Goal: Task Accomplishment & Management: Use online tool/utility

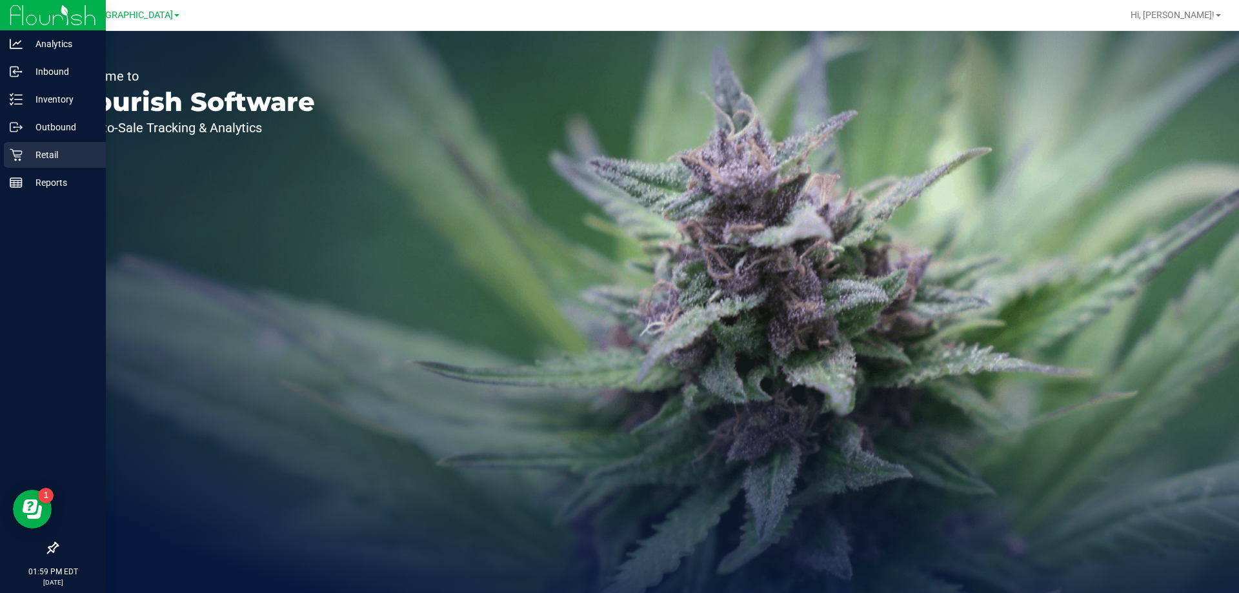
click at [3, 155] on link "Retail" at bounding box center [53, 156] width 106 height 28
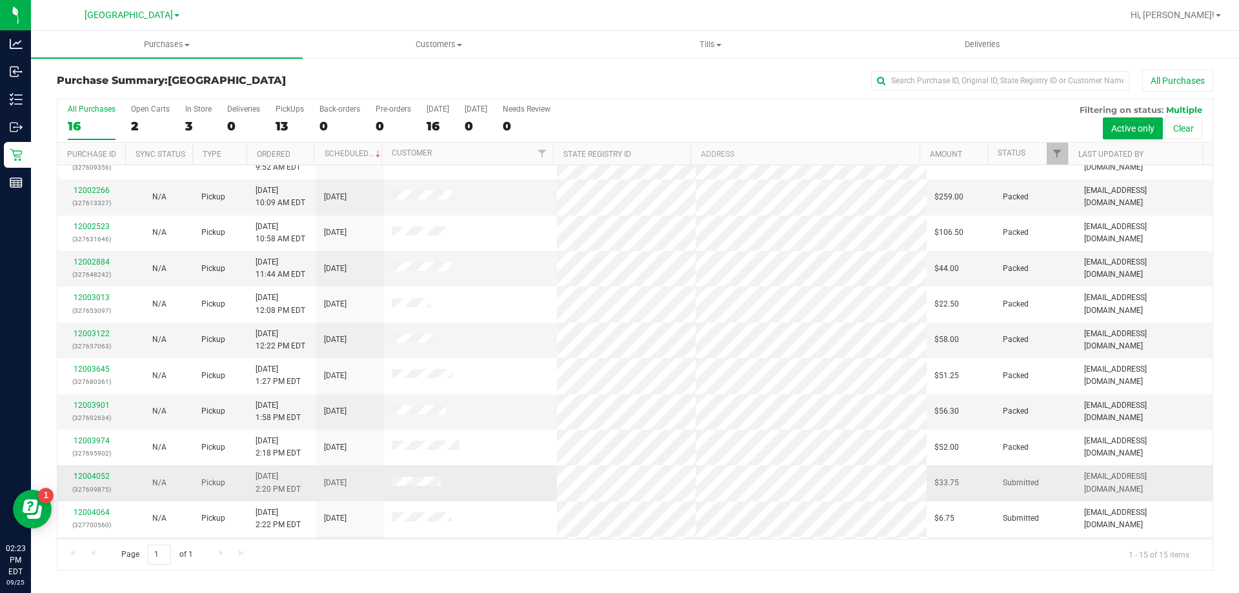
scroll to position [162, 0]
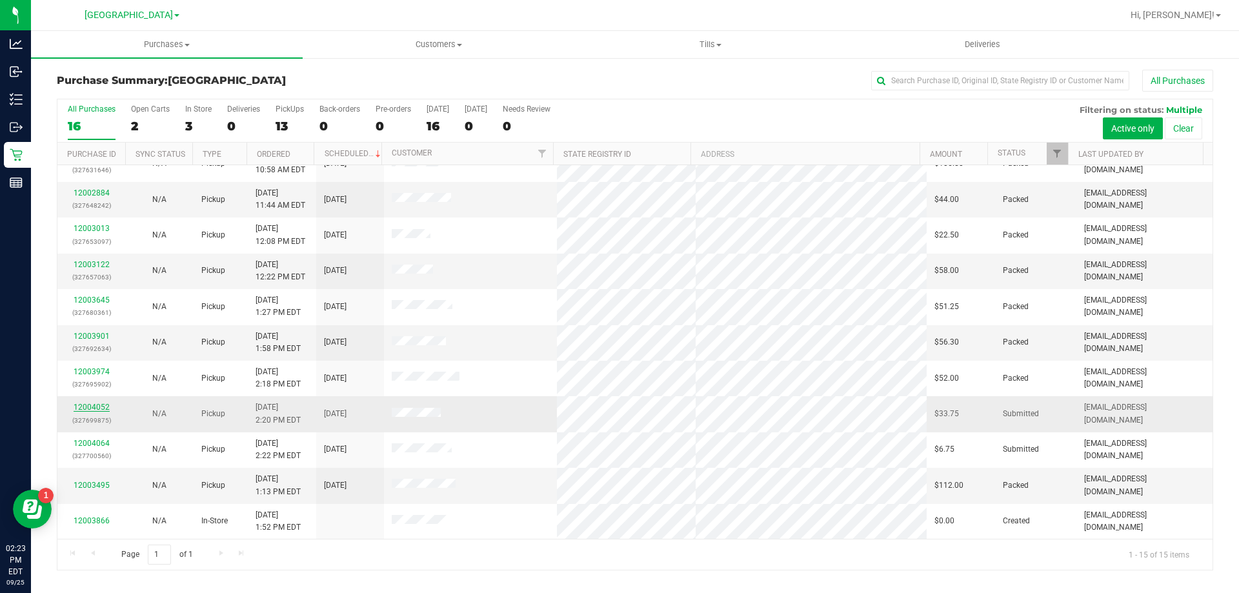
click at [94, 407] on link "12004052" at bounding box center [92, 407] width 36 height 9
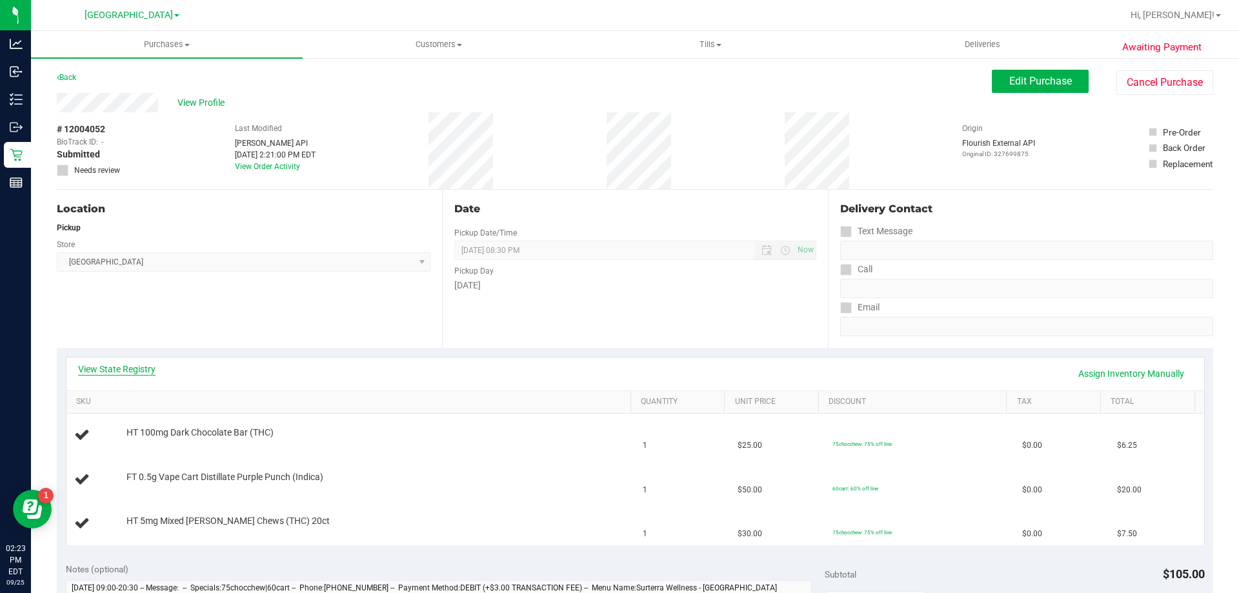
click at [135, 373] on link "View State Registry" at bounding box center [116, 369] width 77 height 13
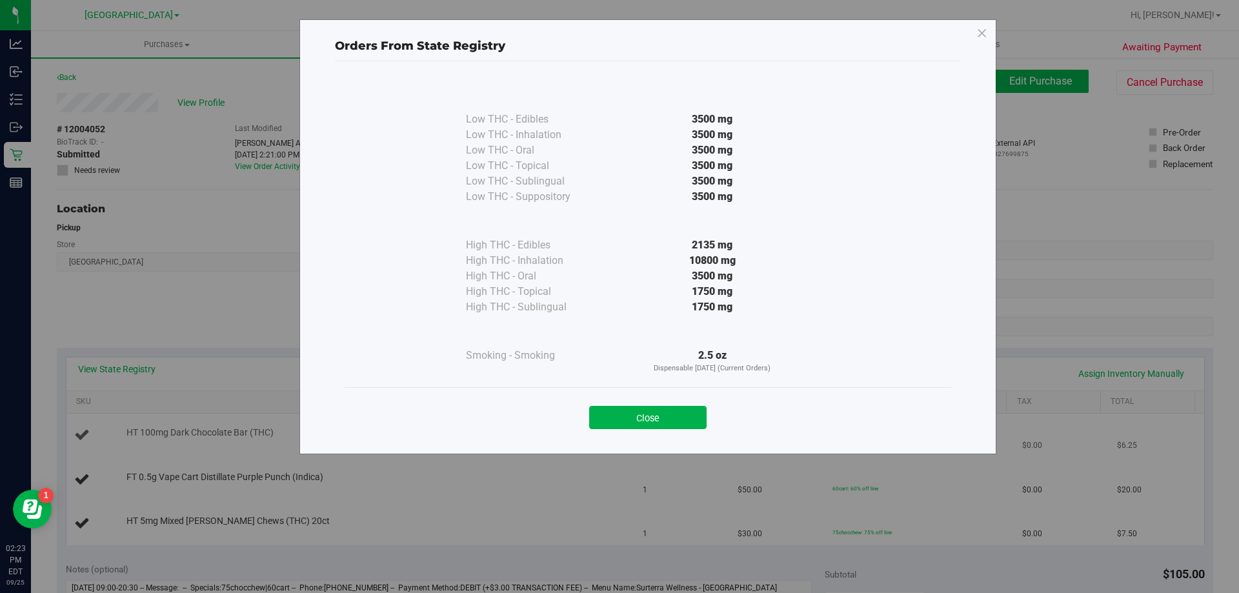
click at [654, 414] on button "Close" at bounding box center [647, 417] width 117 height 23
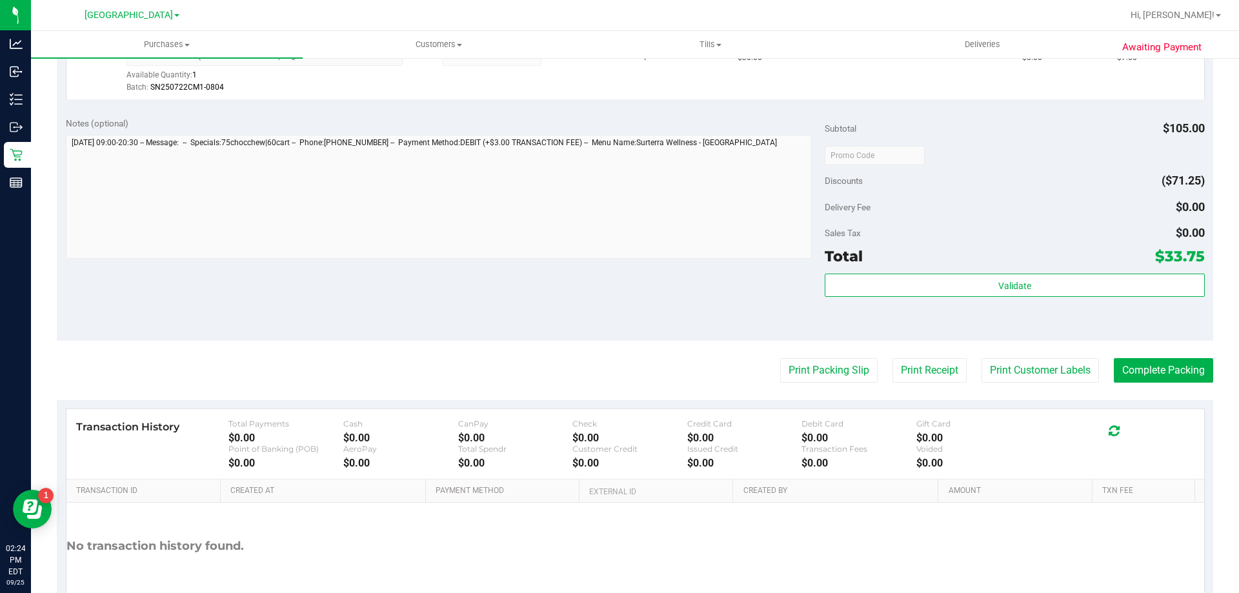
scroll to position [612, 0]
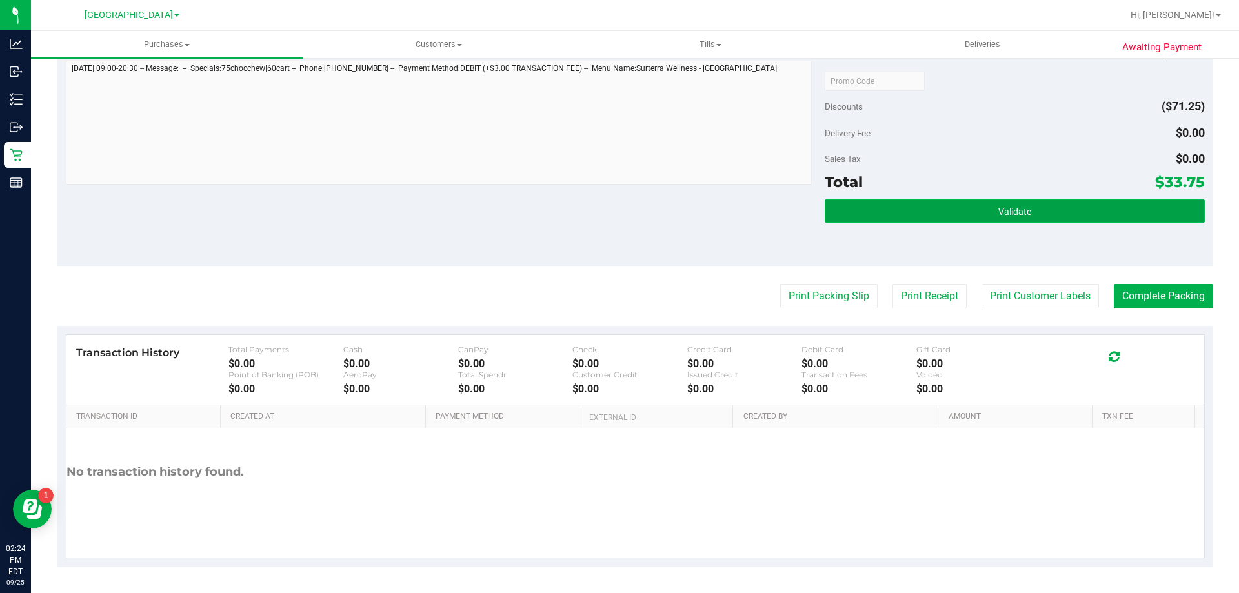
drag, startPoint x: 976, startPoint y: 207, endPoint x: 965, endPoint y: 211, distance: 11.9
click at [976, 207] on button "Validate" at bounding box center [1014, 210] width 379 height 23
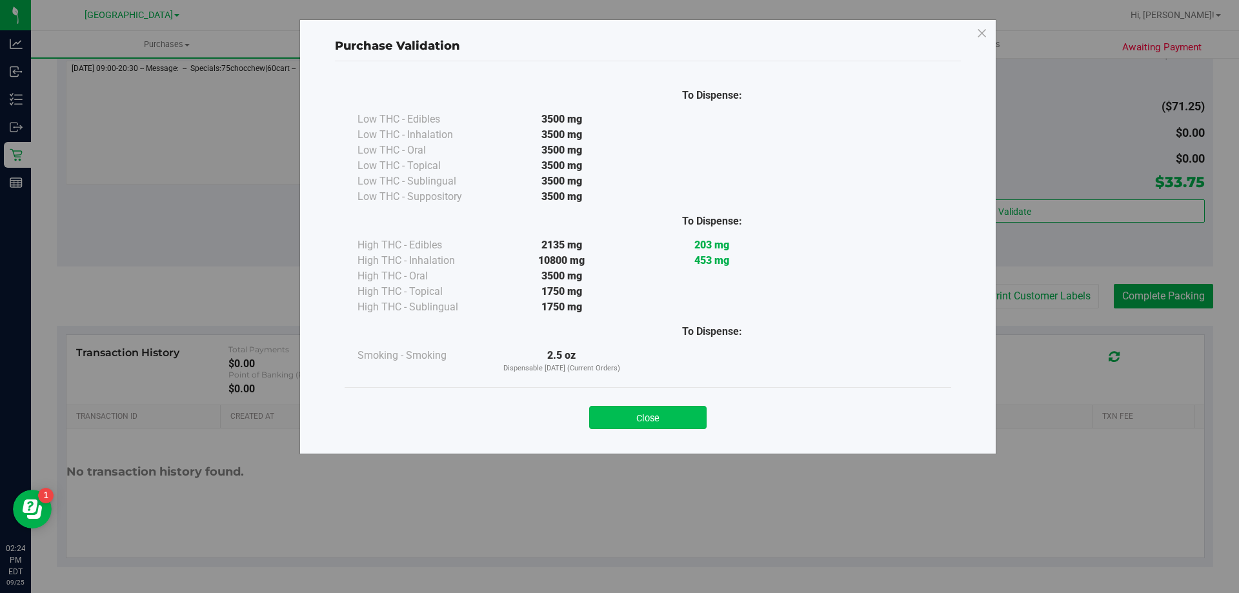
click at [645, 409] on button "Close" at bounding box center [647, 417] width 117 height 23
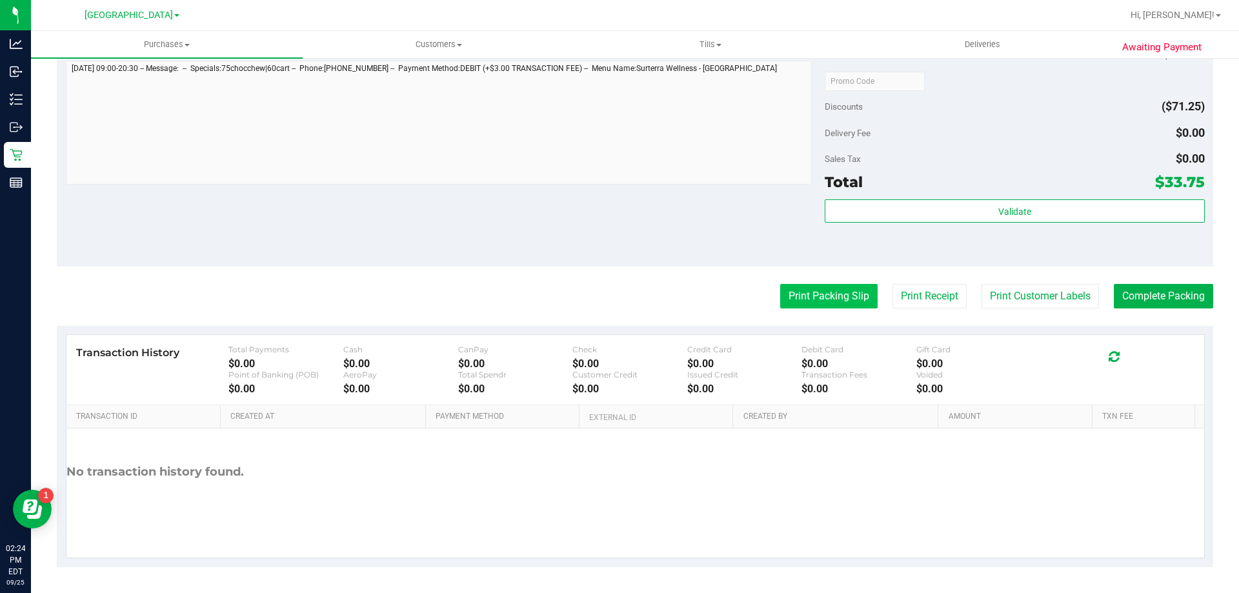
click at [811, 288] on button "Print Packing Slip" at bounding box center [828, 296] width 97 height 25
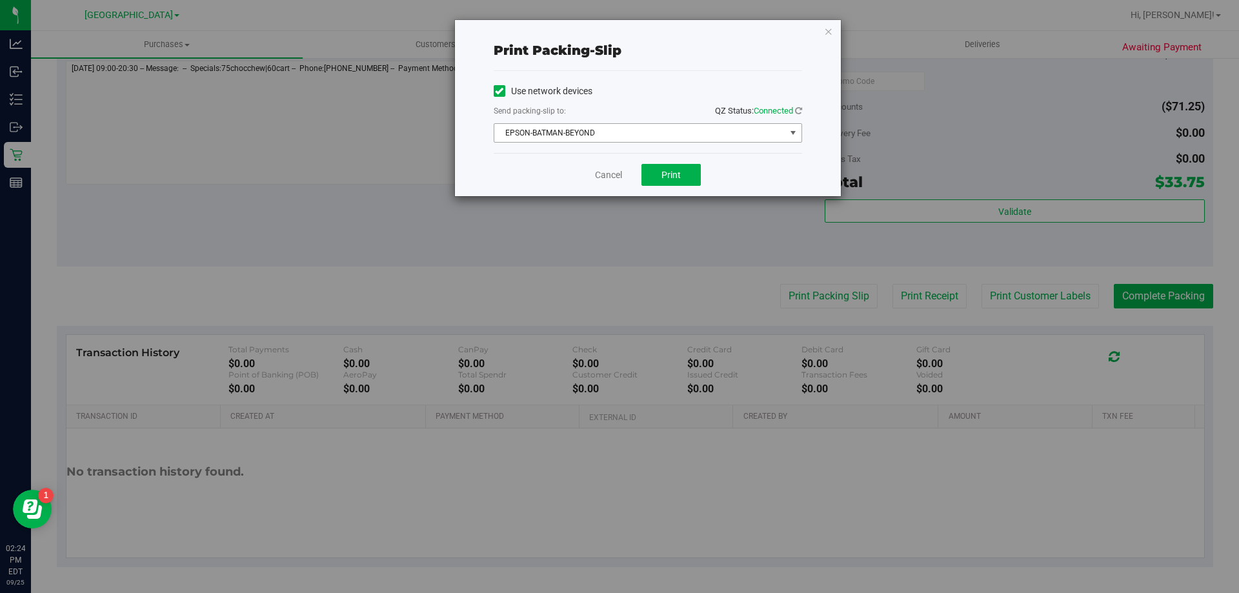
click at [687, 136] on span "EPSON-BATMAN-BEYOND" at bounding box center [639, 133] width 291 height 18
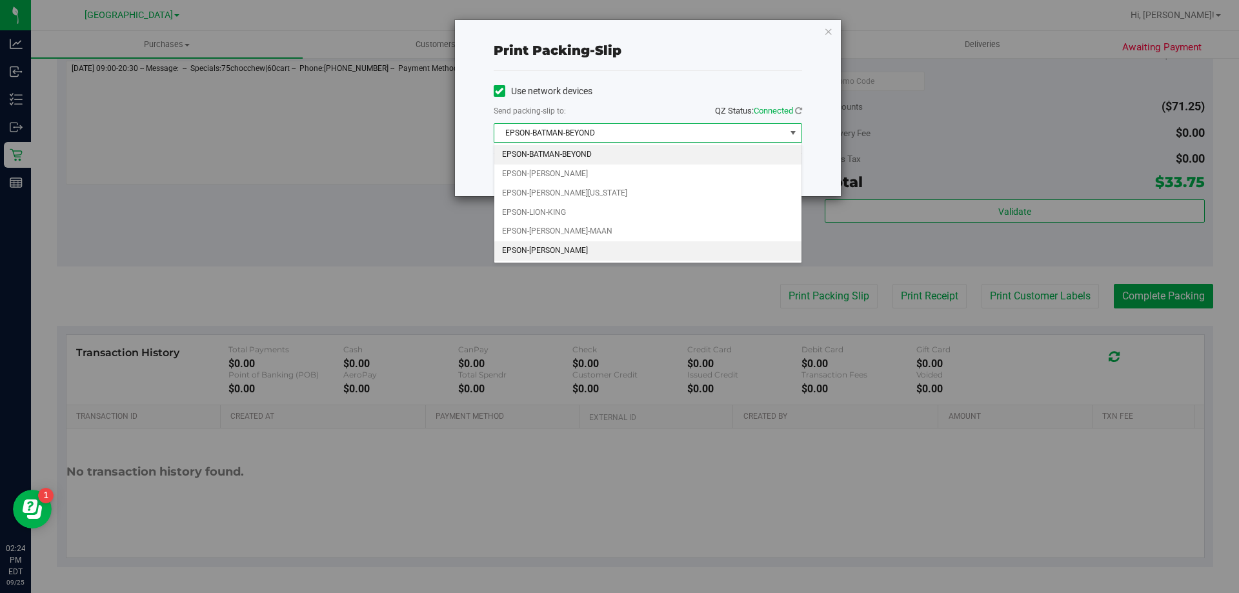
click at [608, 251] on li "EPSON-[PERSON_NAME]" at bounding box center [647, 250] width 307 height 19
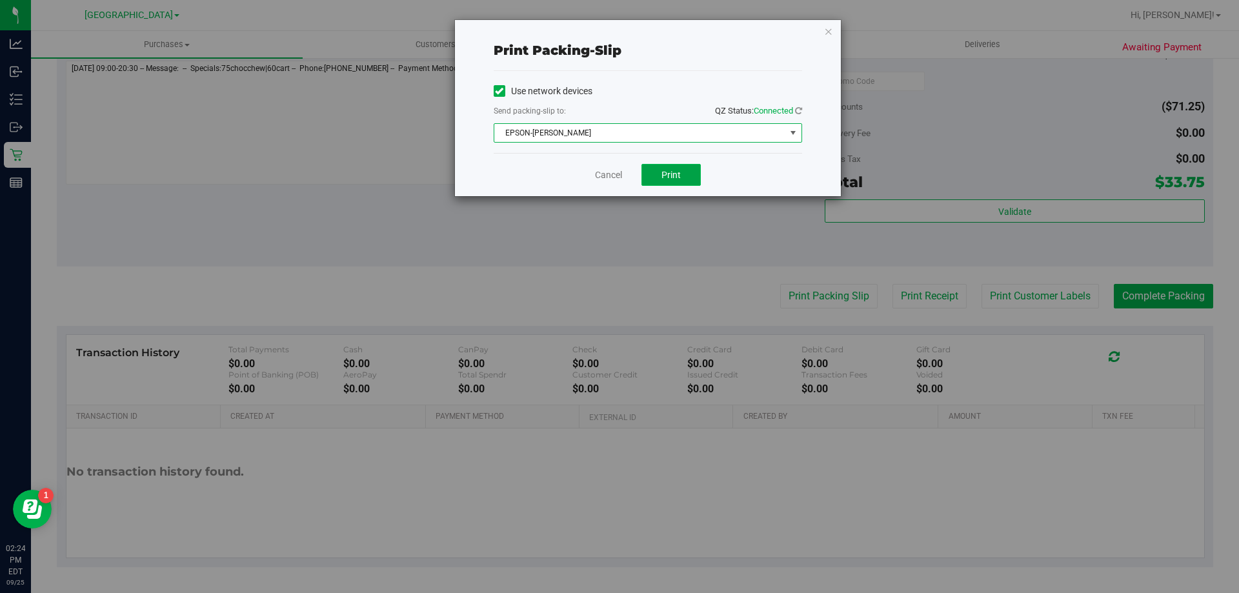
click at [661, 185] on button "Print" at bounding box center [670, 175] width 59 height 22
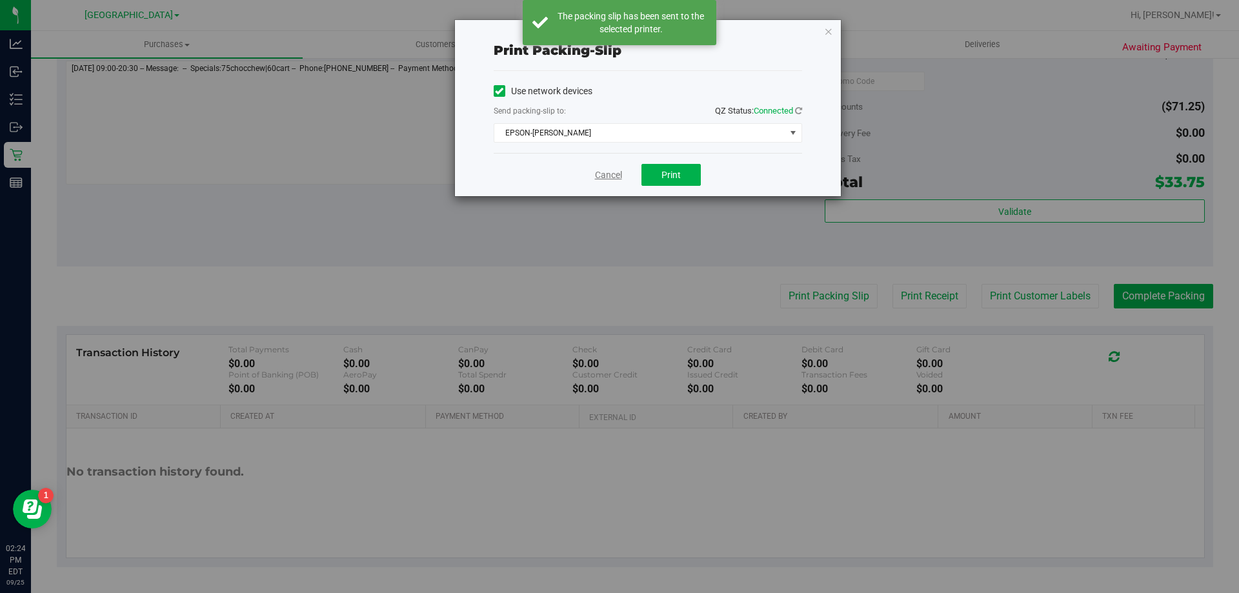
click at [600, 172] on link "Cancel" at bounding box center [608, 175] width 27 height 14
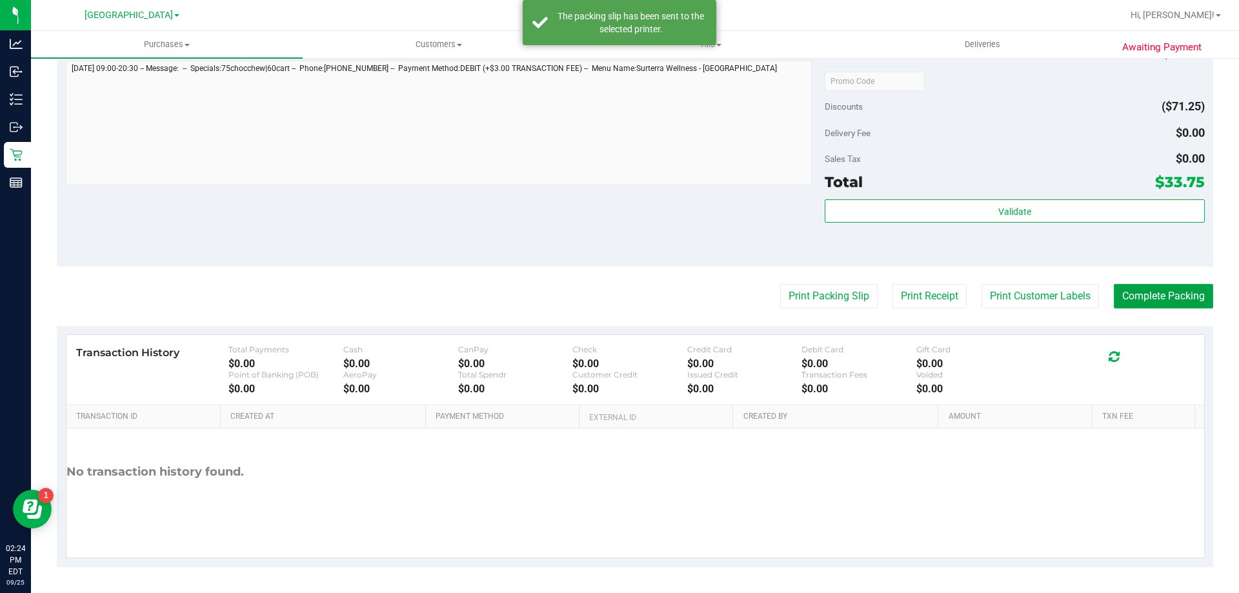
click at [1135, 299] on button "Complete Packing" at bounding box center [1163, 296] width 99 height 25
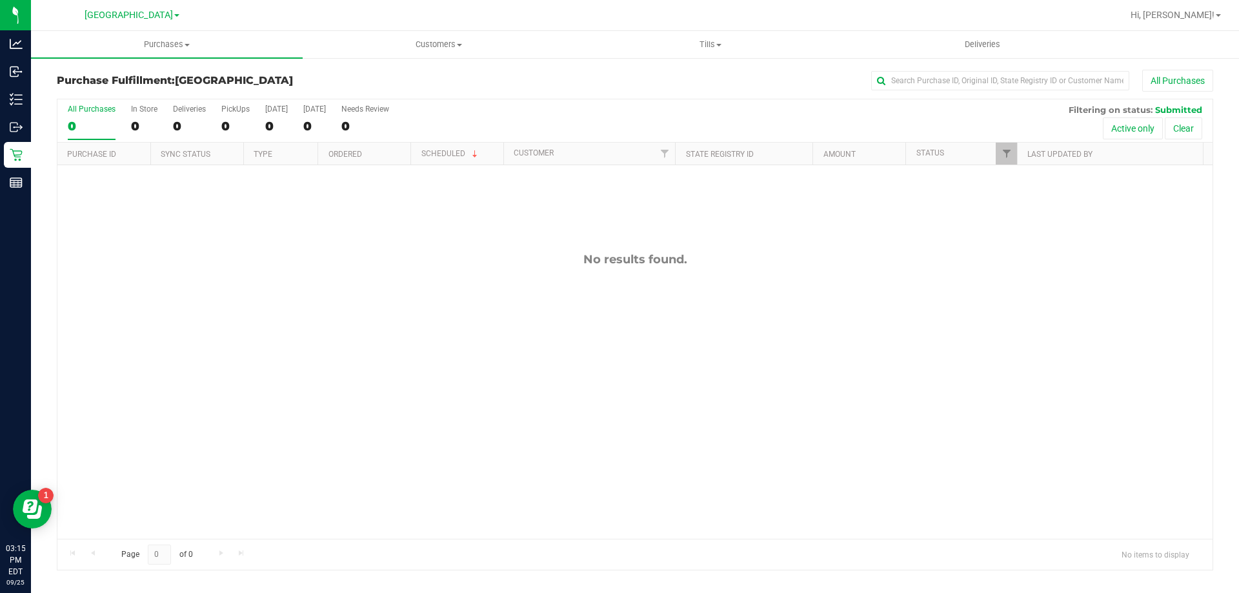
drag, startPoint x: 158, startPoint y: 232, endPoint x: 230, endPoint y: 185, distance: 85.9
click at [159, 232] on div "No results found." at bounding box center [634, 395] width 1155 height 461
drag, startPoint x: 350, startPoint y: 383, endPoint x: 356, endPoint y: 392, distance: 10.2
click at [354, 387] on div "No results found." at bounding box center [634, 395] width 1155 height 461
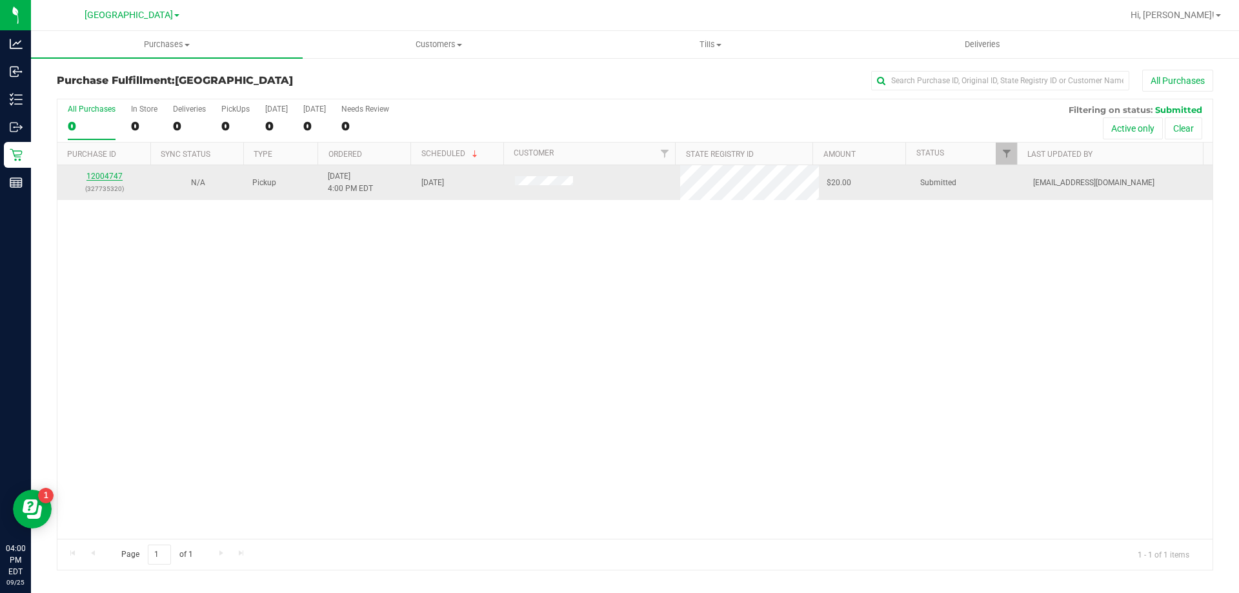
click at [107, 174] on link "12004747" at bounding box center [104, 176] width 36 height 9
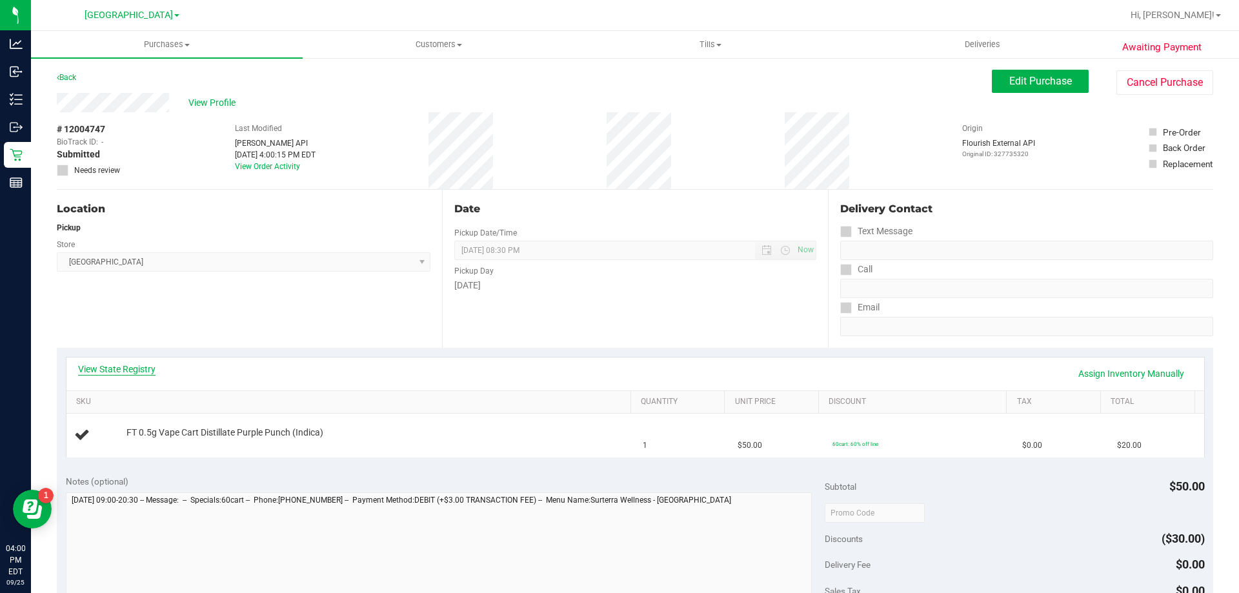
click at [118, 375] on link "View State Registry" at bounding box center [116, 369] width 77 height 13
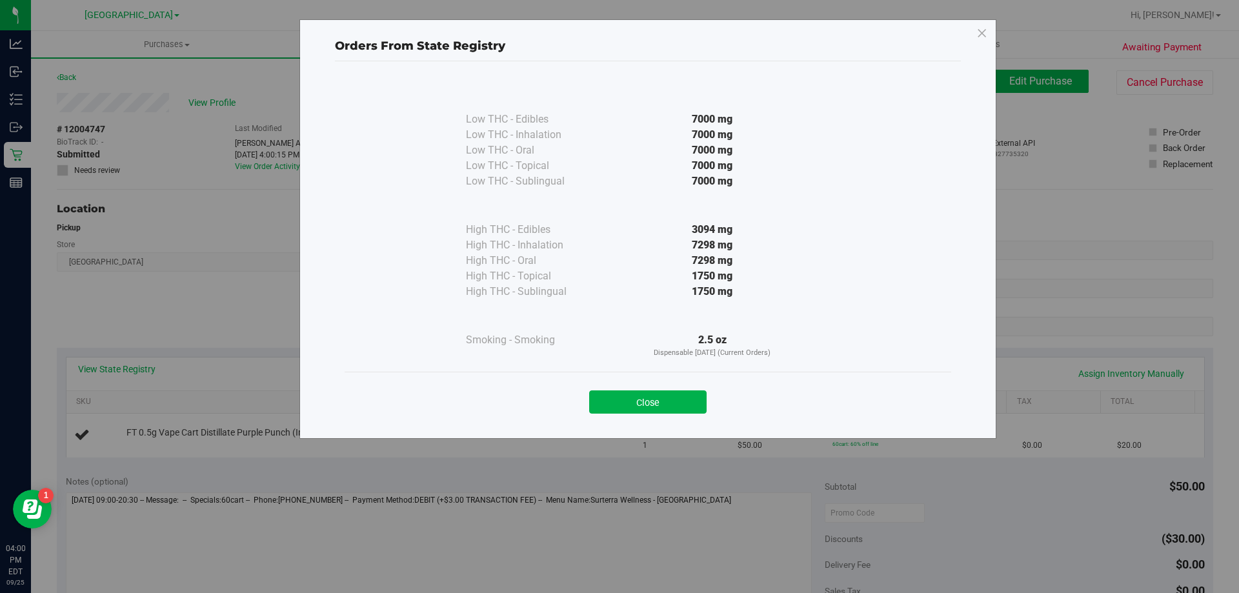
click at [640, 398] on button "Close" at bounding box center [647, 401] width 117 height 23
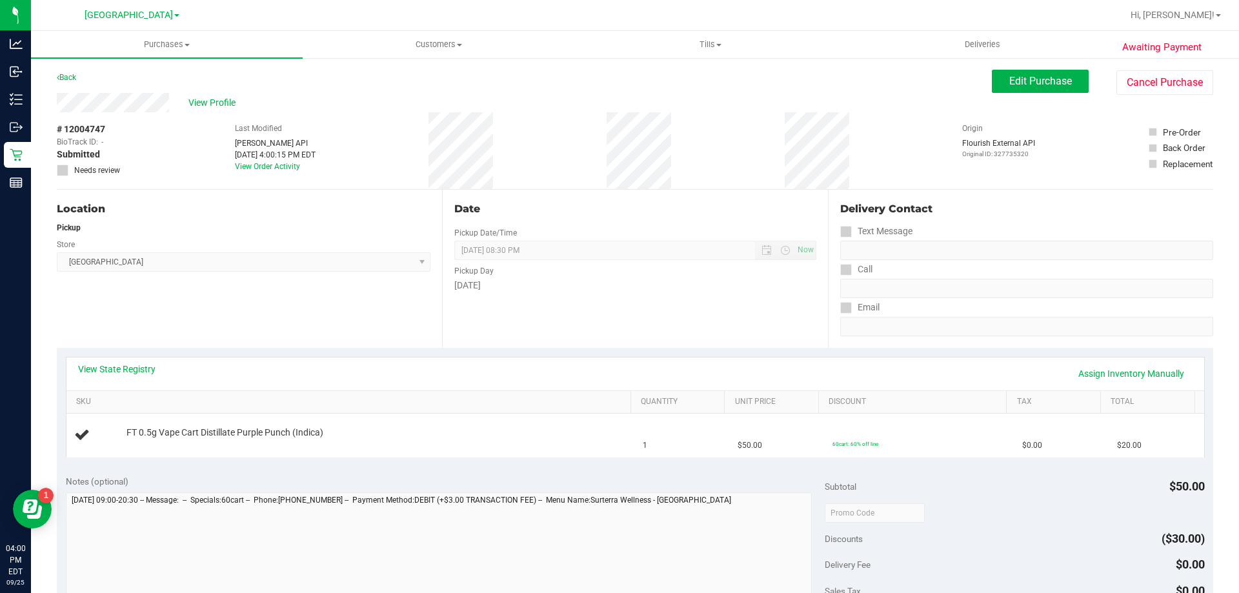
click at [586, 359] on div "View State Registry Assign Inventory Manually" at bounding box center [635, 374] width 1138 height 33
click at [71, 76] on link "Back" at bounding box center [66, 77] width 19 height 9
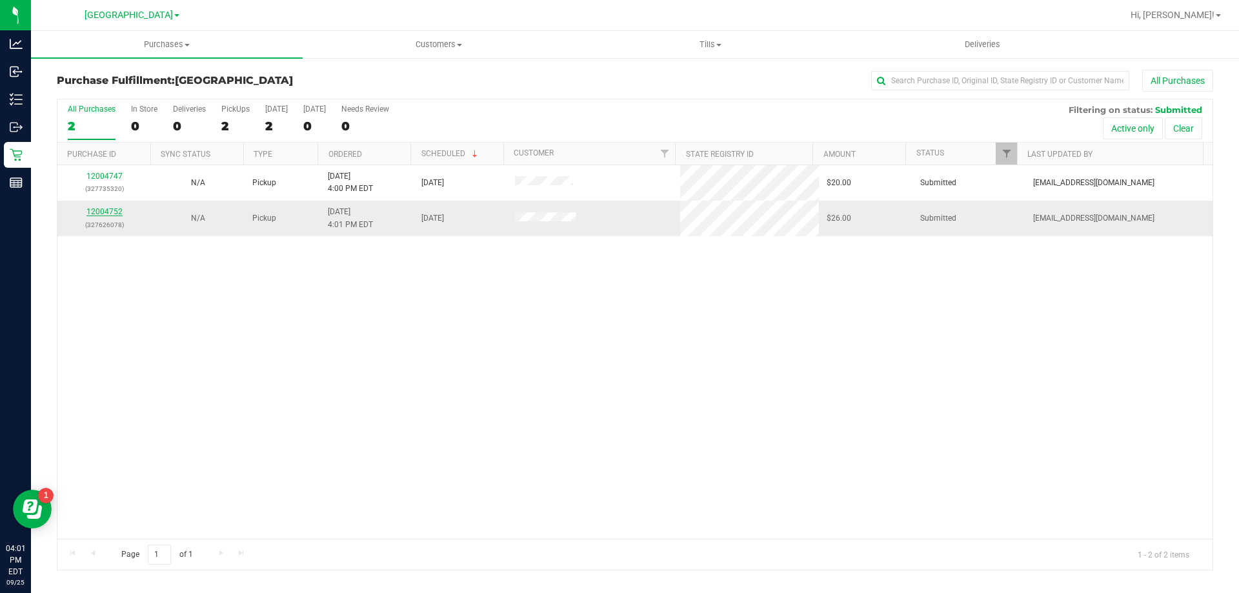
click at [90, 212] on link "12004752" at bounding box center [104, 211] width 36 height 9
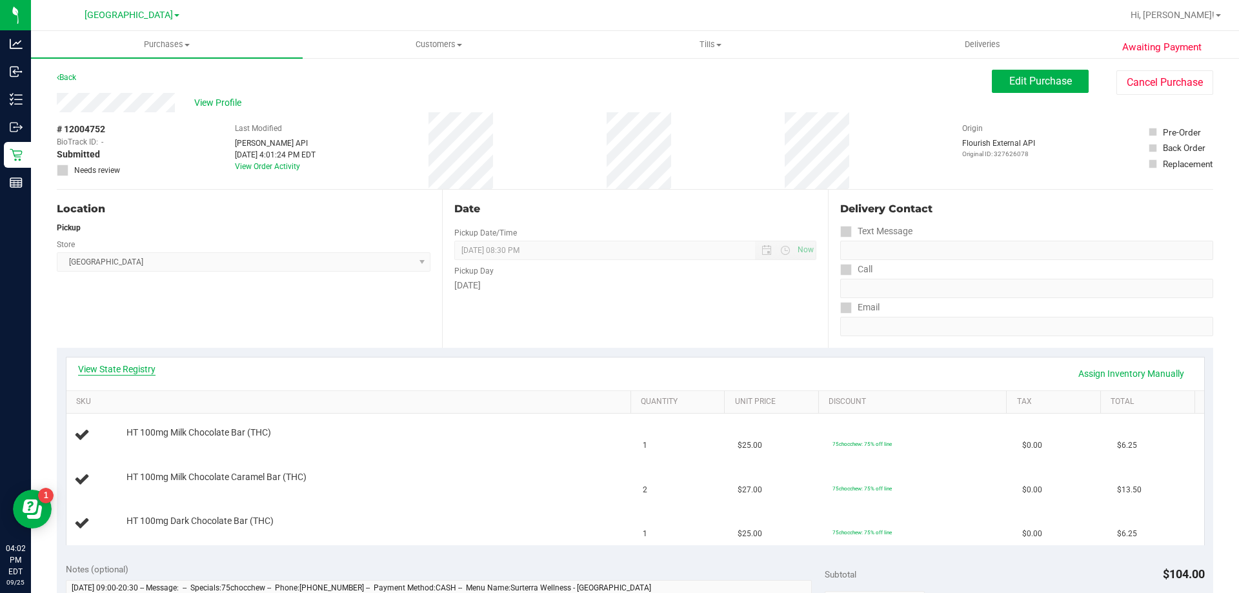
click at [139, 369] on link "View State Registry" at bounding box center [116, 369] width 77 height 13
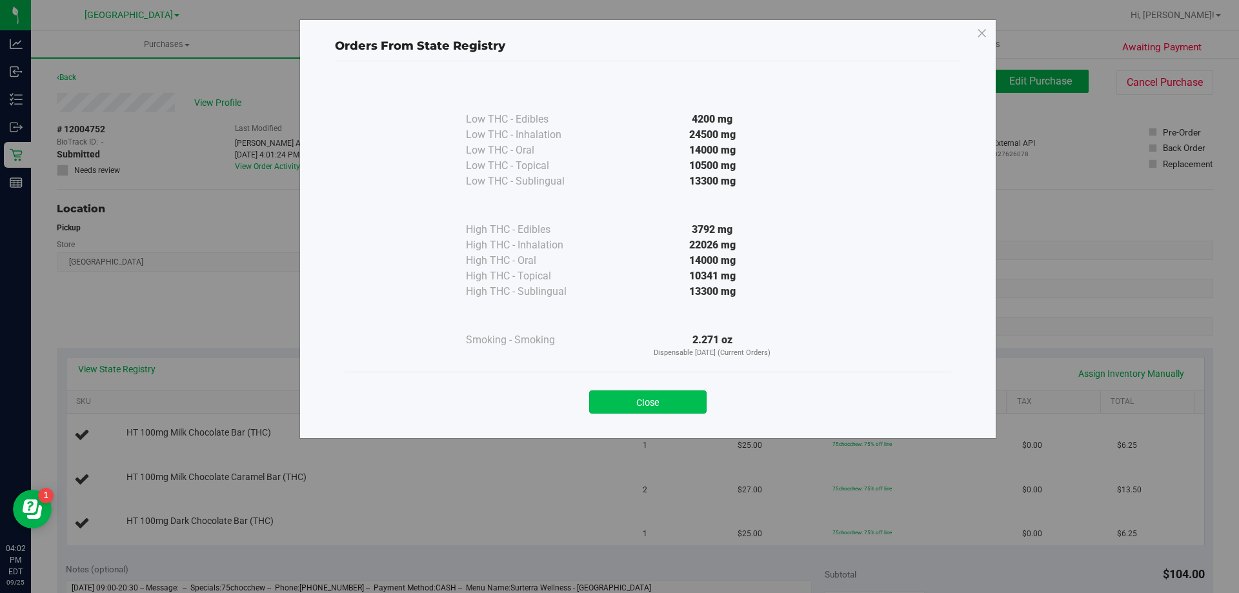
click at [682, 407] on button "Close" at bounding box center [647, 401] width 117 height 23
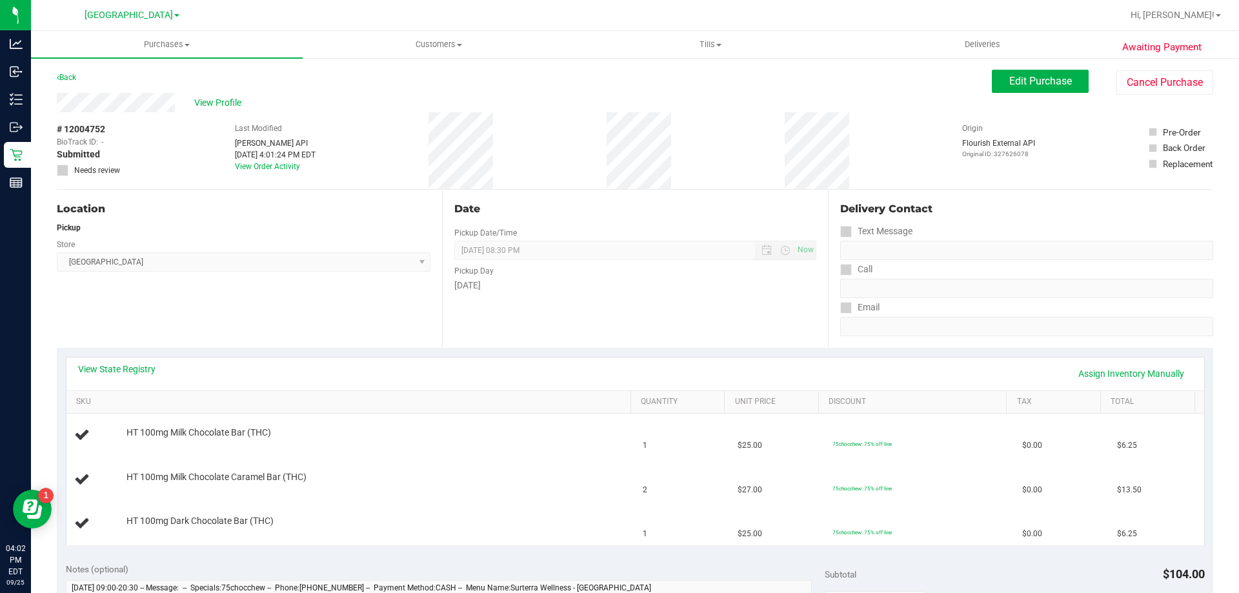
click at [620, 364] on div "View State Registry Assign Inventory Manually" at bounding box center [635, 374] width 1115 height 22
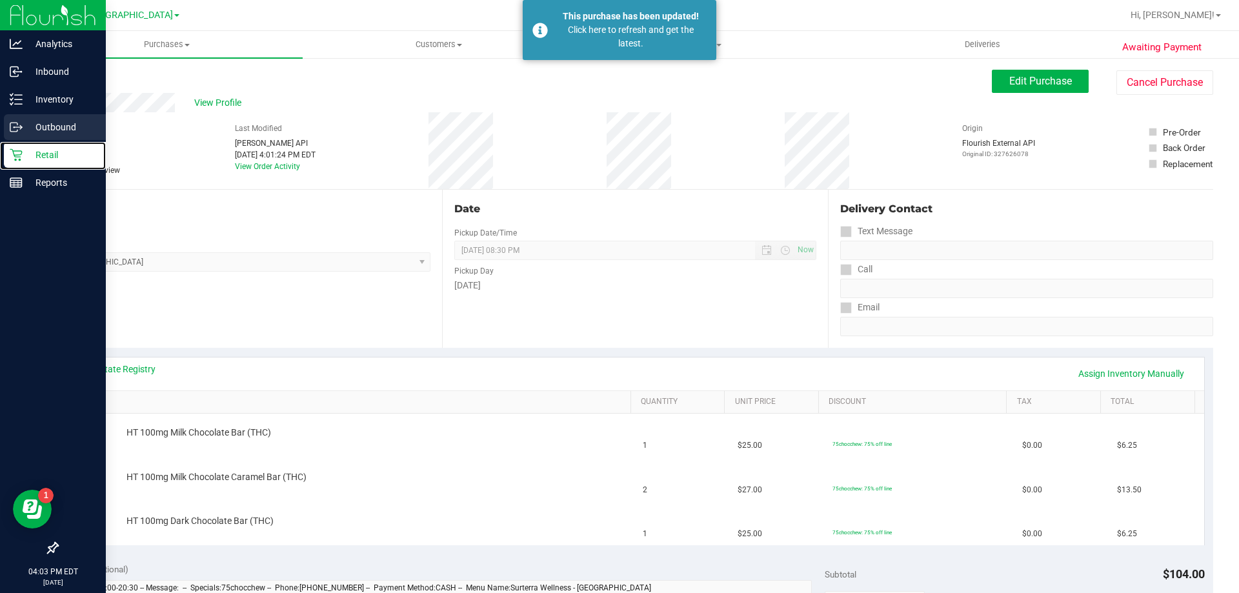
drag, startPoint x: 67, startPoint y: 159, endPoint x: 86, endPoint y: 128, distance: 35.6
click at [67, 158] on p "Retail" at bounding box center [61, 154] width 77 height 15
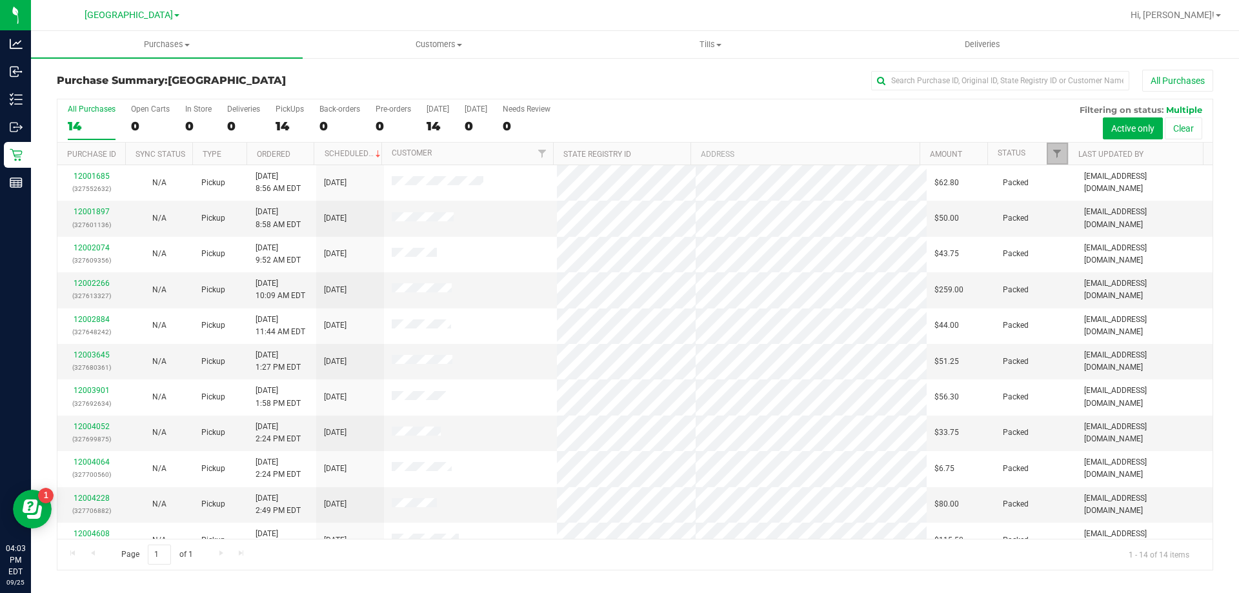
click at [1057, 152] on span "Filter" at bounding box center [1057, 153] width 10 height 10
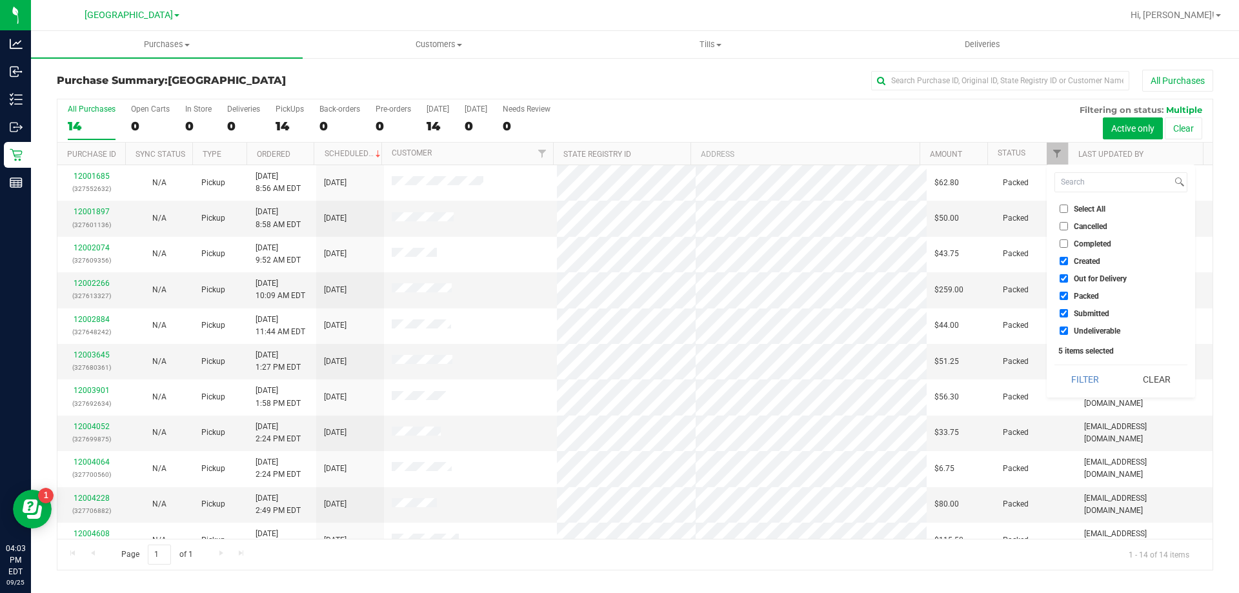
click at [1095, 258] on span "Created" at bounding box center [1087, 262] width 26 height 8
click at [1068, 258] on input "Created" at bounding box center [1064, 261] width 8 height 8
checkbox input "false"
click at [1102, 275] on span "Out for Delivery" at bounding box center [1100, 279] width 53 height 8
click at [1068, 275] on input "Out for Delivery" at bounding box center [1064, 278] width 8 height 8
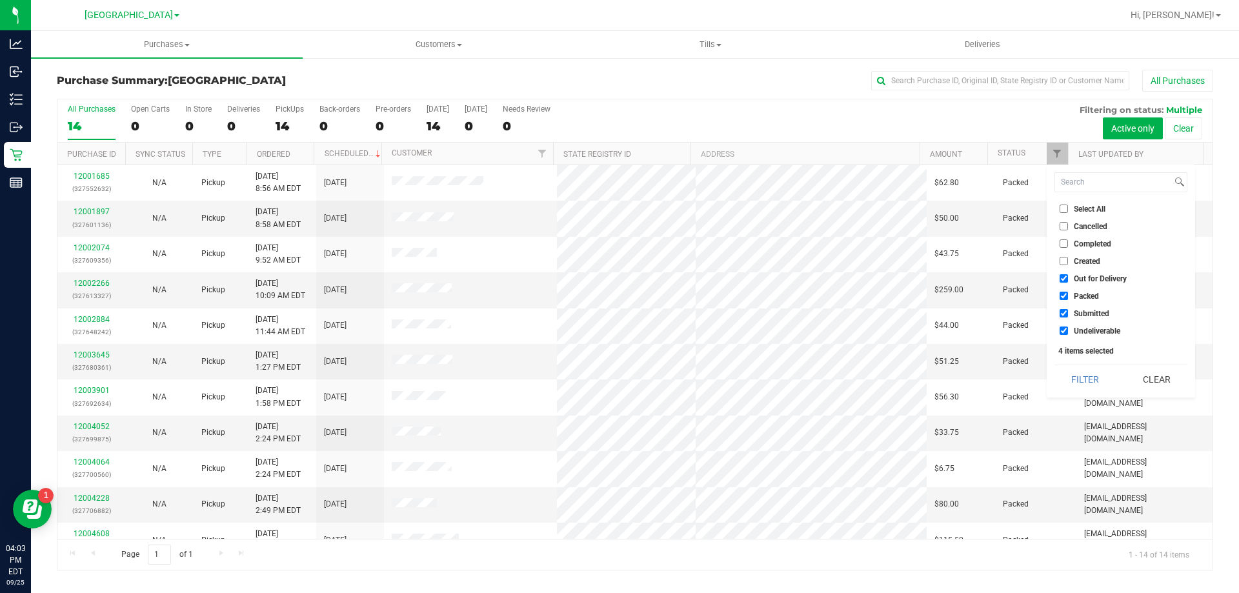
checkbox input "false"
click at [1090, 298] on span "Packed" at bounding box center [1086, 296] width 25 height 8
click at [1068, 298] on input "Packed" at bounding box center [1064, 296] width 8 height 8
checkbox input "false"
click at [1088, 334] on span "Undeliverable" at bounding box center [1097, 331] width 46 height 8
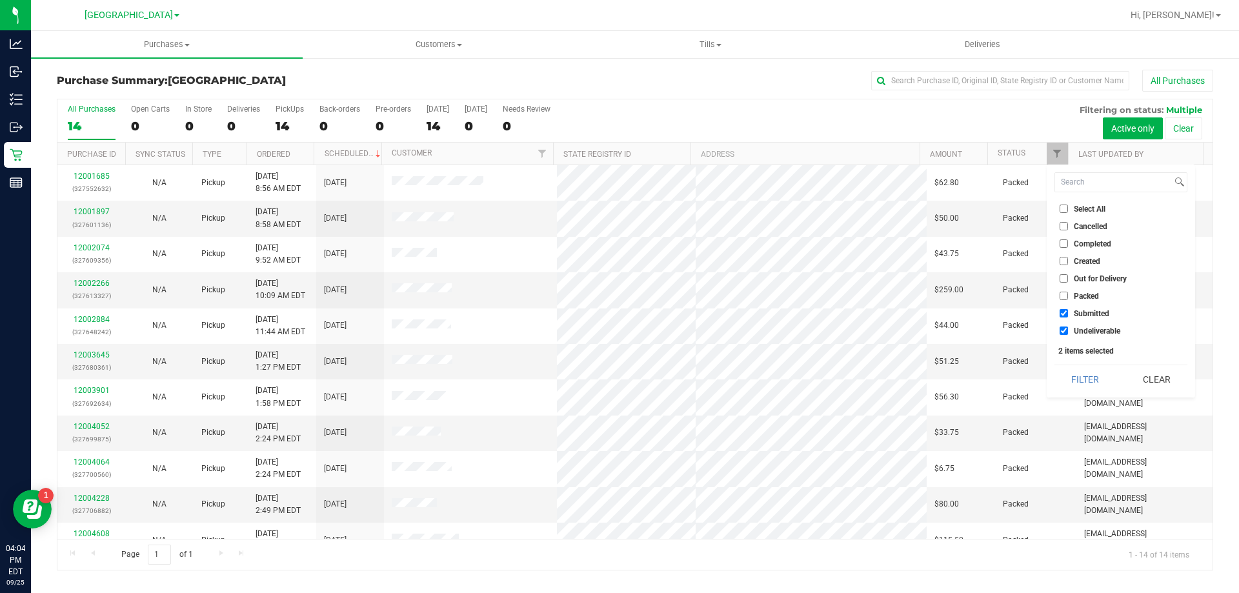
click at [1068, 334] on input "Undeliverable" at bounding box center [1064, 331] width 8 height 8
checkbox input "false"
click at [1094, 381] on button "Filter" at bounding box center [1086, 379] width 62 height 28
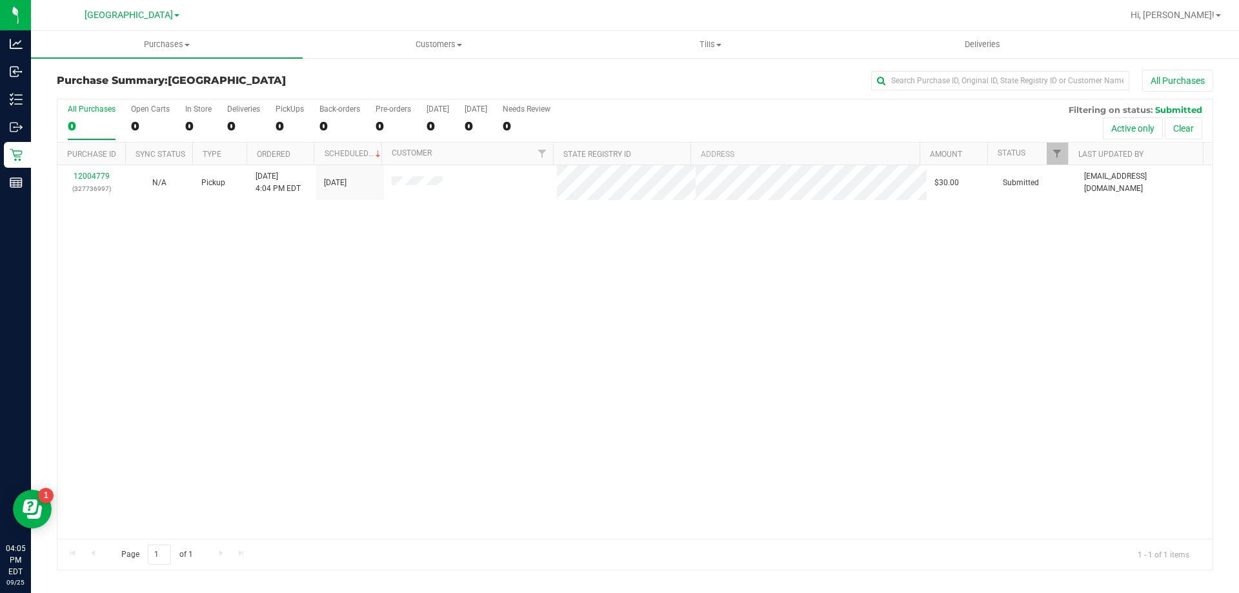
click at [137, 238] on div "12004779 (327736997) N/A Pickup [DATE] 4:04 PM EDT 9/25/2025 $30.00 Submitted […" at bounding box center [634, 352] width 1155 height 374
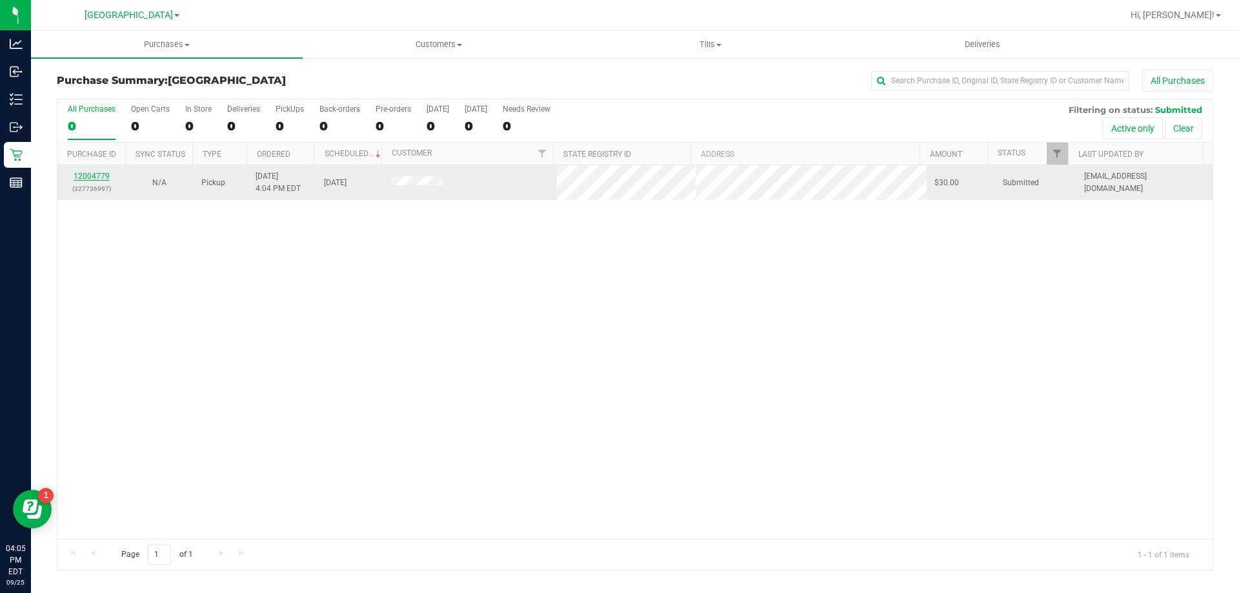
click at [99, 174] on link "12004779" at bounding box center [92, 176] width 36 height 9
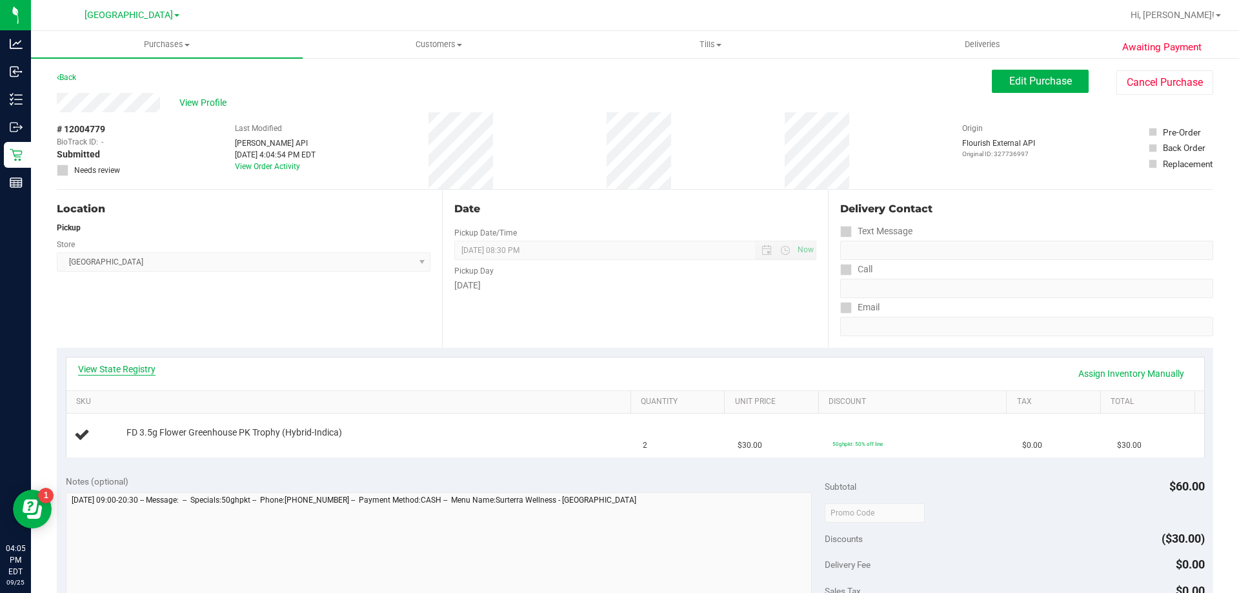
click at [112, 372] on link "View State Registry" at bounding box center [116, 369] width 77 height 13
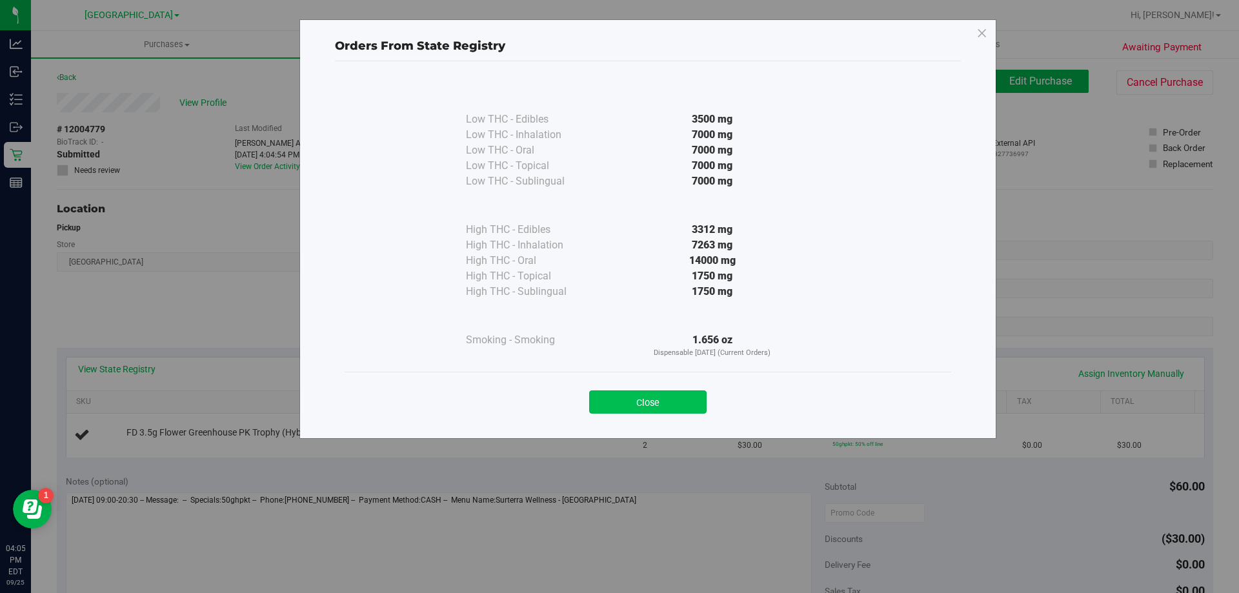
click at [658, 398] on button "Close" at bounding box center [647, 401] width 117 height 23
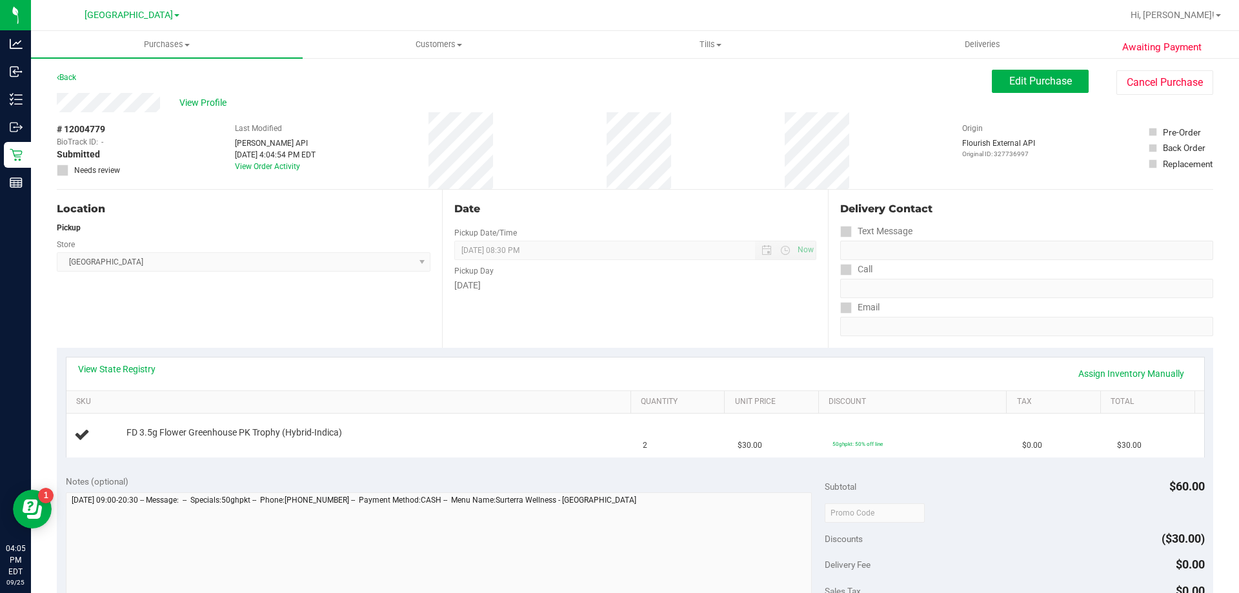
click at [665, 333] on div "Date Pickup Date/Time [DATE] Now [DATE] 08:30 PM Now Pickup Day [DATE]" at bounding box center [634, 269] width 385 height 158
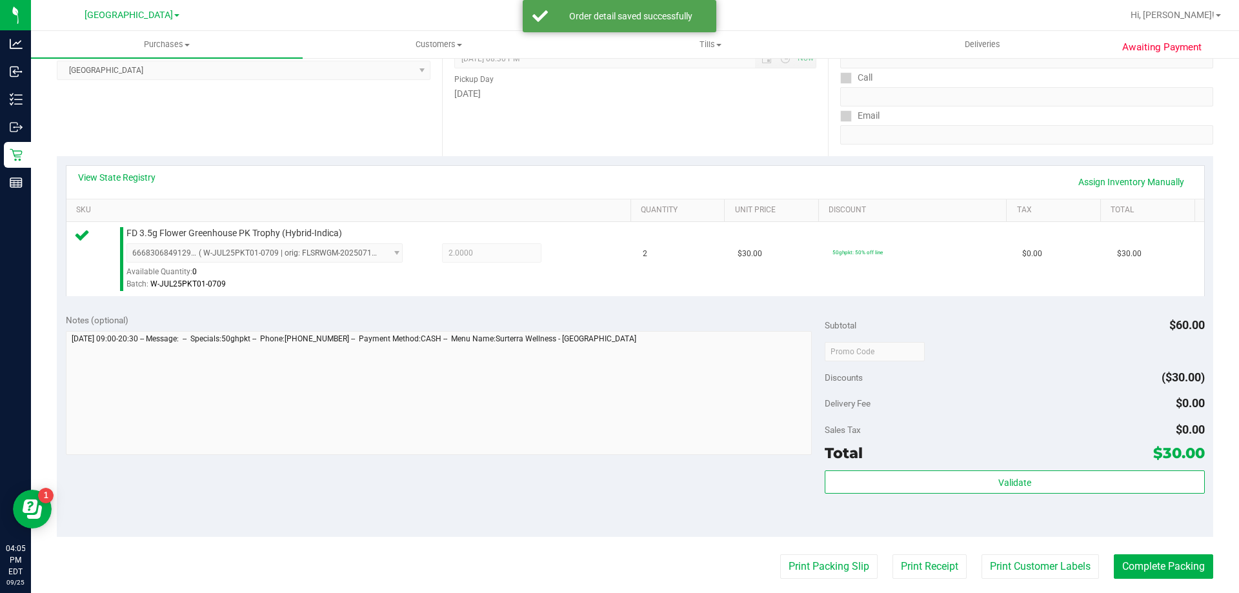
scroll to position [323, 0]
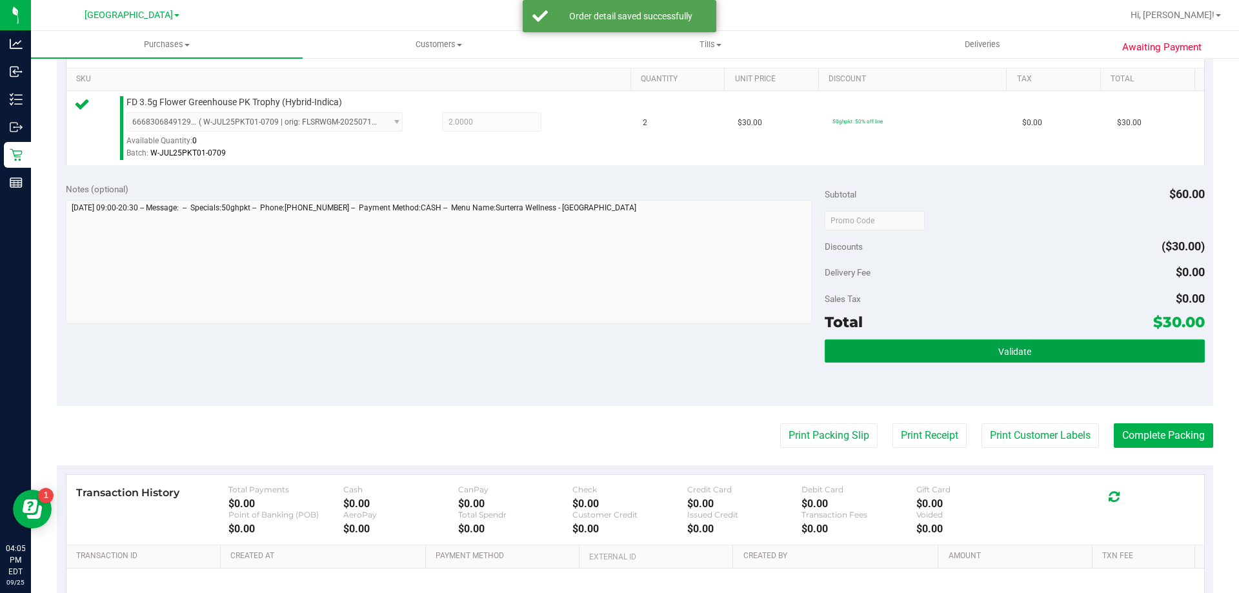
click at [933, 361] on button "Validate" at bounding box center [1014, 350] width 379 height 23
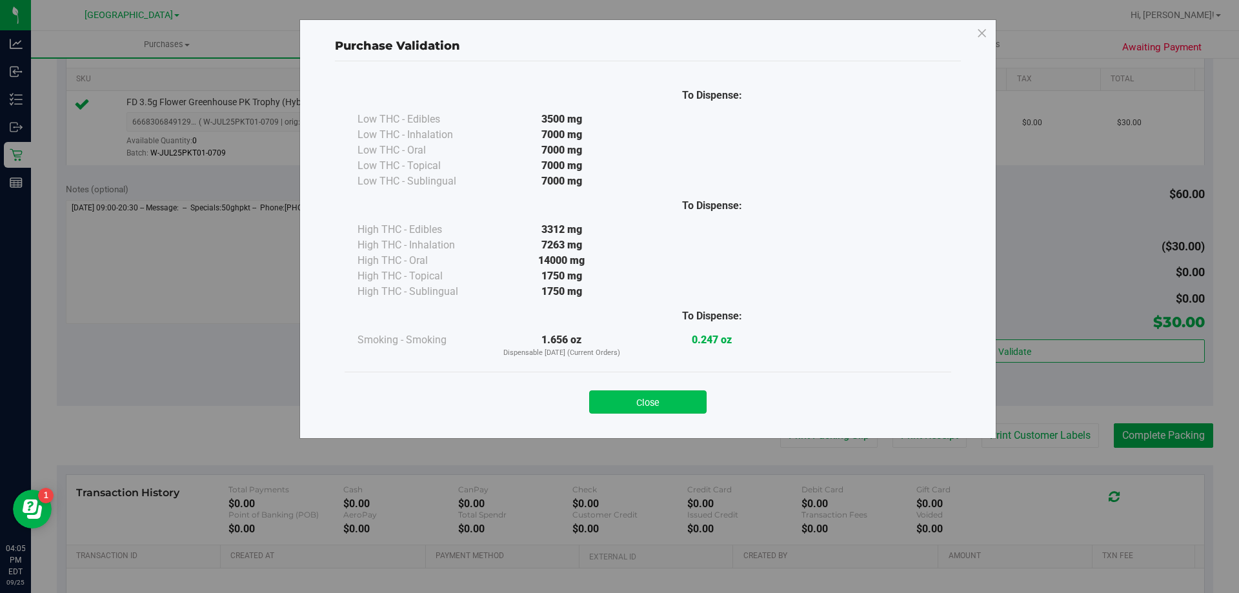
click at [684, 390] on button "Close" at bounding box center [647, 401] width 117 height 23
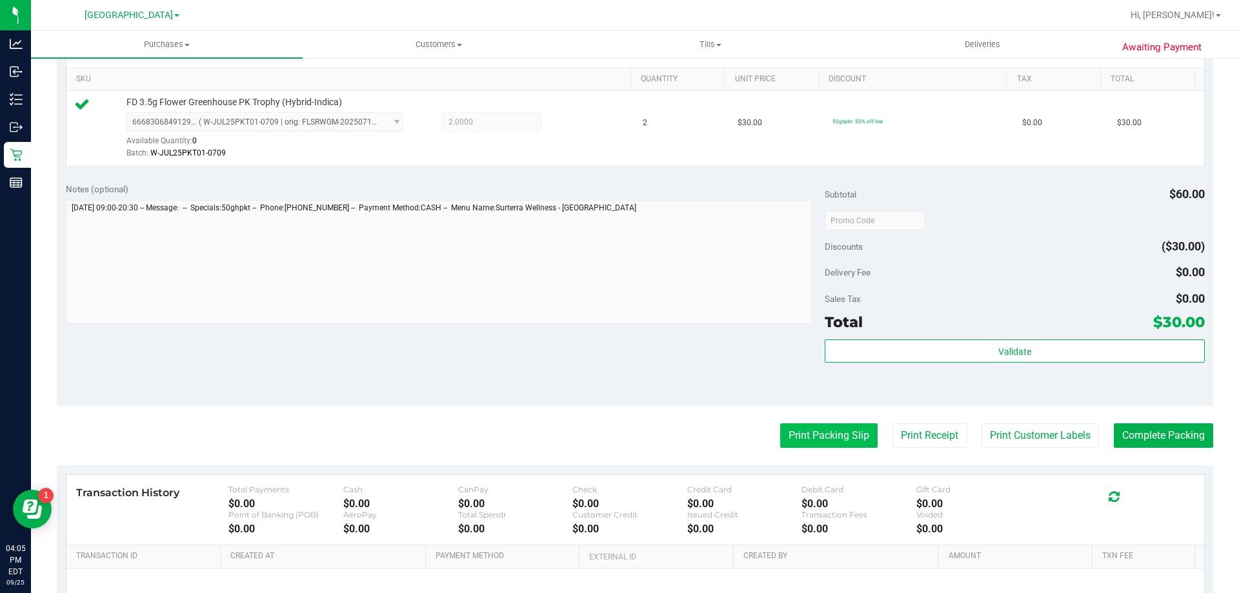
click at [850, 431] on button "Print Packing Slip" at bounding box center [828, 435] width 97 height 25
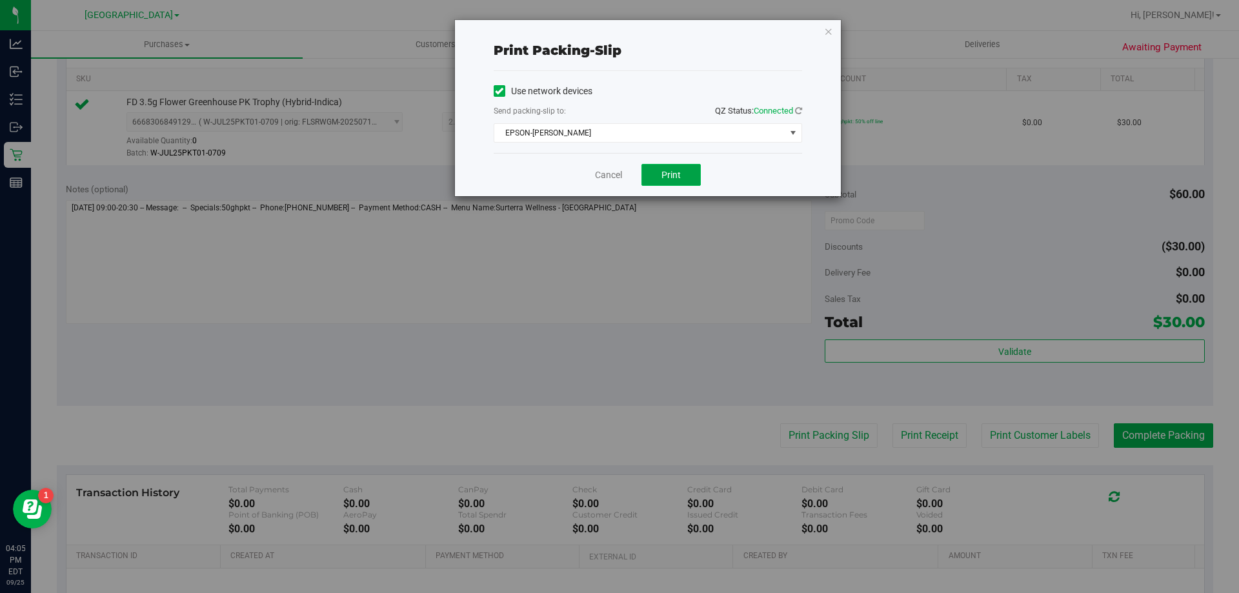
click at [665, 172] on span "Print" at bounding box center [670, 175] width 19 height 10
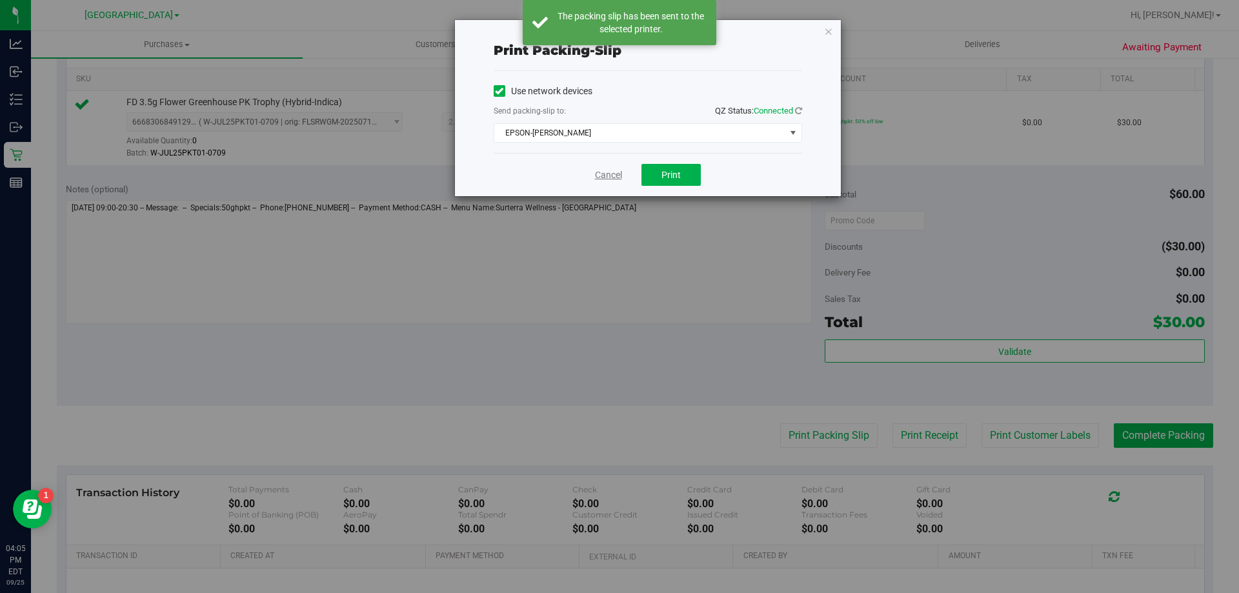
click at [598, 177] on link "Cancel" at bounding box center [608, 175] width 27 height 14
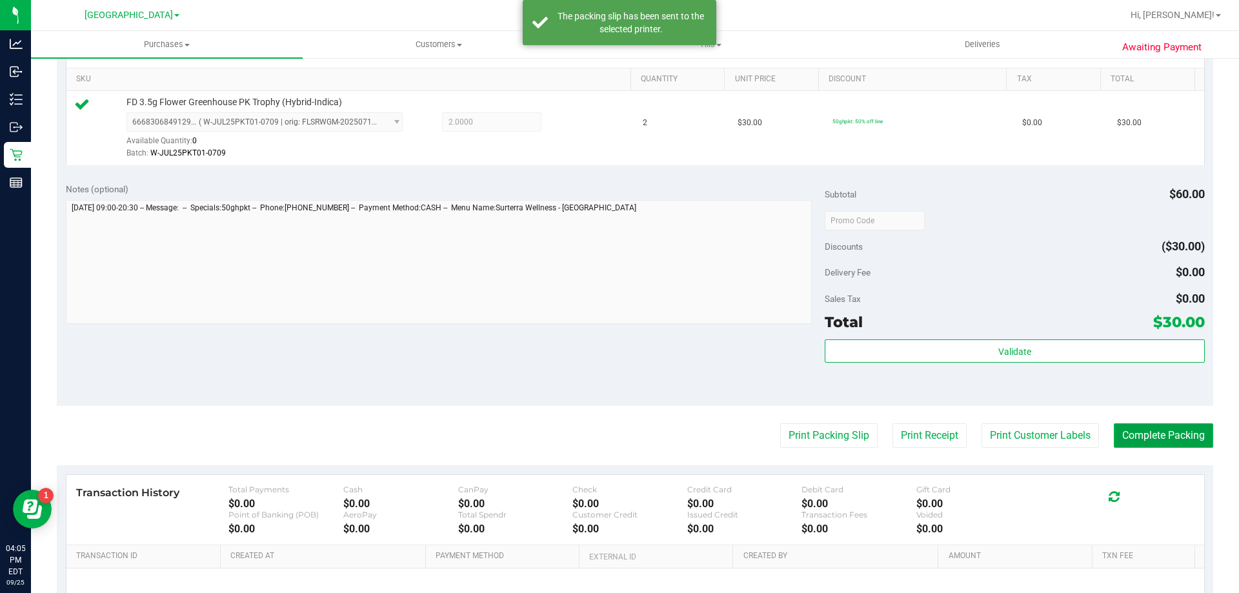
click at [1163, 429] on button "Complete Packing" at bounding box center [1163, 435] width 99 height 25
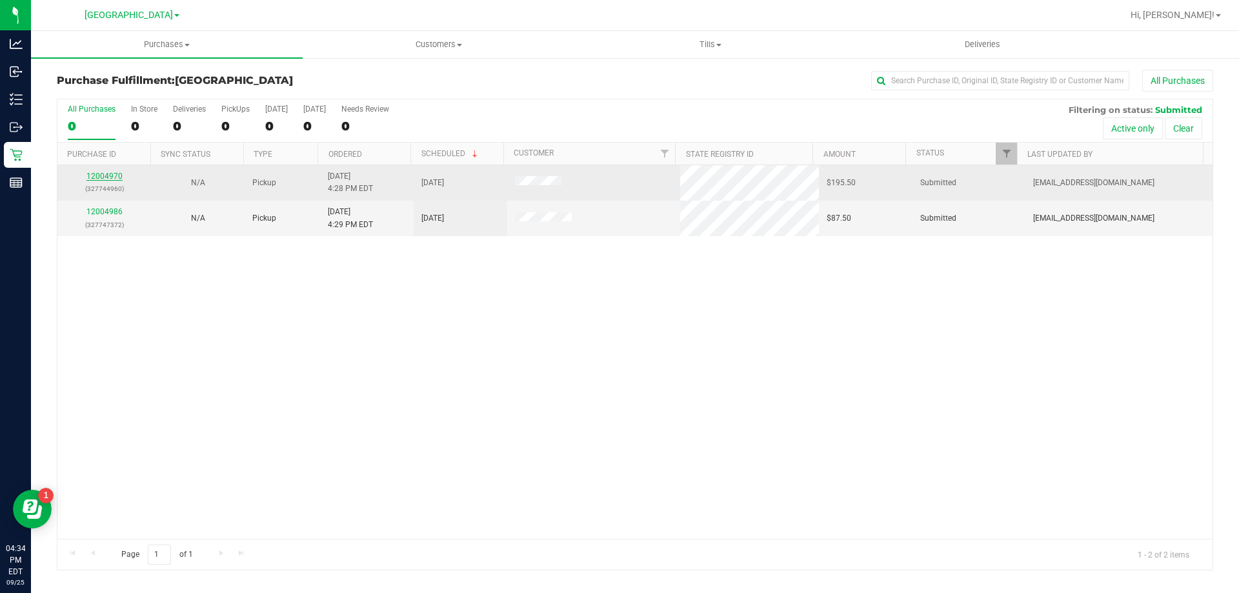
click at [110, 176] on link "12004970" at bounding box center [104, 176] width 36 height 9
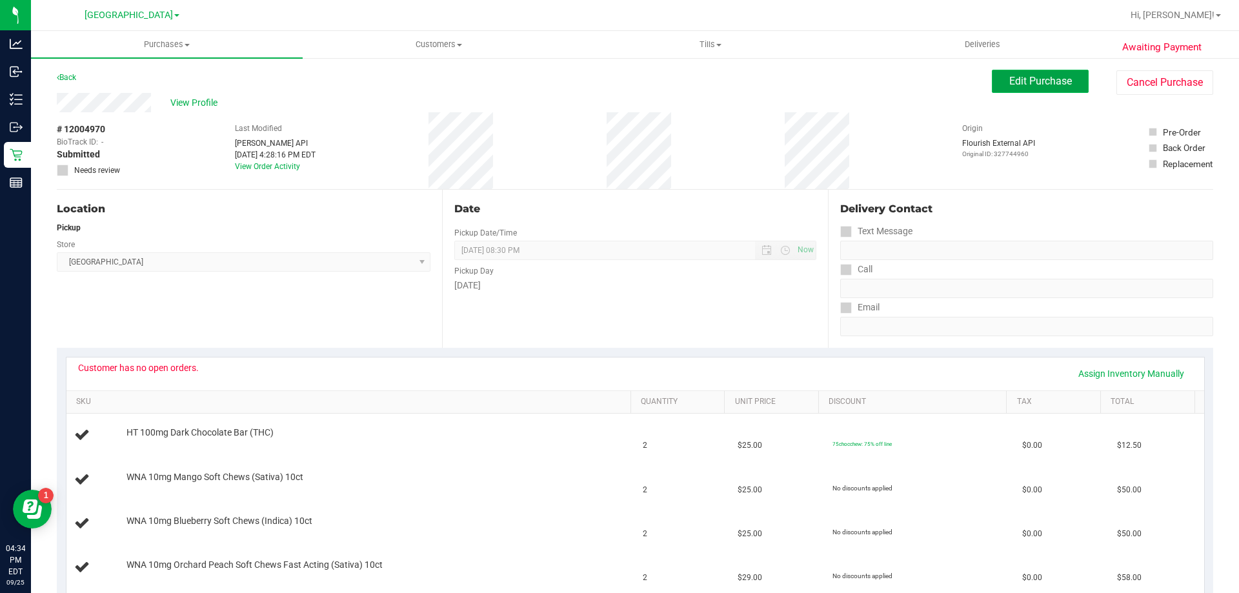
click at [1005, 70] on button "Edit Purchase" at bounding box center [1040, 81] width 97 height 23
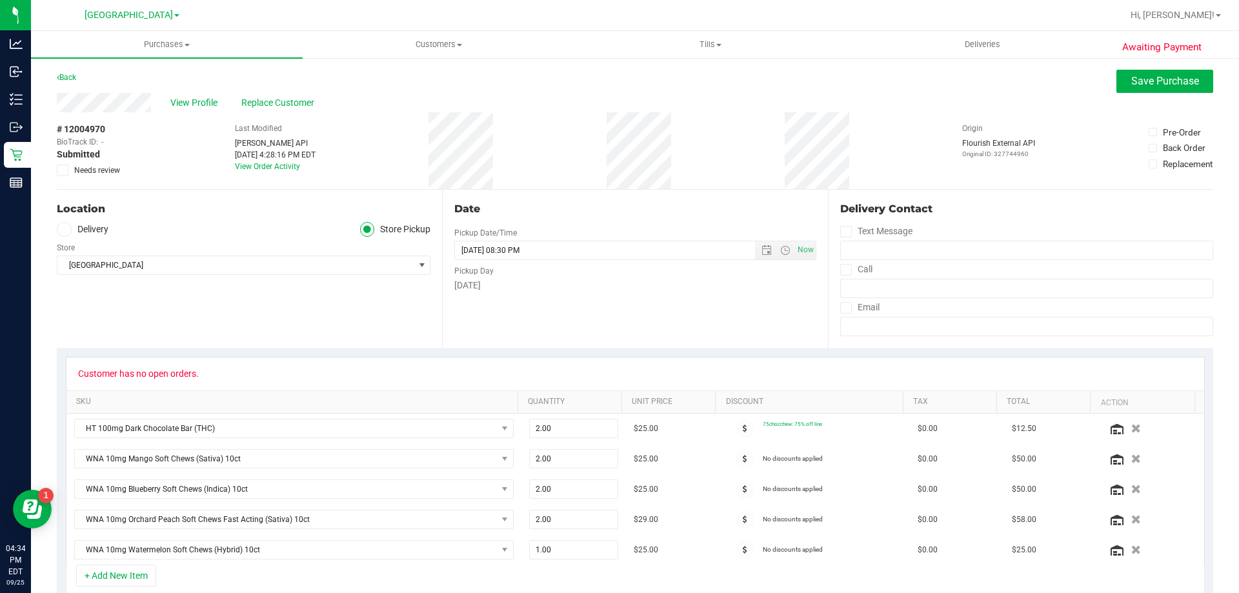
click at [62, 170] on icon at bounding box center [63, 170] width 8 height 0
click at [0, 0] on input "Needs review" at bounding box center [0, 0] width 0 height 0
click at [1135, 85] on span "Save Purchase" at bounding box center [1165, 81] width 68 height 12
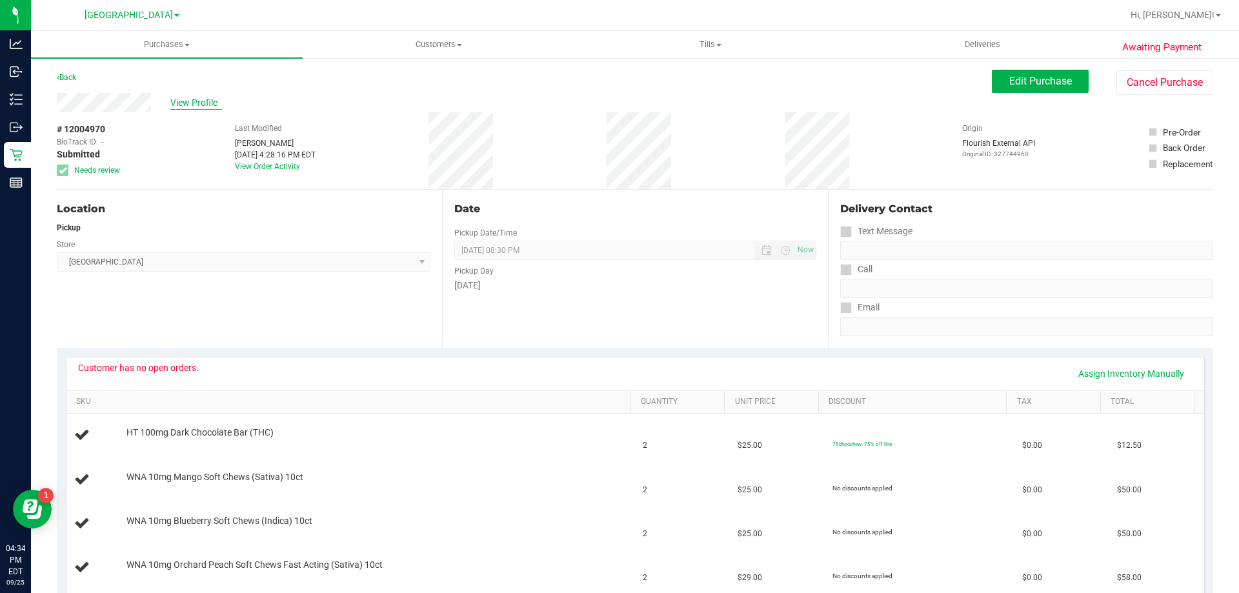
drag, startPoint x: 180, startPoint y: 102, endPoint x: 197, endPoint y: 105, distance: 17.1
click at [181, 101] on span "View Profile" at bounding box center [196, 103] width 52 height 14
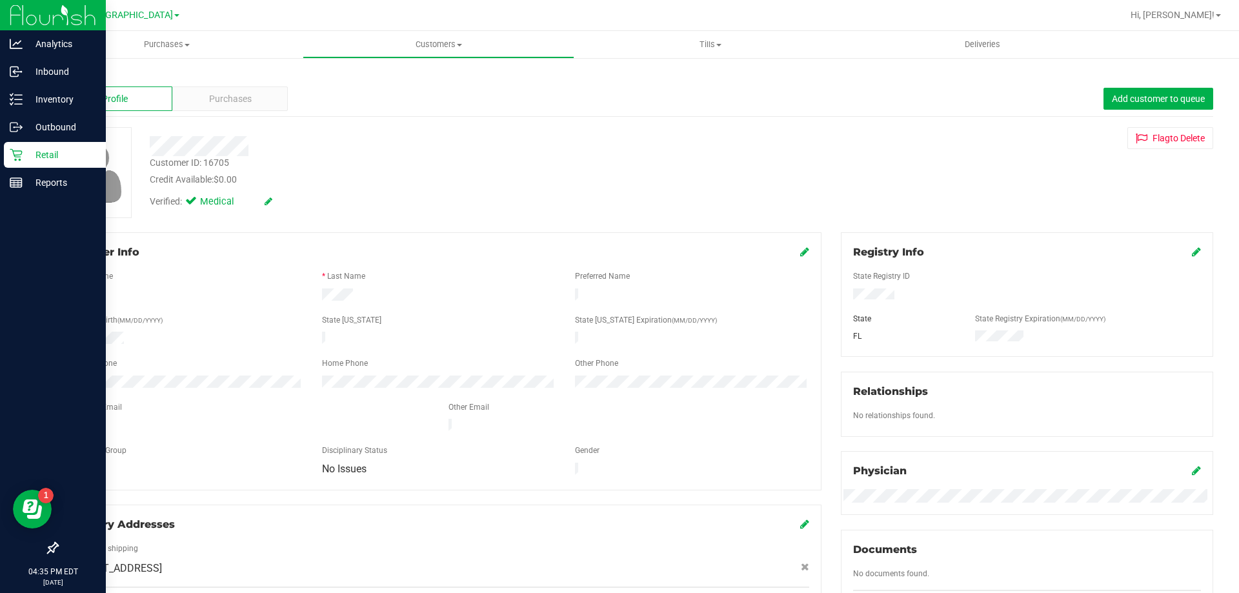
drag, startPoint x: 10, startPoint y: 155, endPoint x: 19, endPoint y: 156, distance: 9.1
click at [10, 156] on icon at bounding box center [16, 154] width 13 height 13
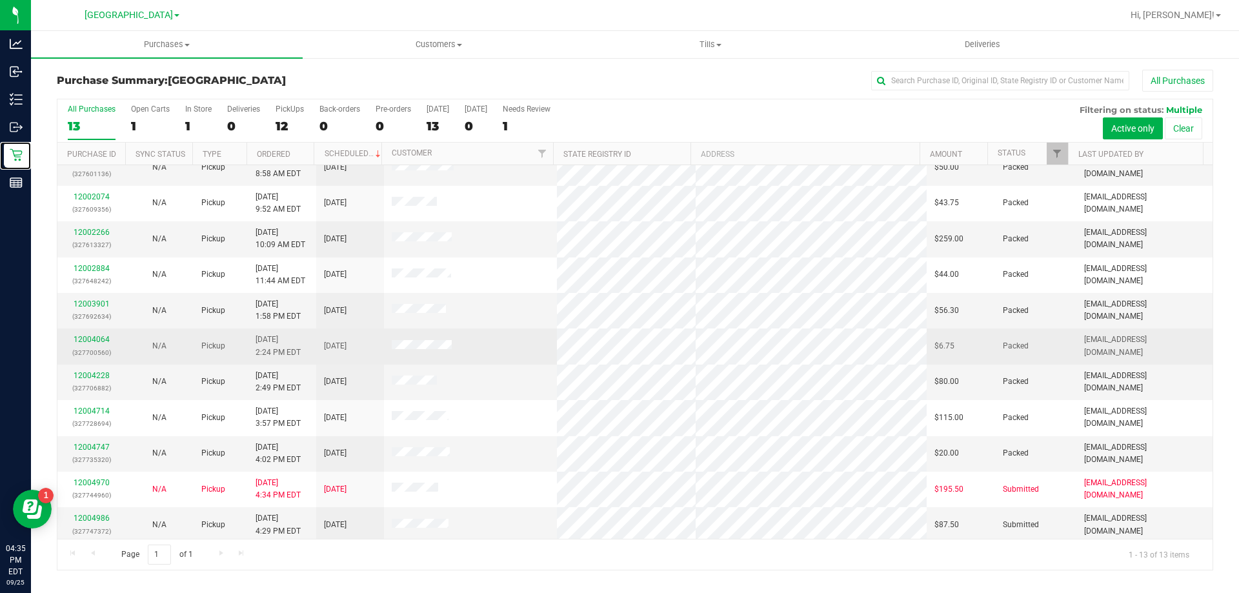
scroll to position [90, 0]
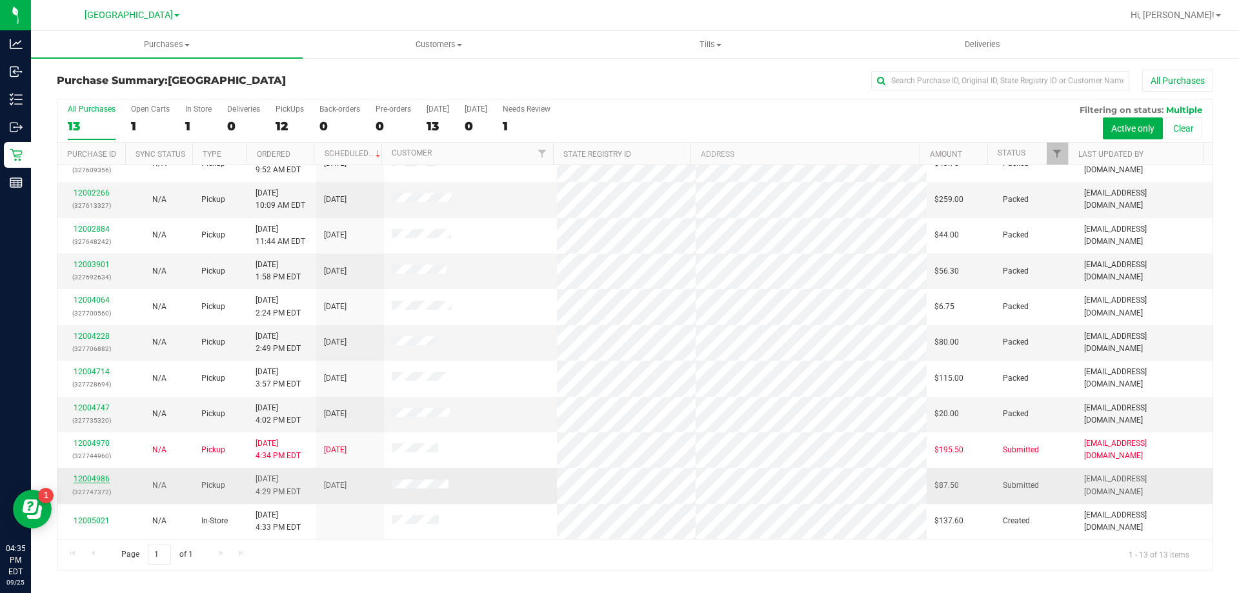
click at [99, 481] on link "12004986" at bounding box center [92, 478] width 36 height 9
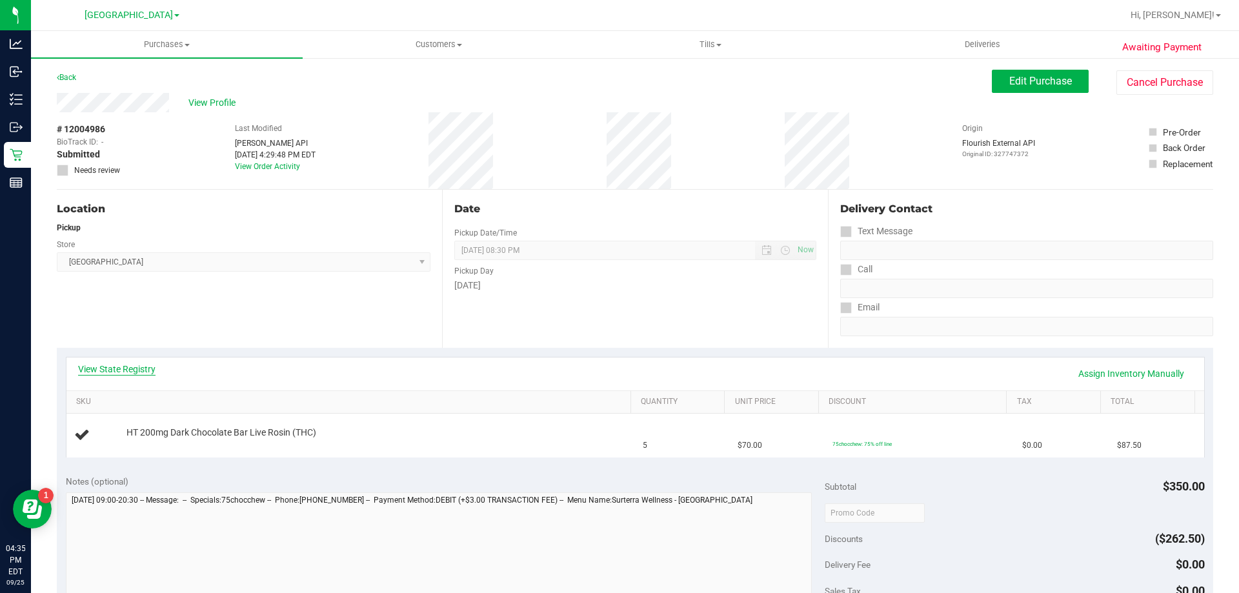
click at [132, 365] on link "View State Registry" at bounding box center [116, 369] width 77 height 13
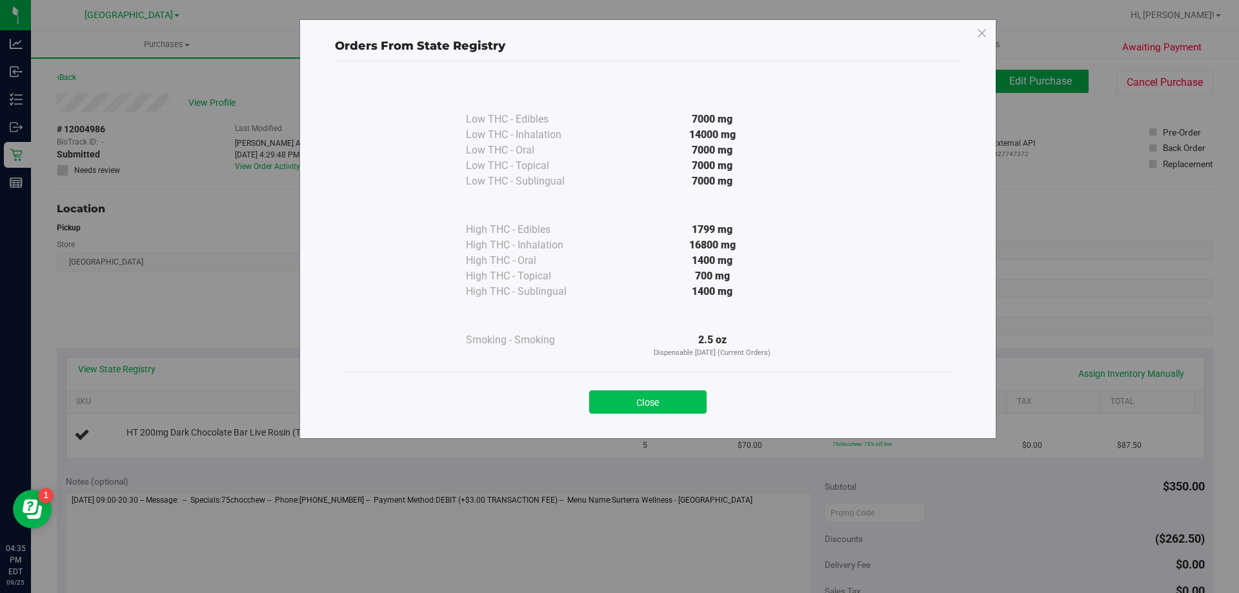
click at [671, 399] on button "Close" at bounding box center [647, 401] width 117 height 23
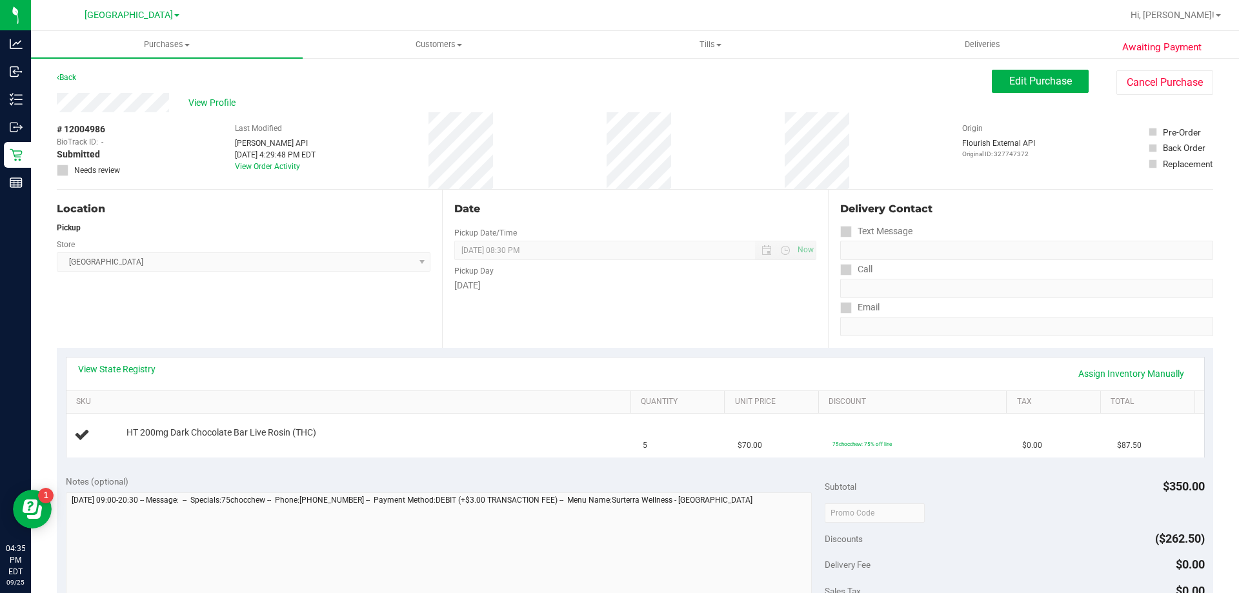
click at [663, 363] on div "View State Registry Assign Inventory Manually" at bounding box center [635, 374] width 1115 height 22
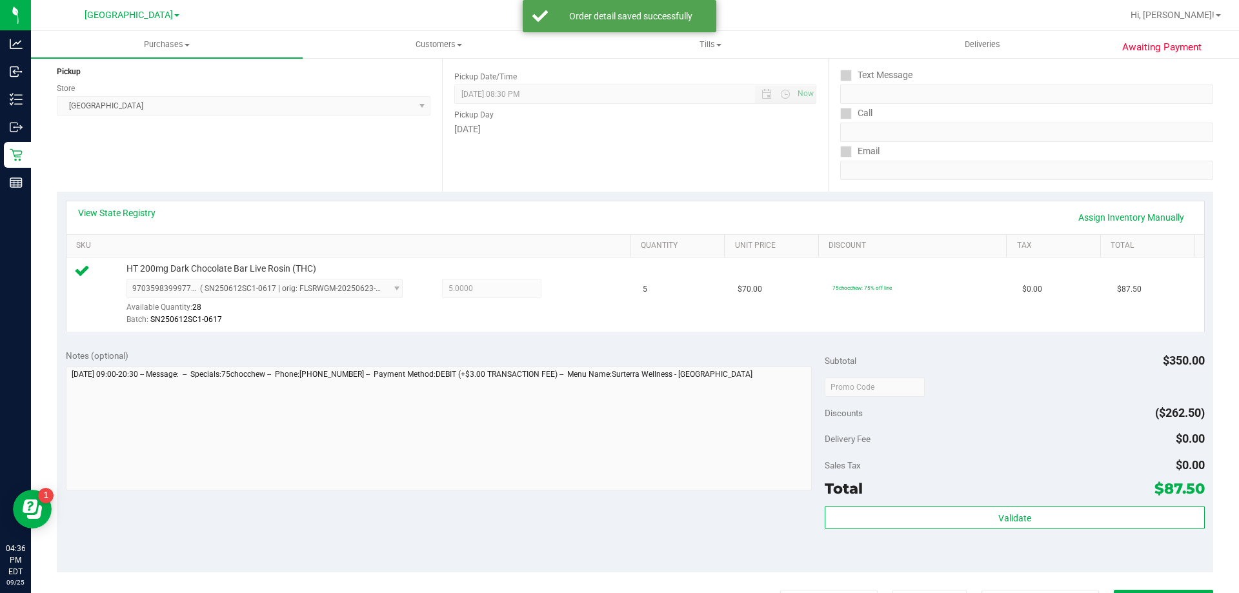
scroll to position [387, 0]
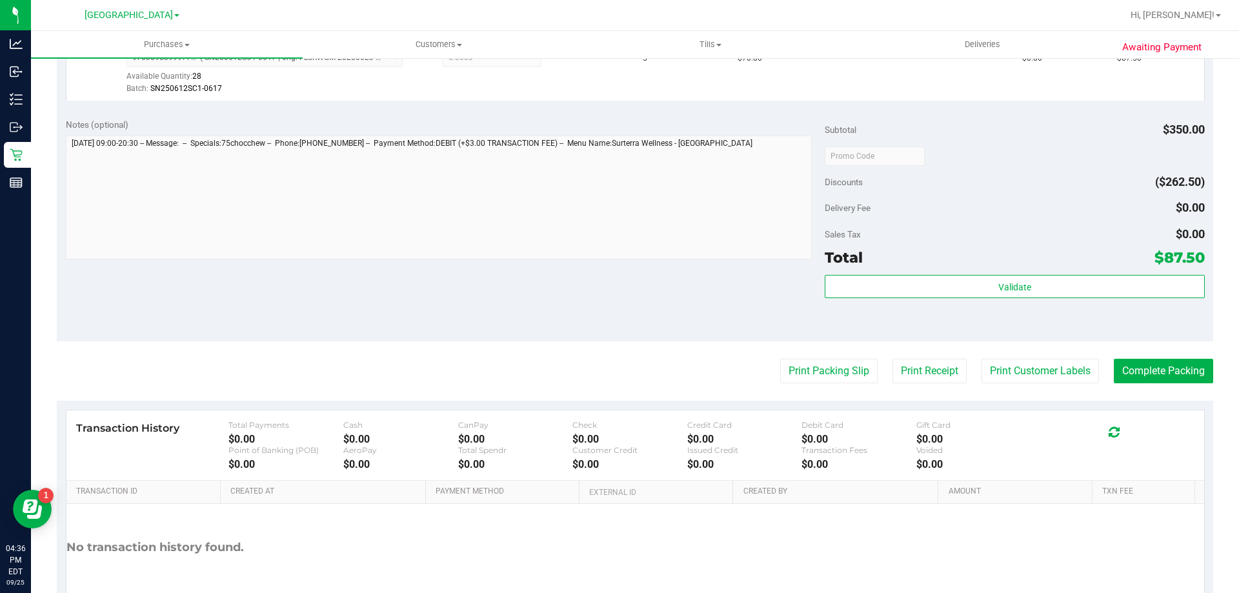
click at [987, 304] on div "Validate" at bounding box center [1014, 304] width 379 height 58
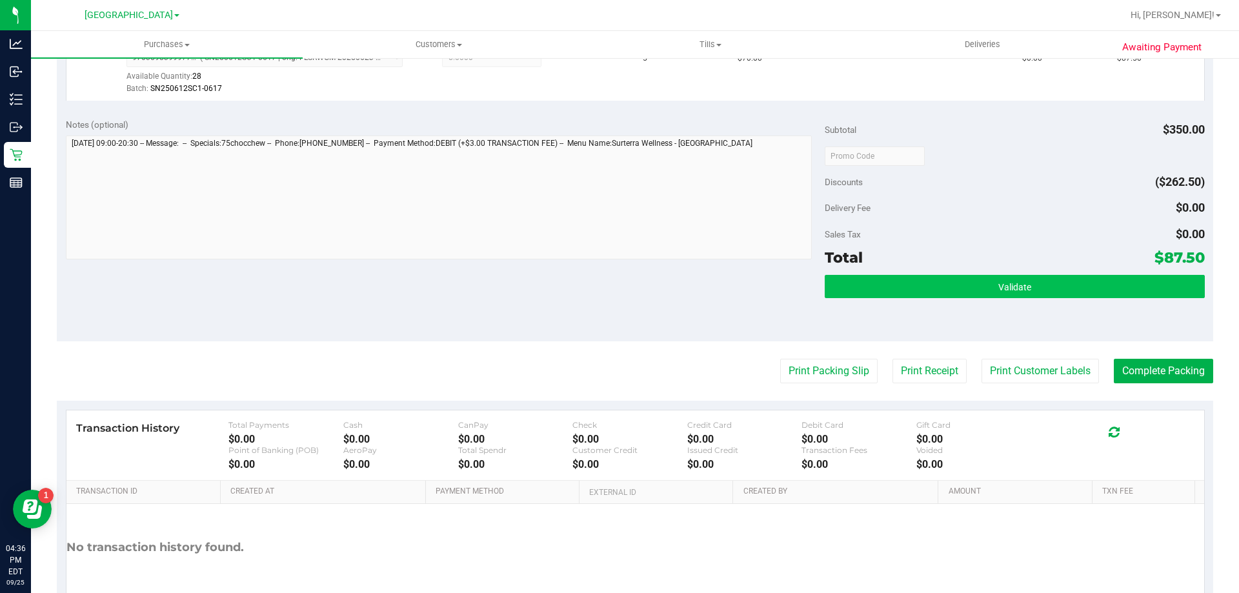
click at [986, 298] on div "Validate" at bounding box center [1014, 287] width 379 height 25
click at [987, 294] on button "Validate" at bounding box center [1014, 286] width 379 height 23
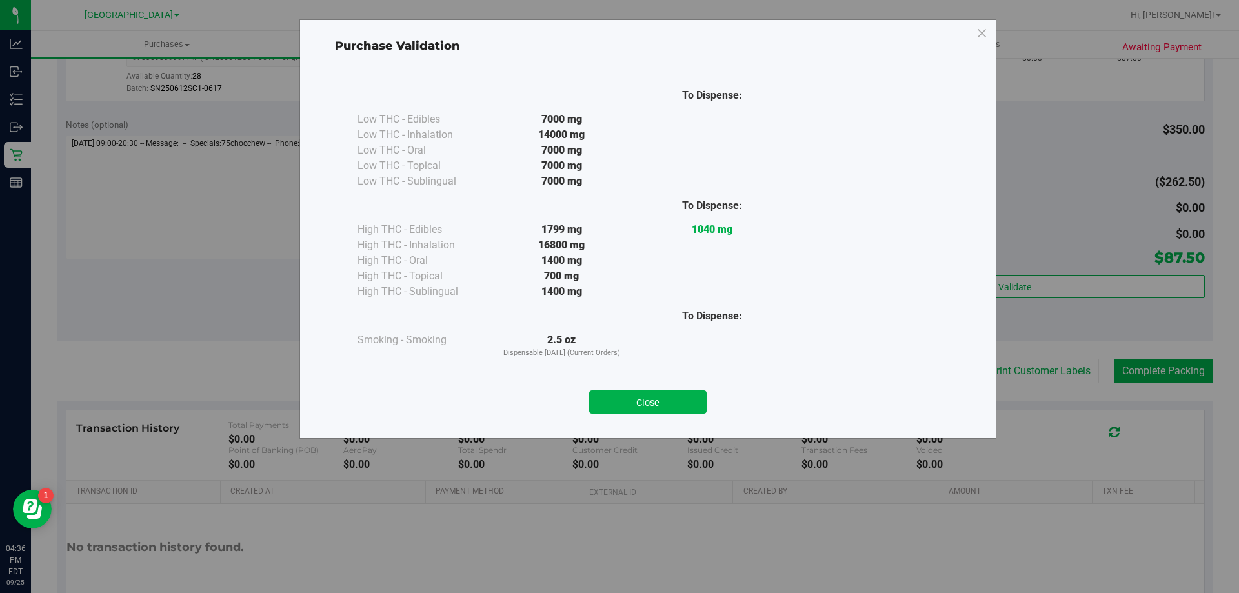
drag, startPoint x: 688, startPoint y: 396, endPoint x: 894, endPoint y: 369, distance: 208.2
click at [687, 395] on button "Close" at bounding box center [647, 401] width 117 height 23
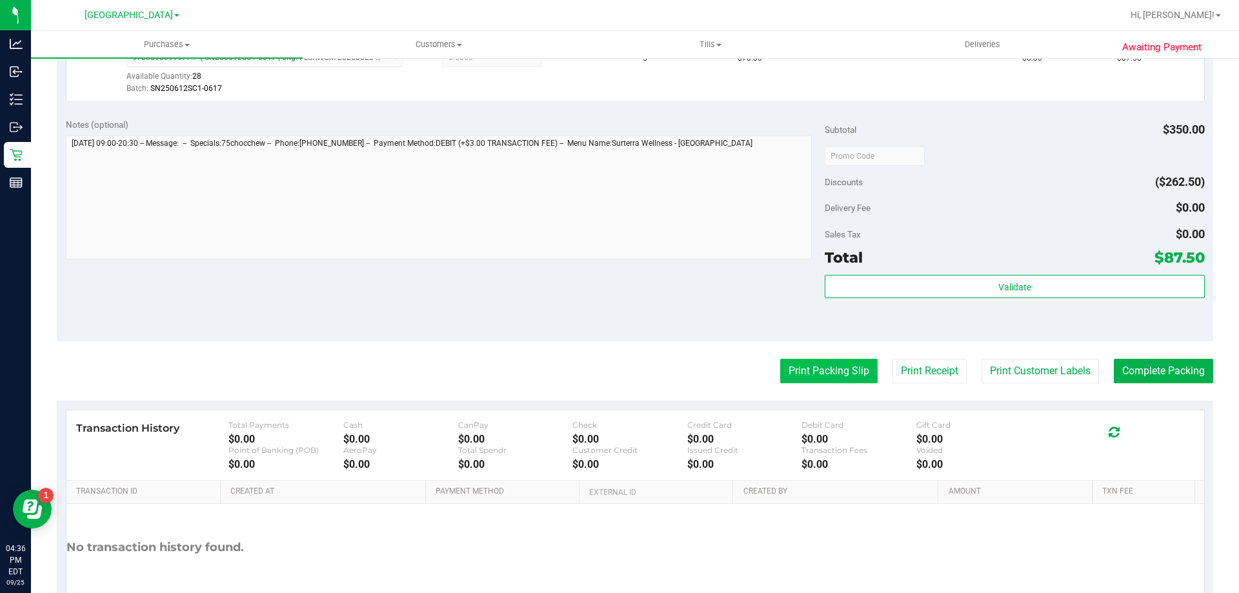
click at [844, 370] on button "Print Packing Slip" at bounding box center [828, 371] width 97 height 25
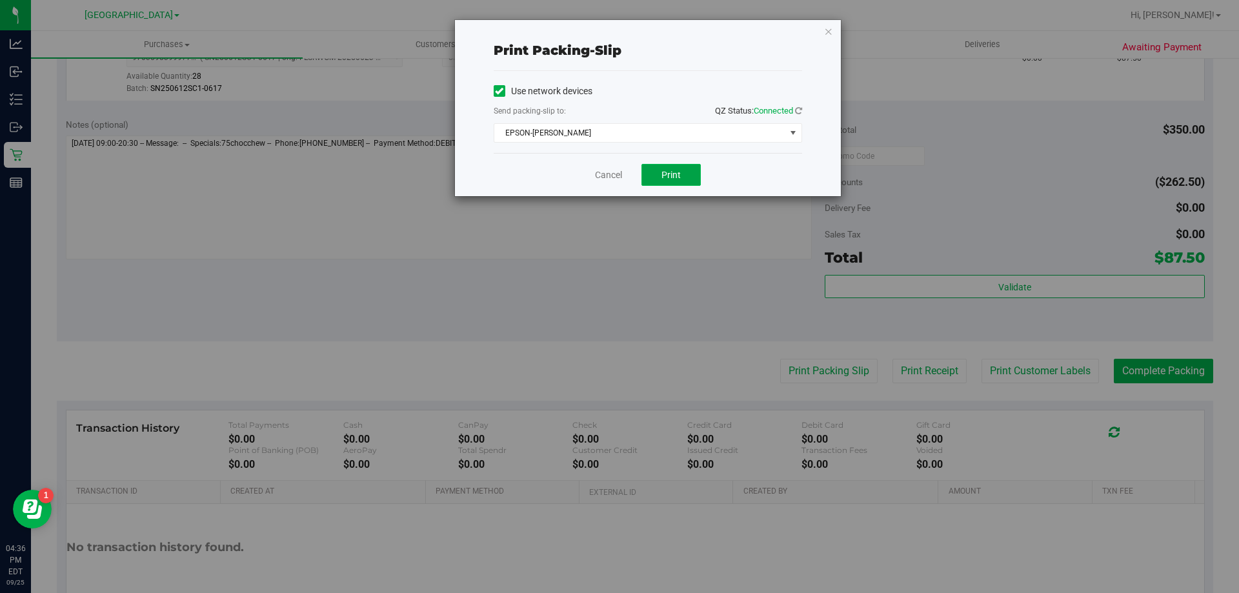
click at [672, 185] on button "Print" at bounding box center [670, 175] width 59 height 22
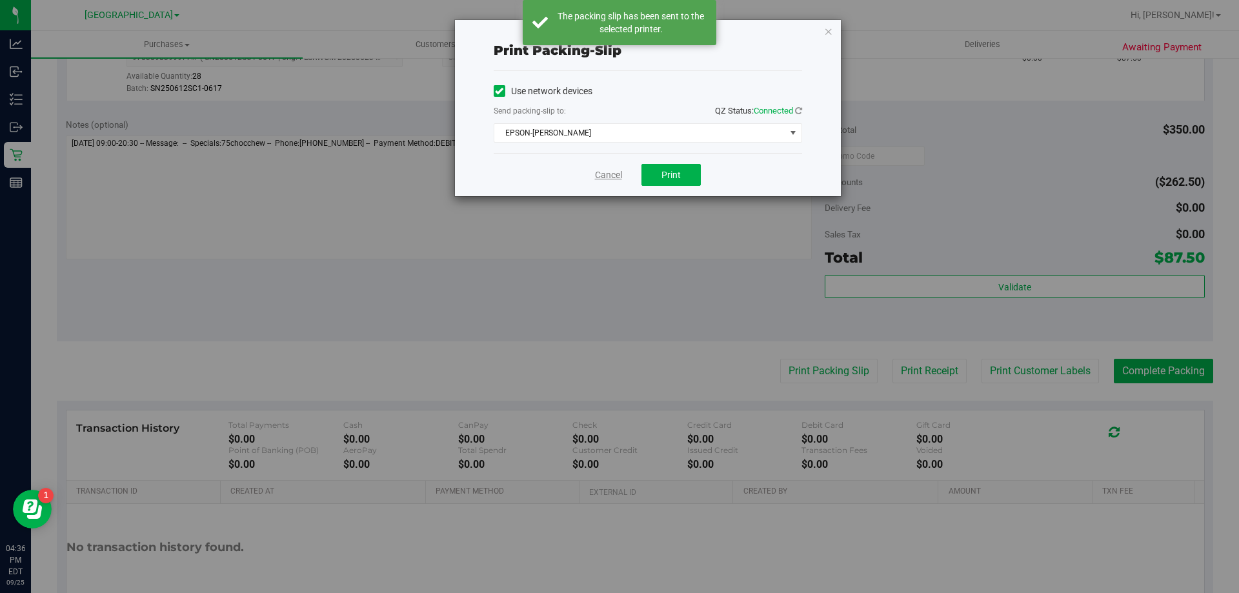
click at [620, 172] on link "Cancel" at bounding box center [608, 175] width 27 height 14
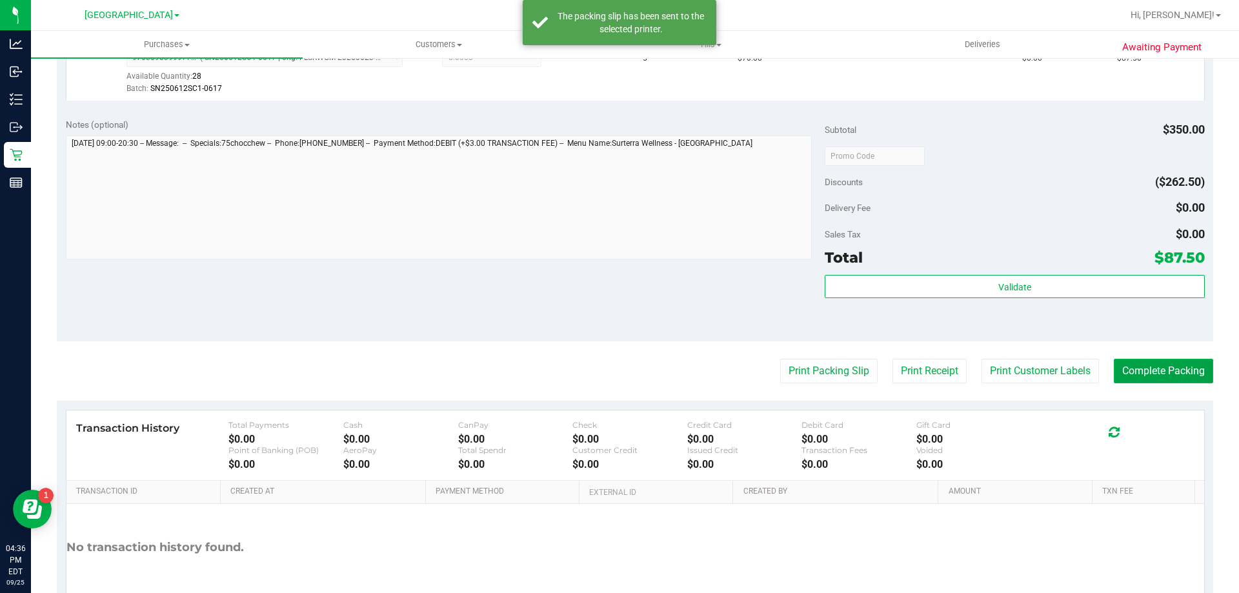
click at [1155, 374] on button "Complete Packing" at bounding box center [1163, 371] width 99 height 25
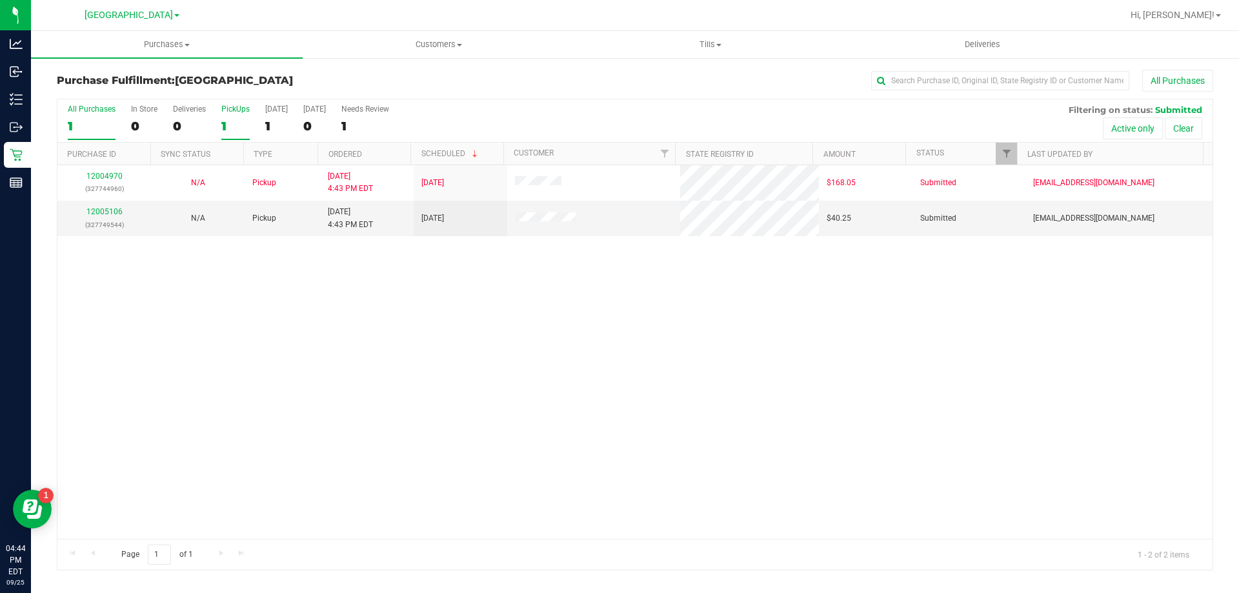
click at [237, 127] on div "1" at bounding box center [235, 126] width 28 height 15
click at [0, 0] on input "PickUps 1" at bounding box center [0, 0] width 0 height 0
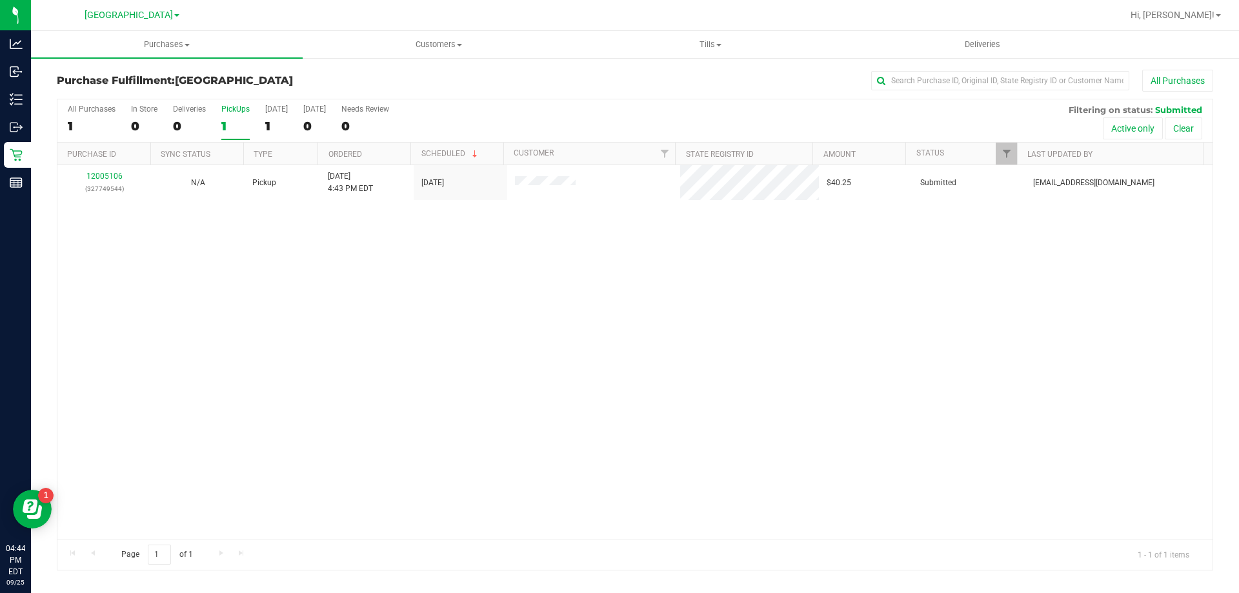
drag, startPoint x: 176, startPoint y: 314, endPoint x: 164, endPoint y: 259, distance: 56.2
click at [175, 314] on div "12005106 (327749544) N/A Pickup [DATE] 4:43 PM EDT 9/25/2025 $40.25 Submitted […" at bounding box center [634, 352] width 1155 height 374
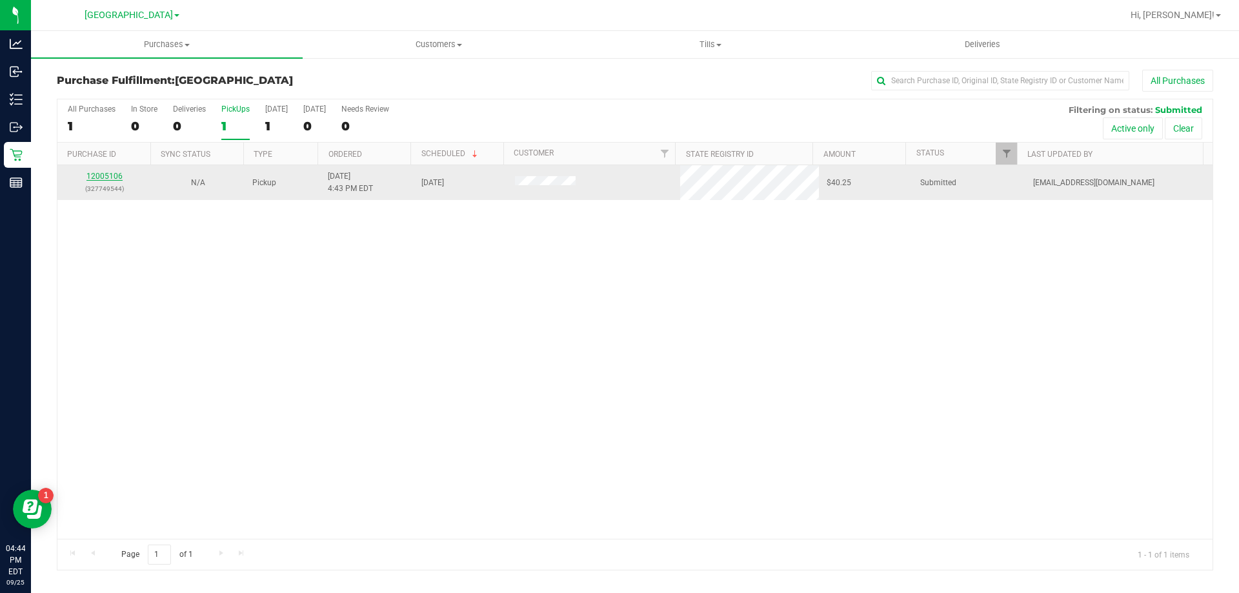
click at [117, 177] on link "12005106" at bounding box center [104, 176] width 36 height 9
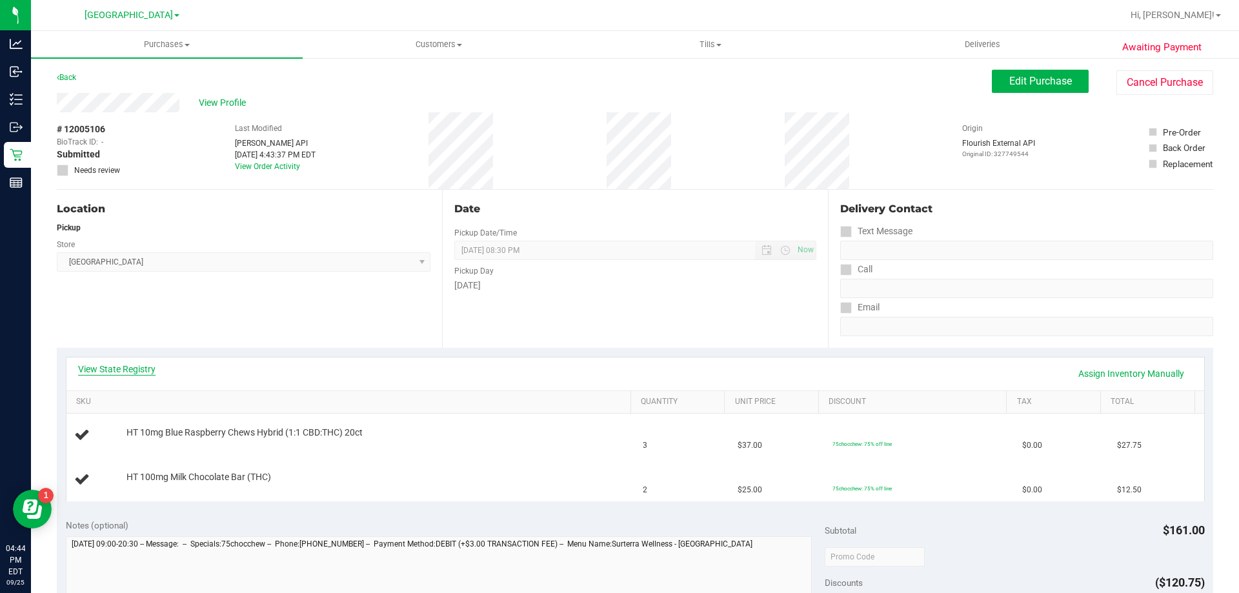
click at [119, 364] on link "View State Registry" at bounding box center [116, 369] width 77 height 13
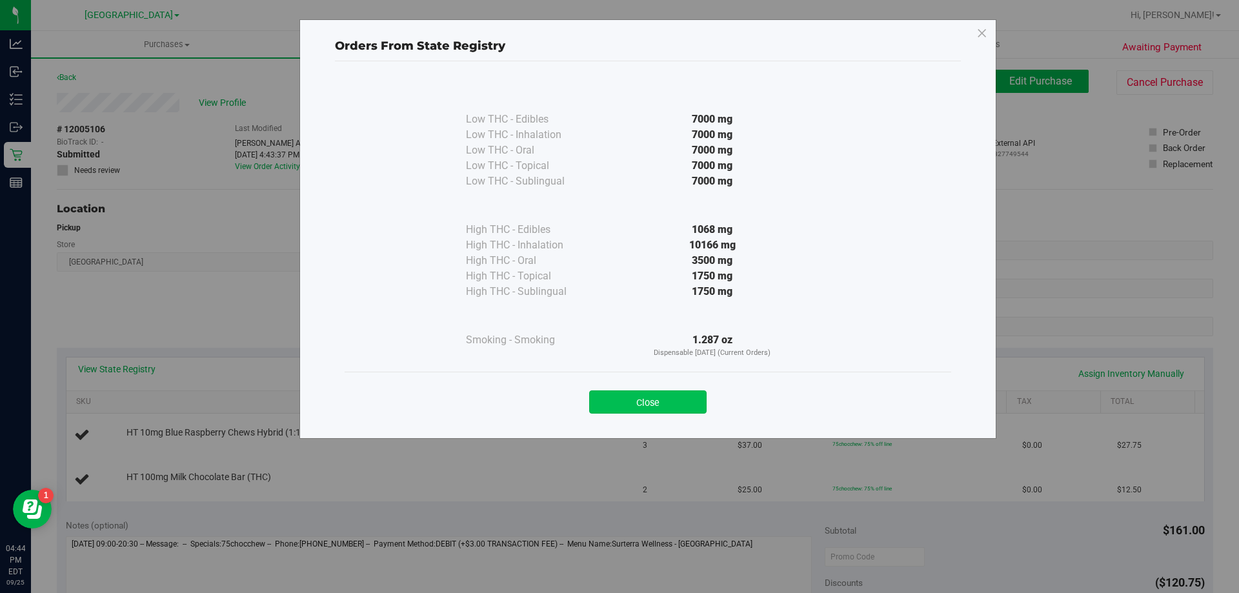
click at [638, 398] on button "Close" at bounding box center [647, 401] width 117 height 23
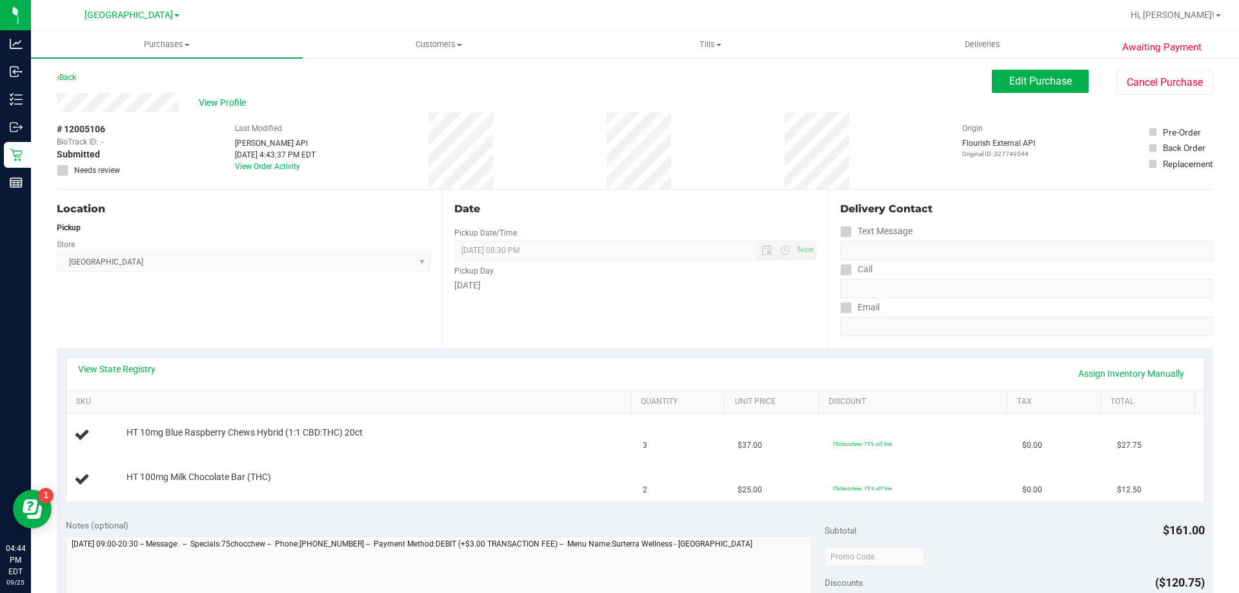
click at [534, 352] on div "View State Registry Assign Inventory Manually SKU Quantity Unit Price Discount …" at bounding box center [635, 429] width 1156 height 162
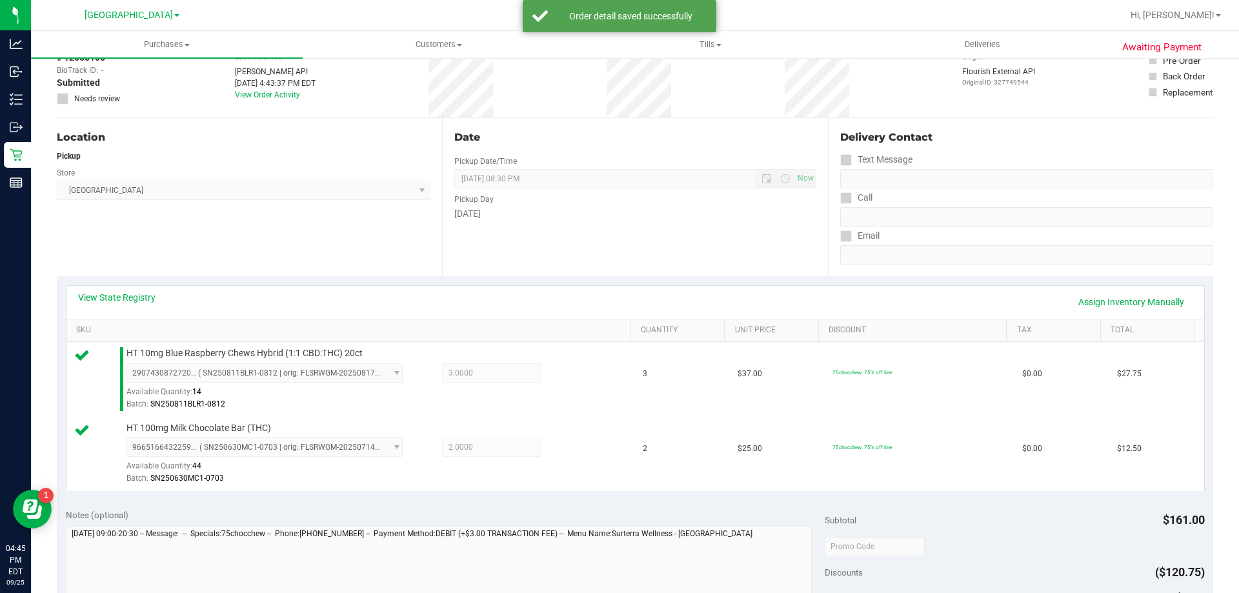
scroll to position [387, 0]
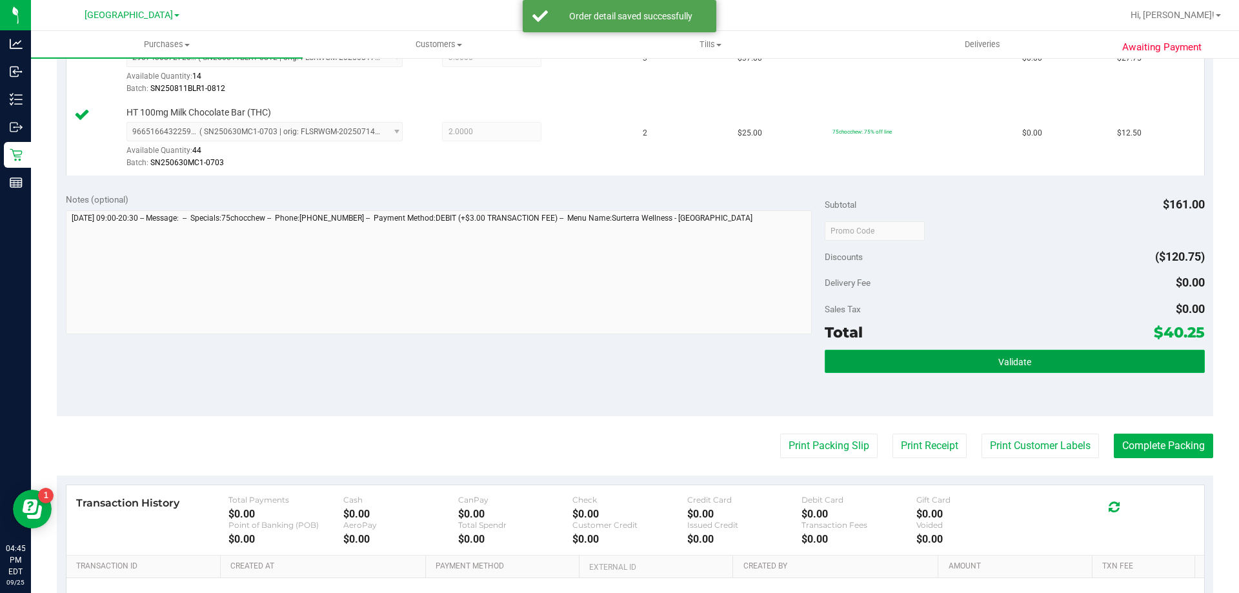
click at [896, 370] on button "Validate" at bounding box center [1014, 361] width 379 height 23
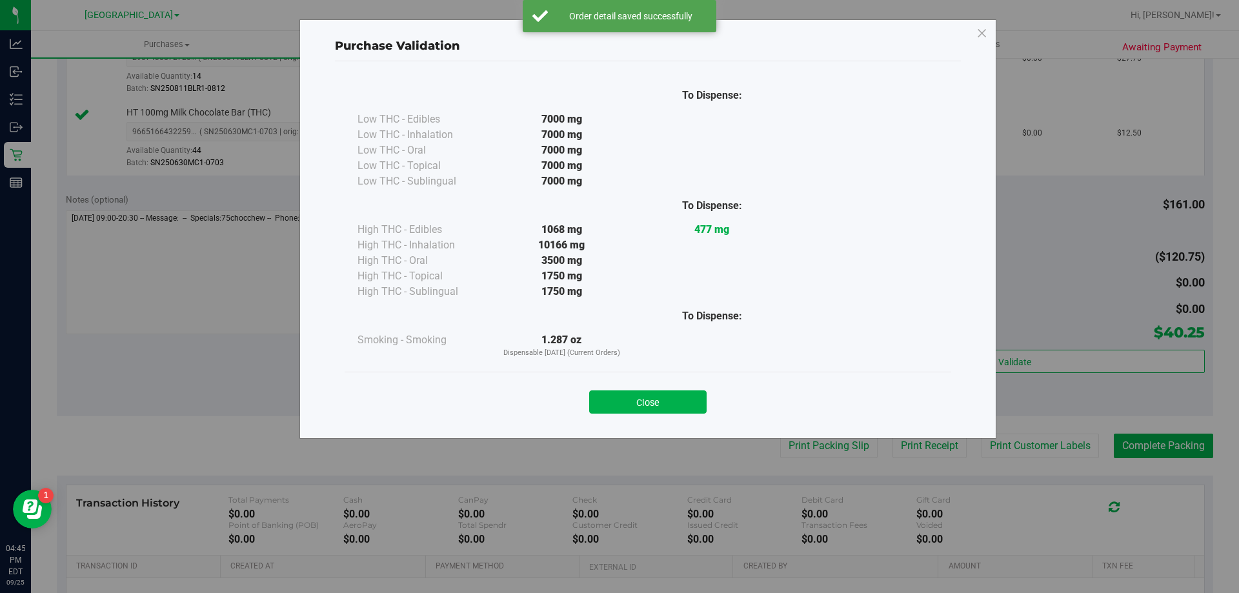
click at [687, 402] on button "Close" at bounding box center [647, 401] width 117 height 23
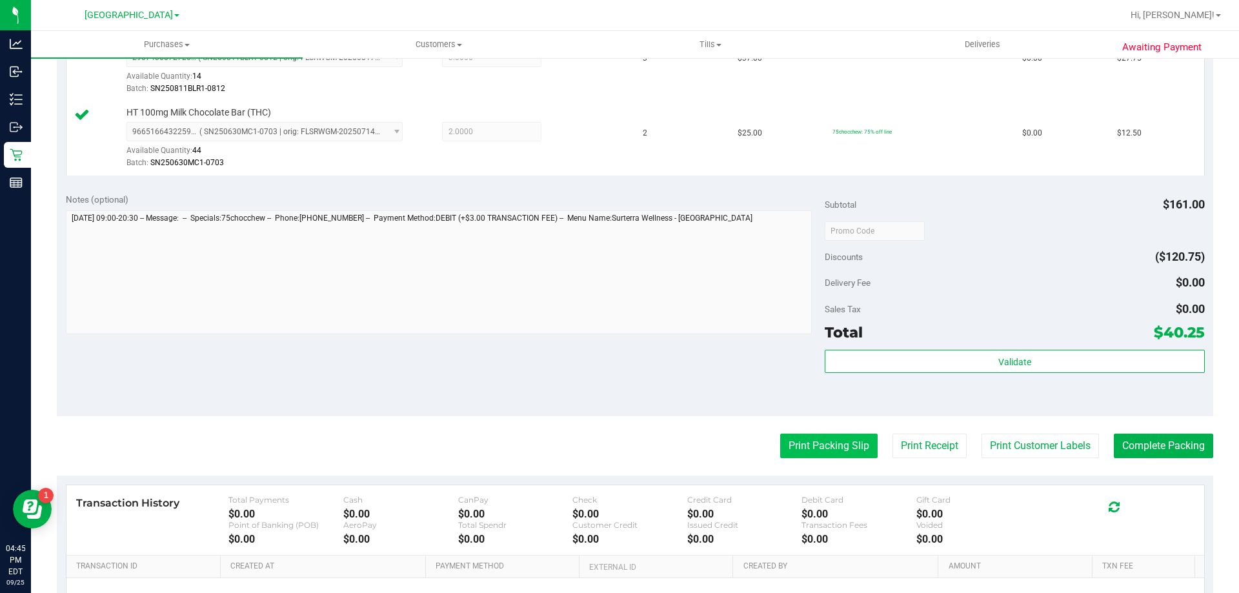
click at [822, 448] on button "Print Packing Slip" at bounding box center [828, 446] width 97 height 25
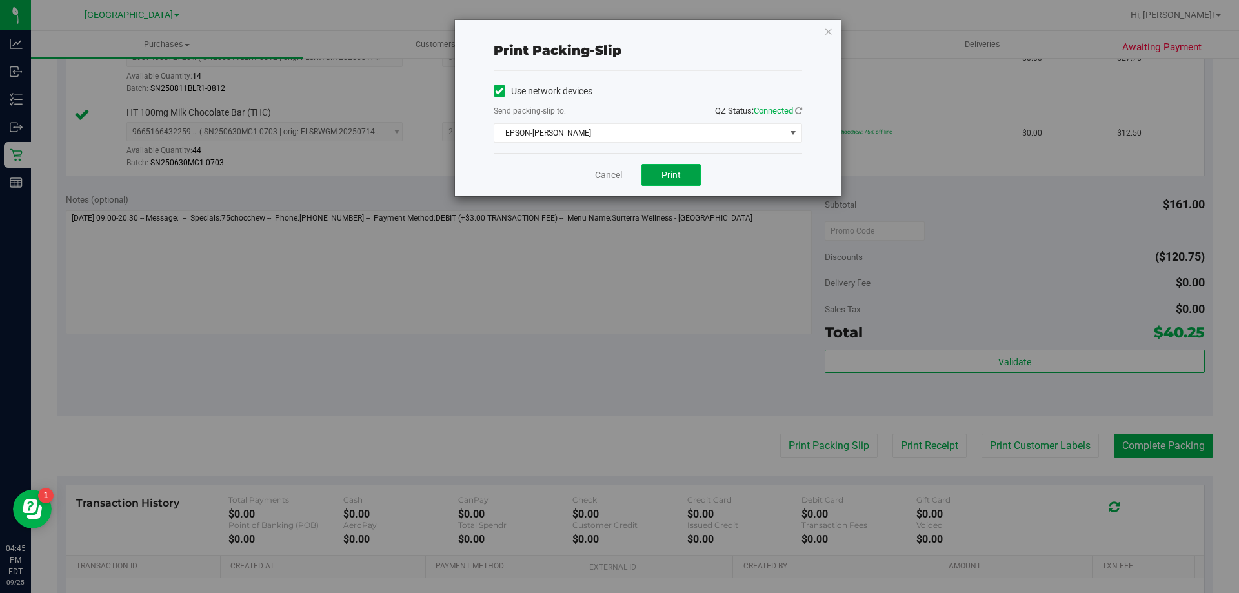
click at [677, 178] on span "Print" at bounding box center [670, 175] width 19 height 10
click at [605, 173] on link "Cancel" at bounding box center [608, 175] width 27 height 14
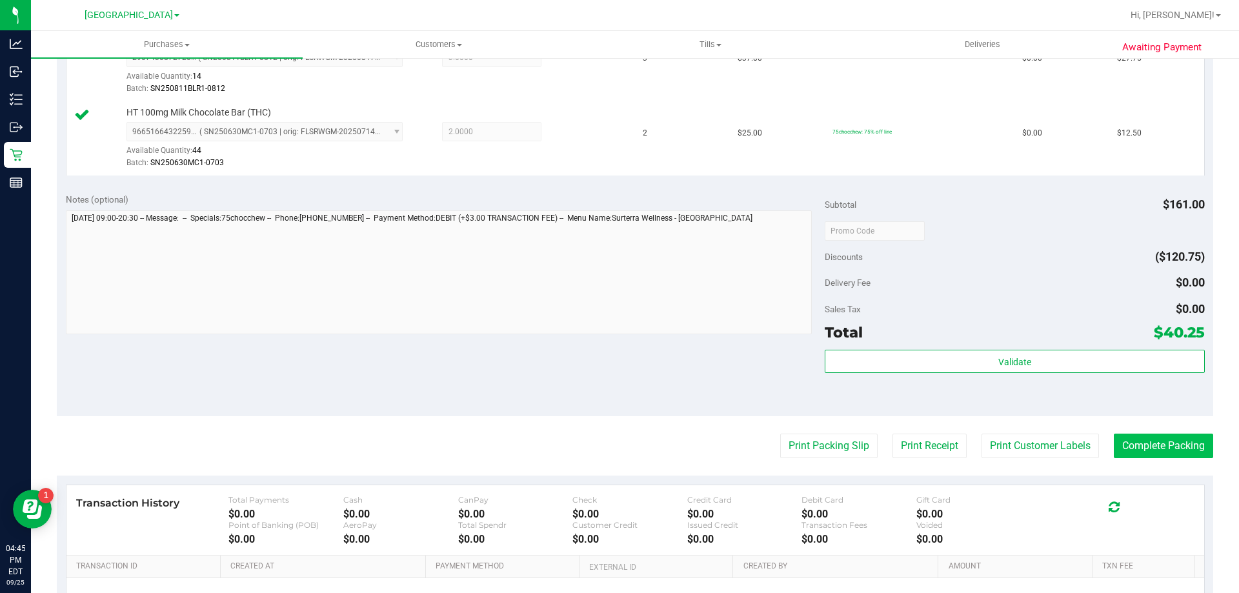
click at [1151, 456] on button "Complete Packing" at bounding box center [1163, 446] width 99 height 25
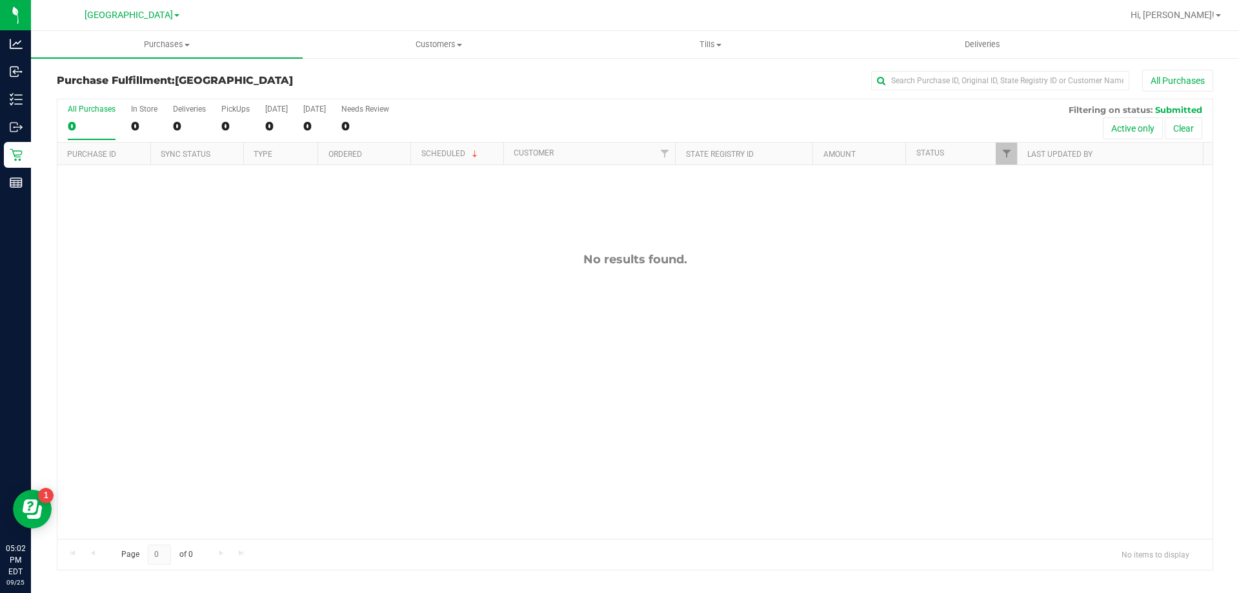
click at [167, 251] on div "No results found." at bounding box center [634, 395] width 1155 height 461
click at [238, 117] on label "PickUps 0" at bounding box center [235, 122] width 28 height 35
click at [0, 0] on input "PickUps 0" at bounding box center [0, 0] width 0 height 0
click at [1006, 150] on span "Filter" at bounding box center [1007, 153] width 10 height 10
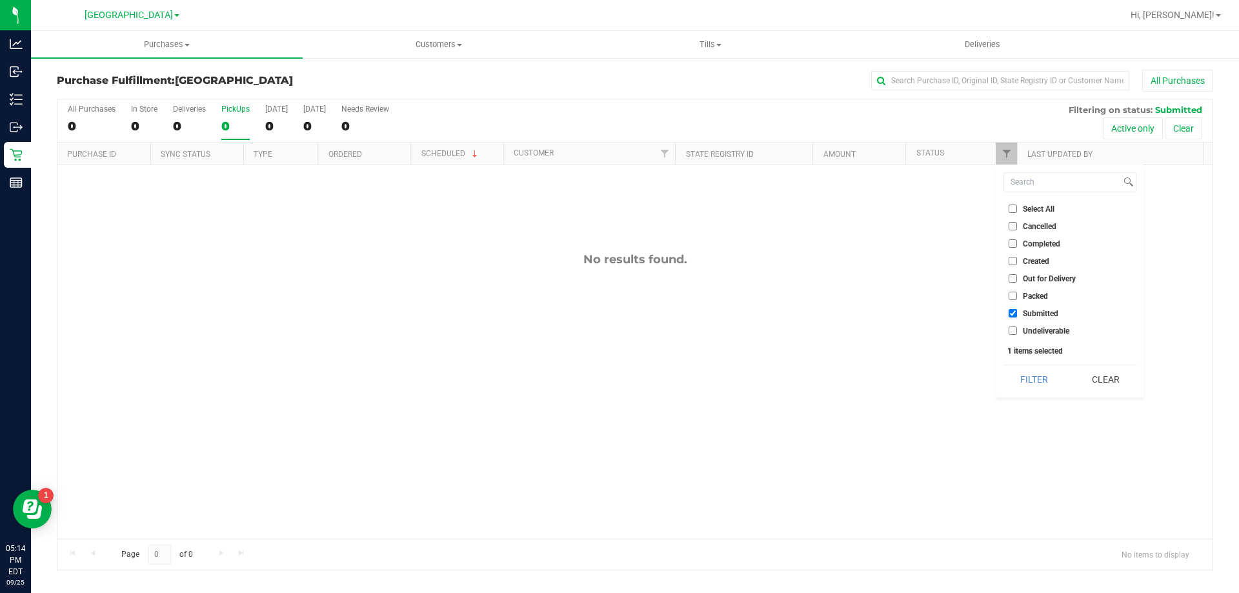
click at [1029, 294] on span "Packed" at bounding box center [1035, 296] width 25 height 8
click at [1017, 294] on input "Packed" at bounding box center [1013, 296] width 8 height 8
checkbox input "true"
click at [1022, 394] on div "Select All Cancelled Completed Created Out for Delivery Packed Submitted Undeli…" at bounding box center [1070, 281] width 148 height 233
click at [1020, 379] on button "Filter" at bounding box center [1035, 379] width 62 height 28
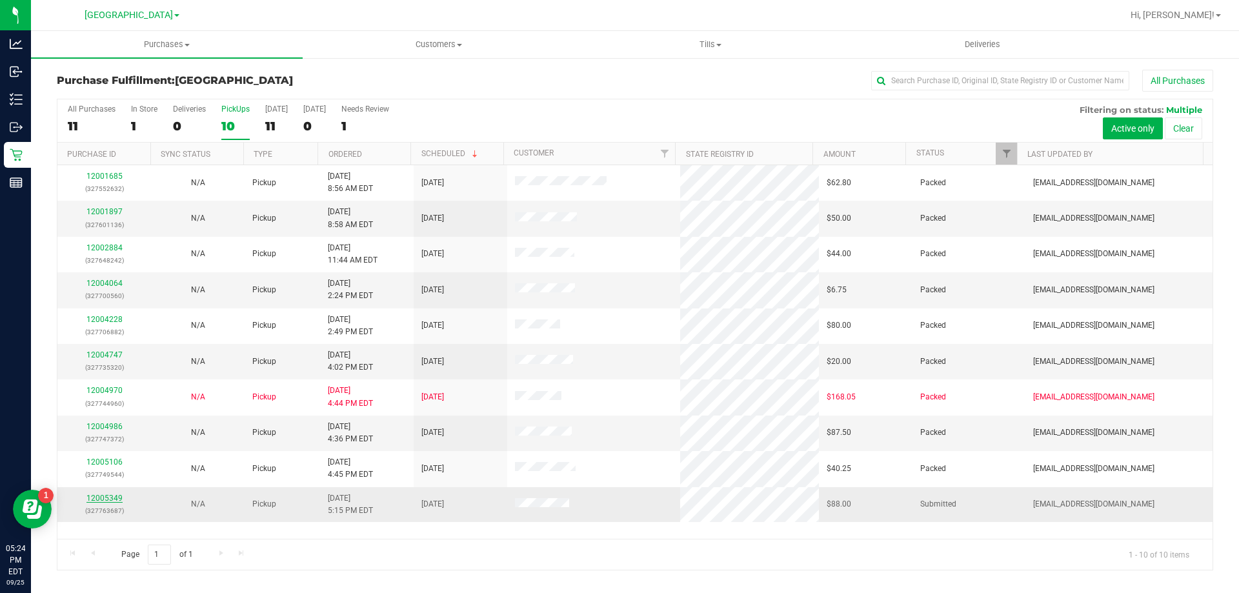
click at [113, 497] on link "12005349" at bounding box center [104, 498] width 36 height 9
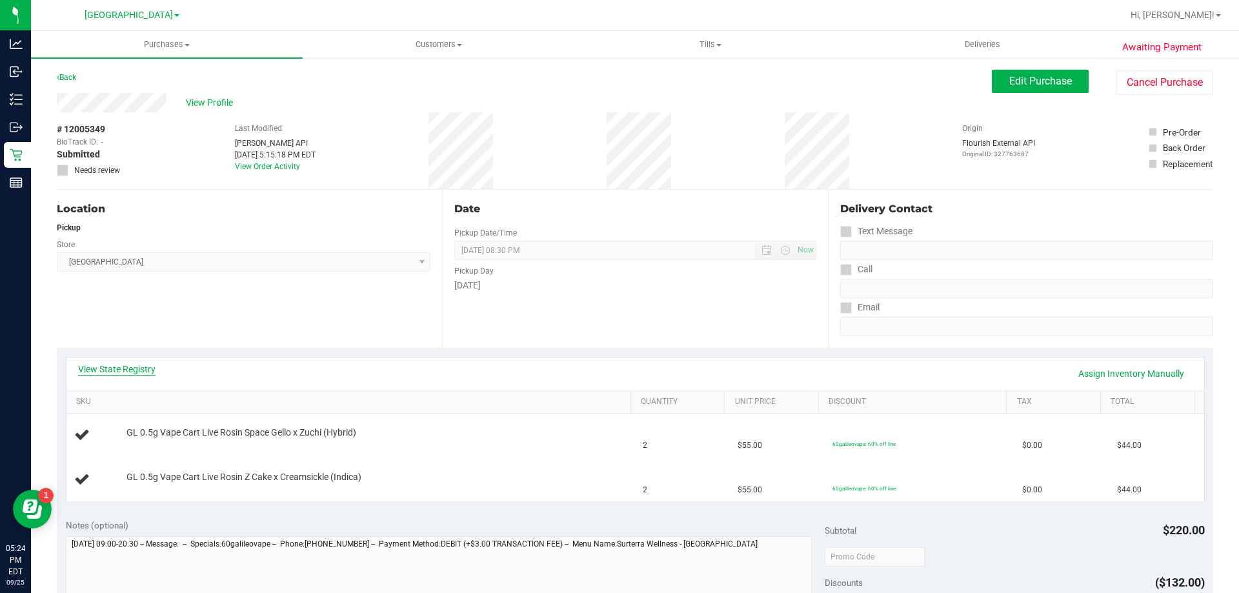
click at [113, 371] on link "View State Registry" at bounding box center [116, 369] width 77 height 13
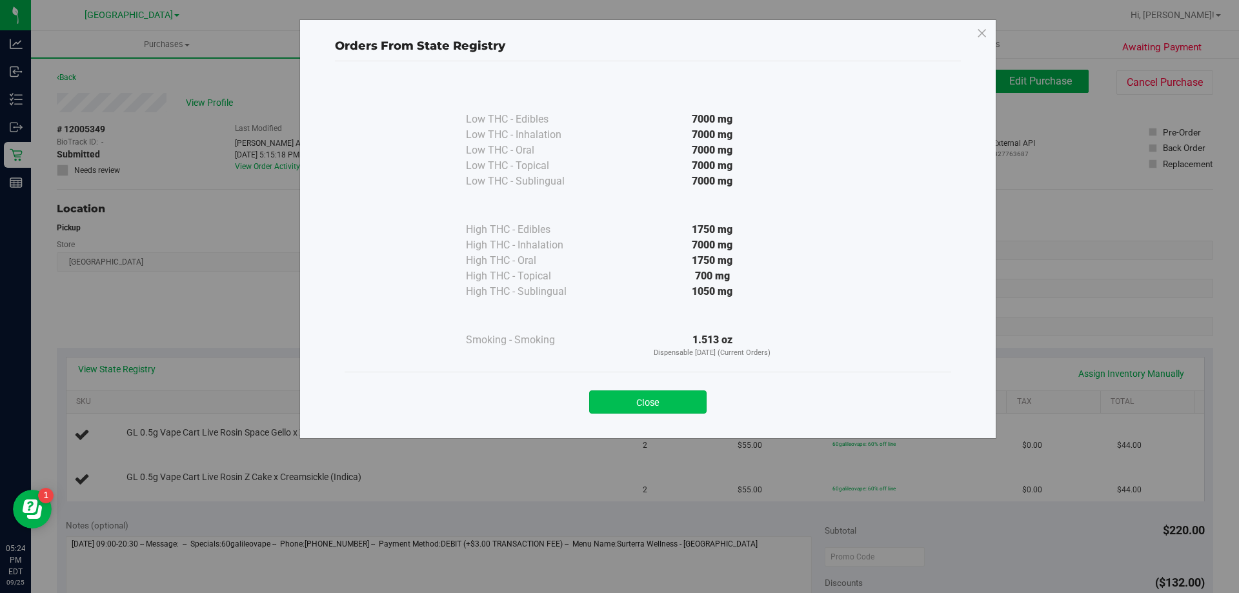
click at [640, 401] on button "Close" at bounding box center [647, 401] width 117 height 23
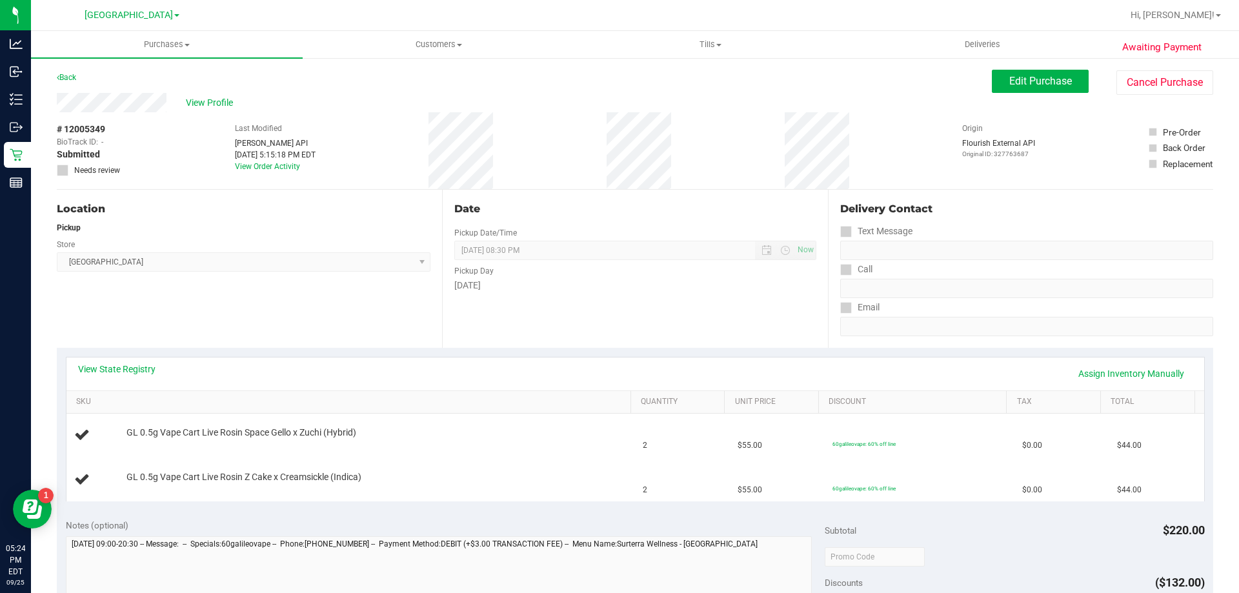
click at [620, 334] on div "Date Pickup Date/Time [DATE] Now [DATE] 08:30 PM Now Pickup Day [DATE]" at bounding box center [634, 269] width 385 height 158
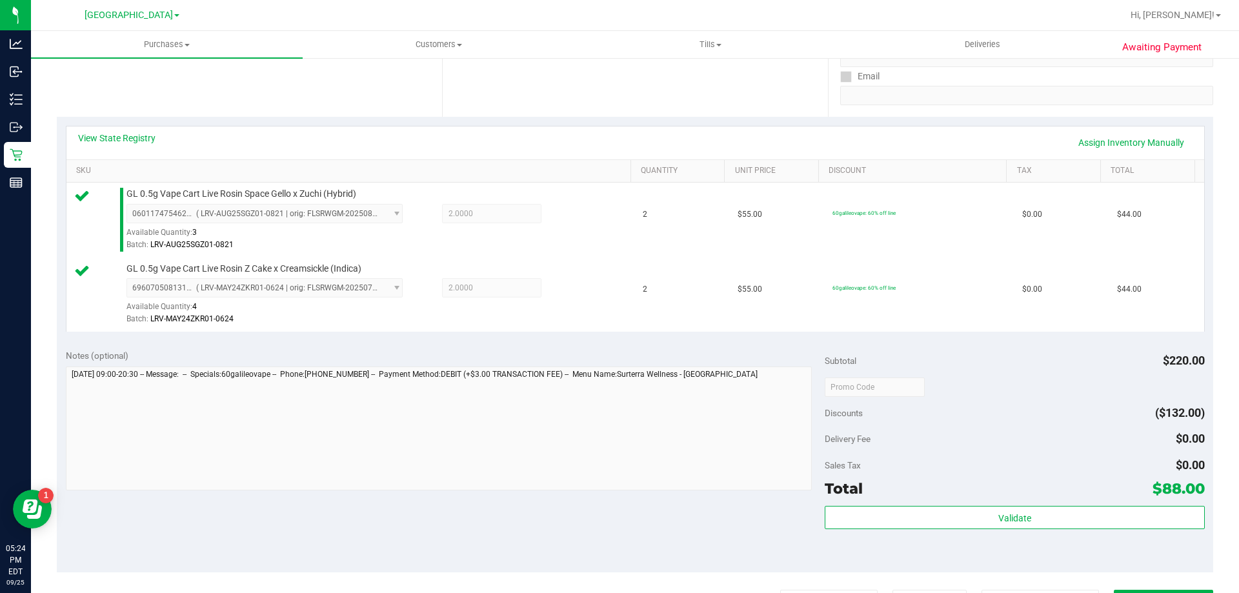
scroll to position [387, 0]
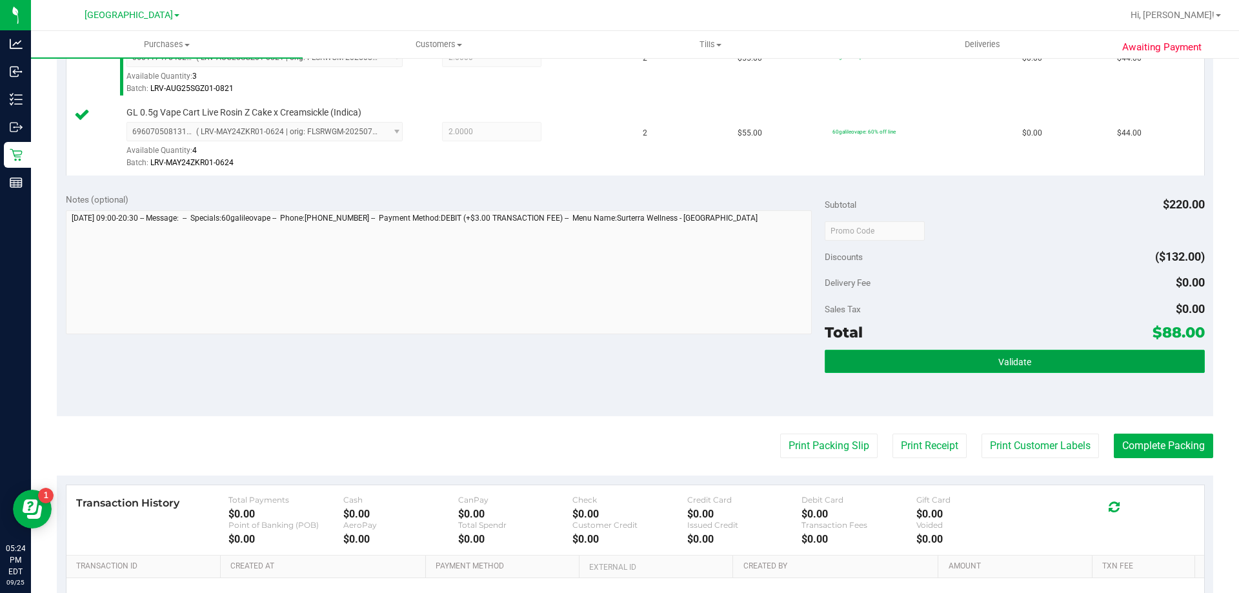
click at [904, 363] on button "Validate" at bounding box center [1014, 361] width 379 height 23
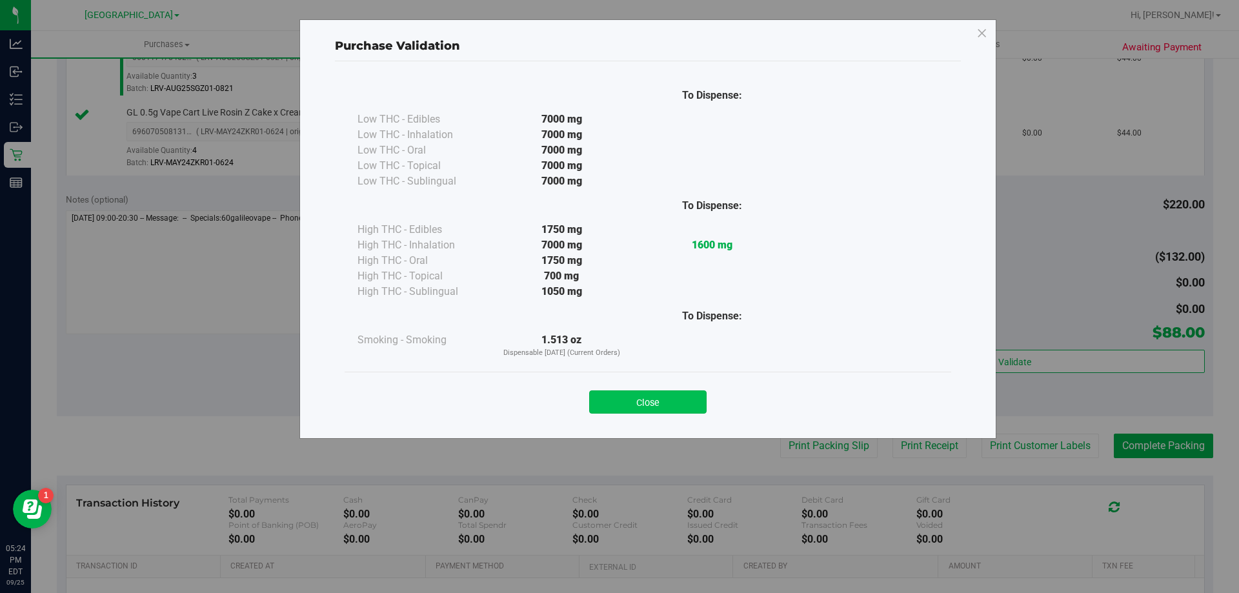
click at [680, 407] on button "Close" at bounding box center [647, 401] width 117 height 23
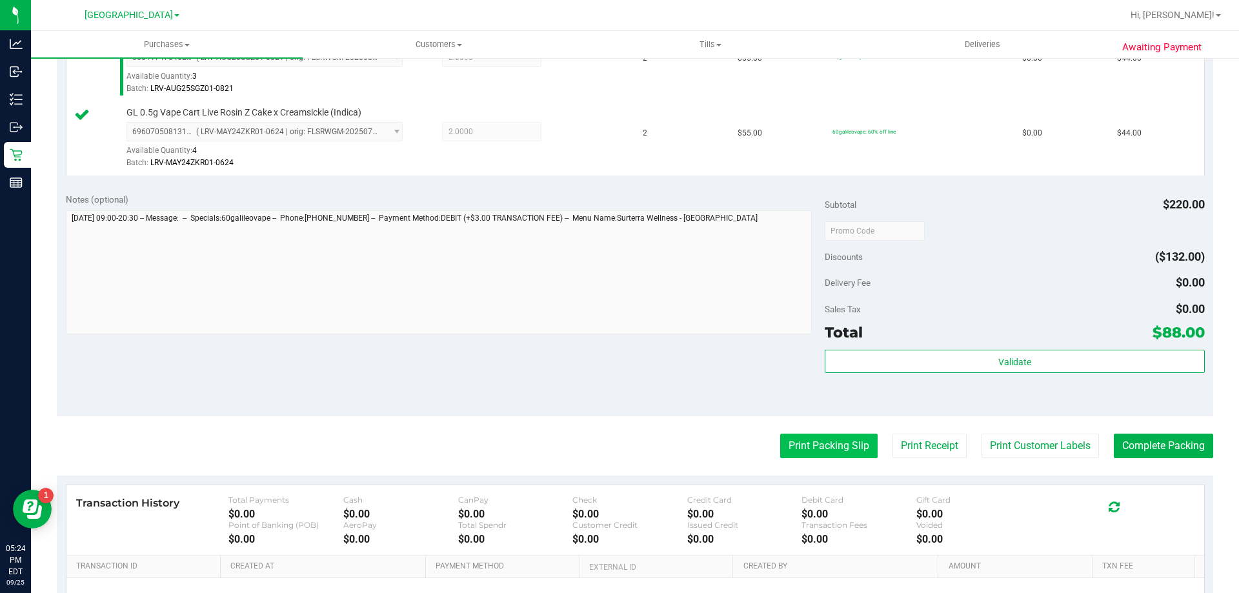
click at [813, 445] on button "Print Packing Slip" at bounding box center [828, 446] width 97 height 25
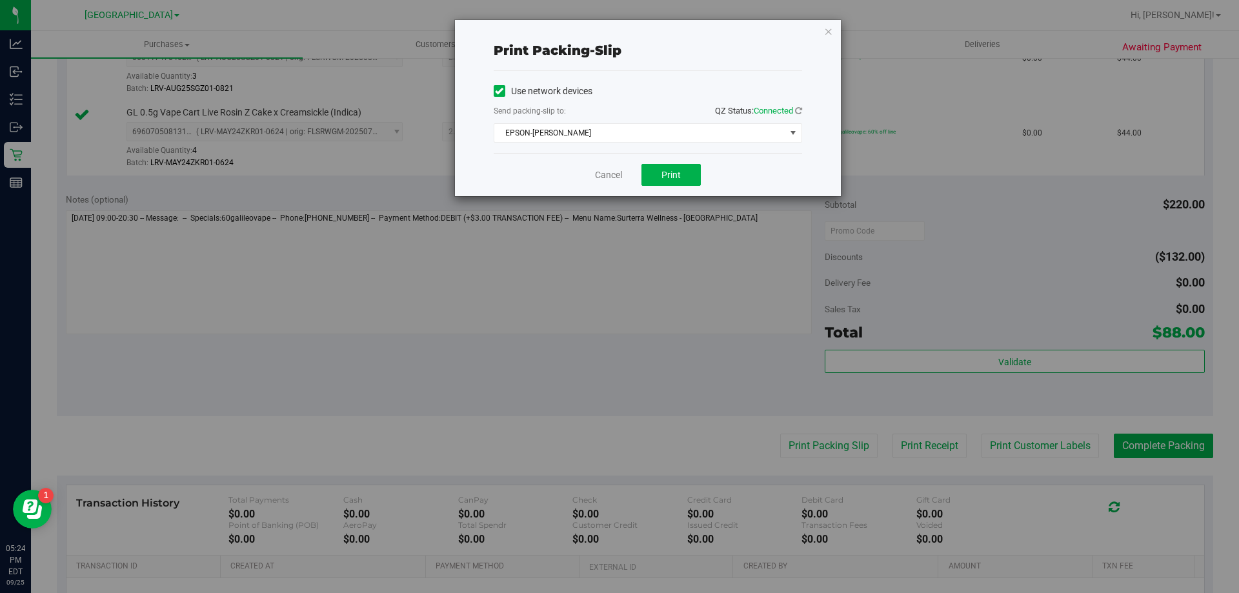
click at [684, 186] on div "Cancel Print" at bounding box center [648, 174] width 308 height 43
click at [689, 166] on button "Print" at bounding box center [670, 175] width 59 height 22
click at [600, 175] on link "Cancel" at bounding box center [608, 175] width 27 height 14
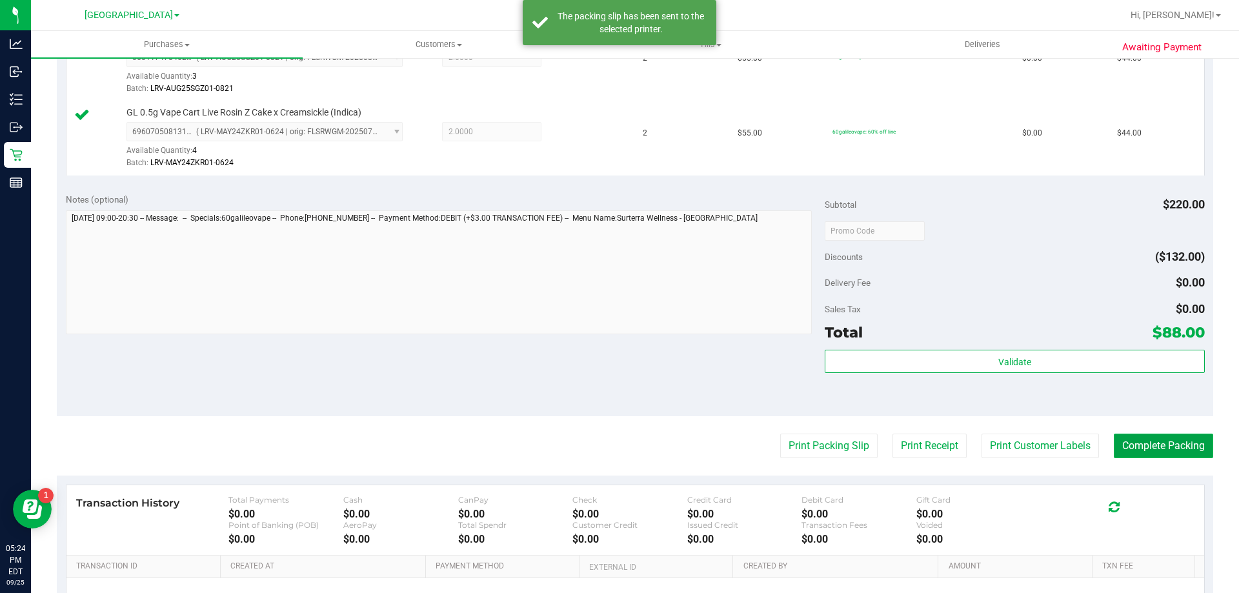
click at [1169, 451] on button "Complete Packing" at bounding box center [1163, 446] width 99 height 25
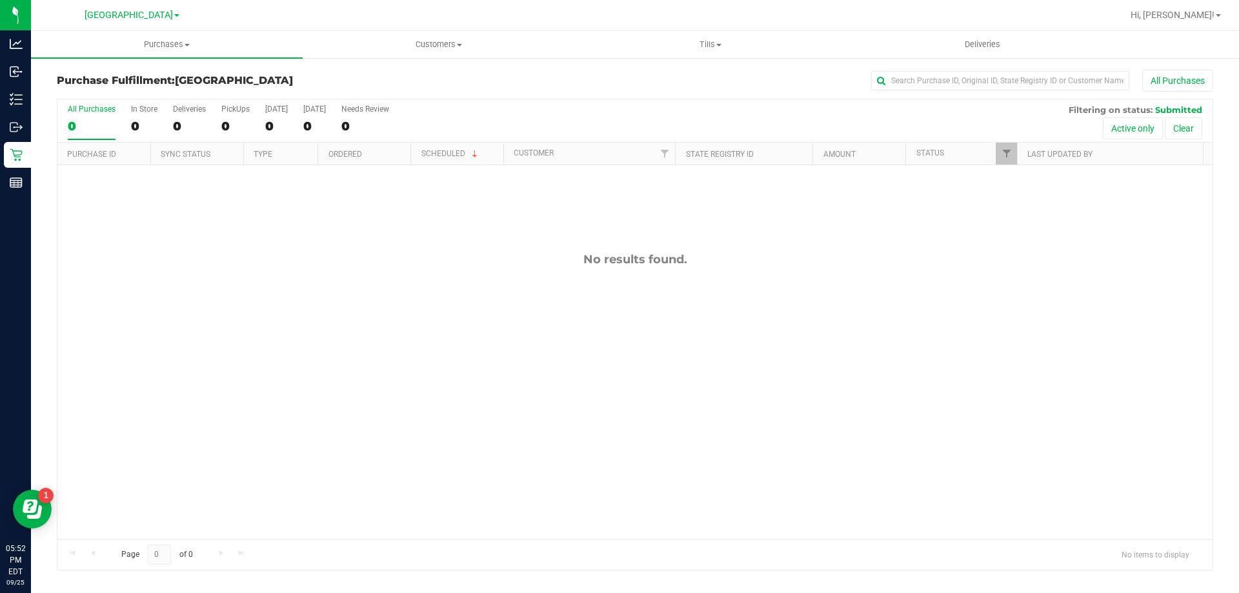
click at [101, 256] on div "No results found." at bounding box center [634, 259] width 1155 height 14
click at [889, 554] on div "Page 0 of 0 No items to display" at bounding box center [634, 554] width 1155 height 31
drag, startPoint x: 196, startPoint y: 261, endPoint x: 274, endPoint y: 207, distance: 95.4
click at [196, 262] on div "No results found." at bounding box center [634, 259] width 1155 height 14
click at [578, 290] on div "12005957 (327796731) N/A Pickup [DATE] 6:44 PM EDT 9/25/2025 $20.00 Submitted […" at bounding box center [634, 352] width 1155 height 374
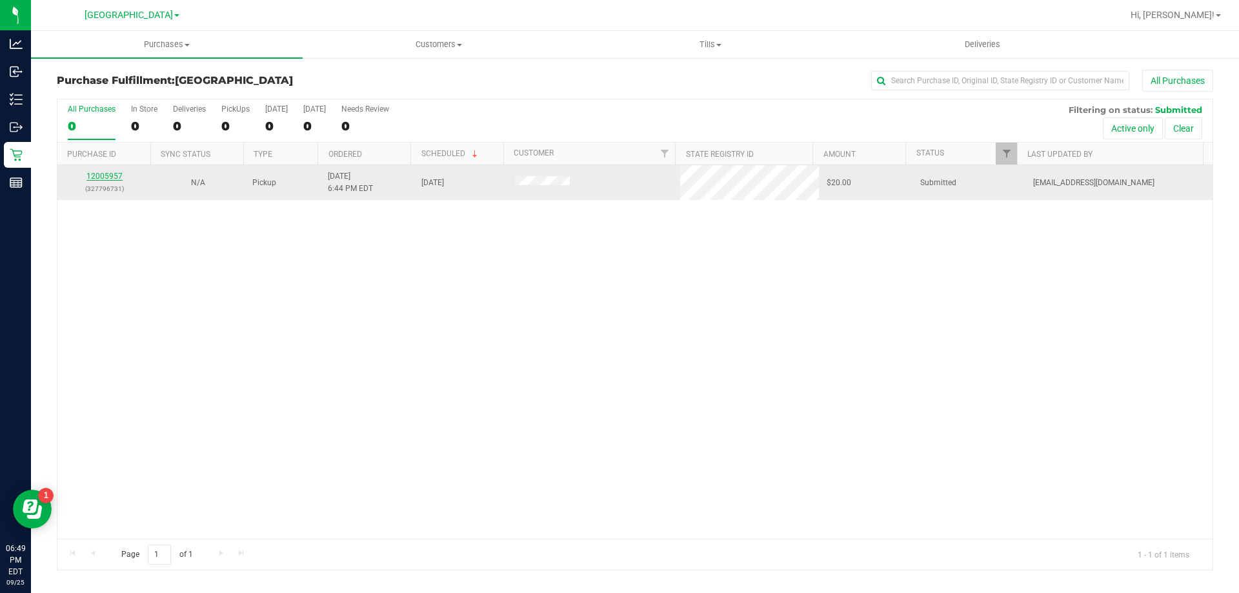
click at [108, 179] on link "12005957" at bounding box center [104, 176] width 36 height 9
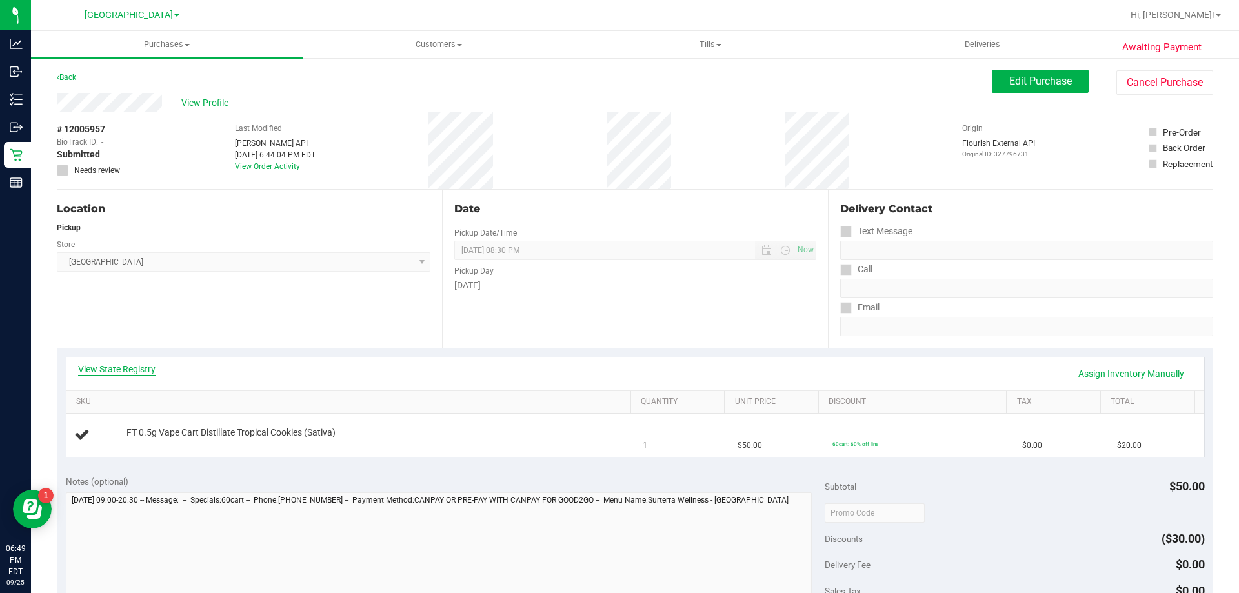
click at [136, 370] on link "View State Registry" at bounding box center [116, 369] width 77 height 13
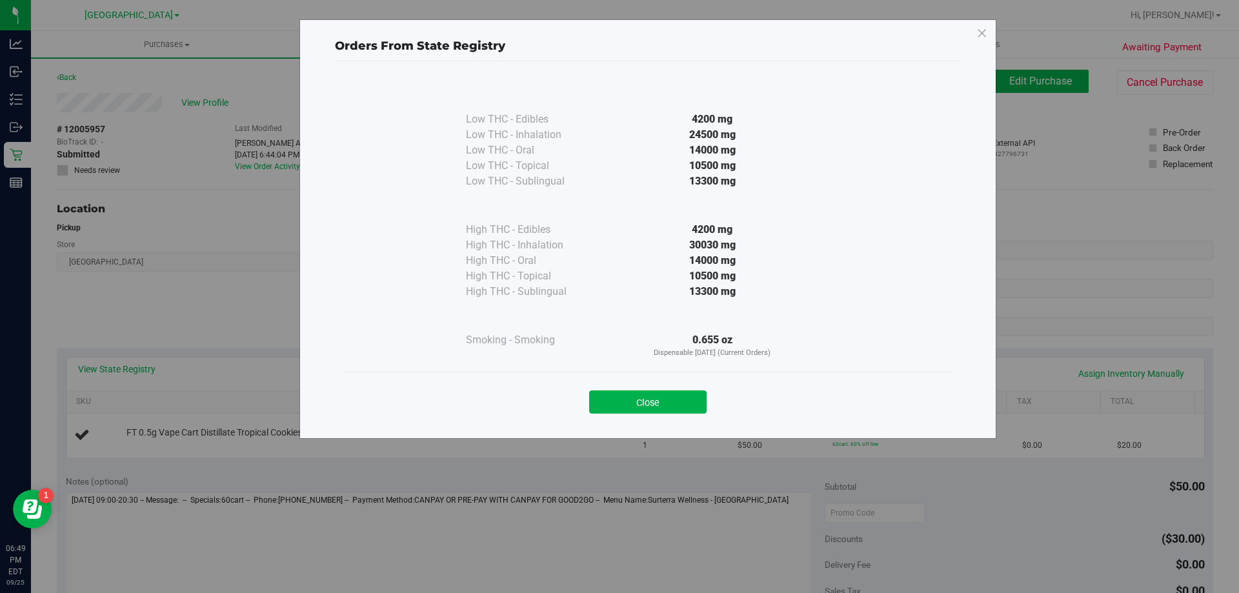
drag, startPoint x: 622, startPoint y: 393, endPoint x: 621, endPoint y: 368, distance: 25.2
click at [623, 394] on button "Close" at bounding box center [647, 401] width 117 height 23
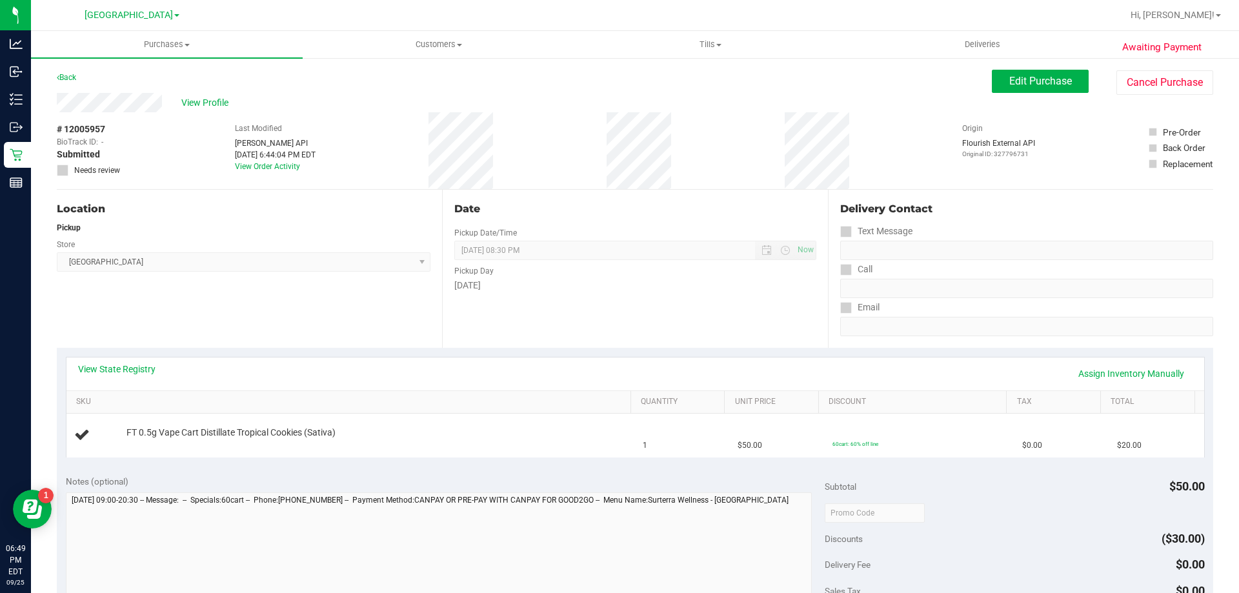
click at [617, 319] on div "Date Pickup Date/Time [DATE] Now [DATE] 08:30 PM Now Pickup Day [DATE]" at bounding box center [634, 269] width 385 height 158
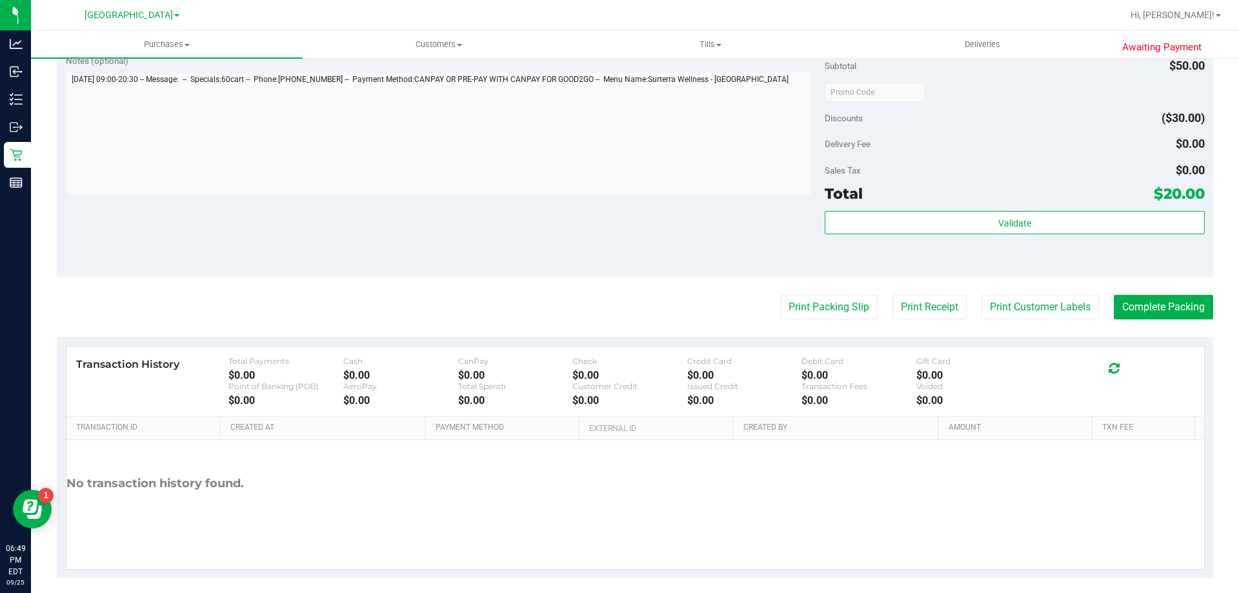
scroll to position [452, 0]
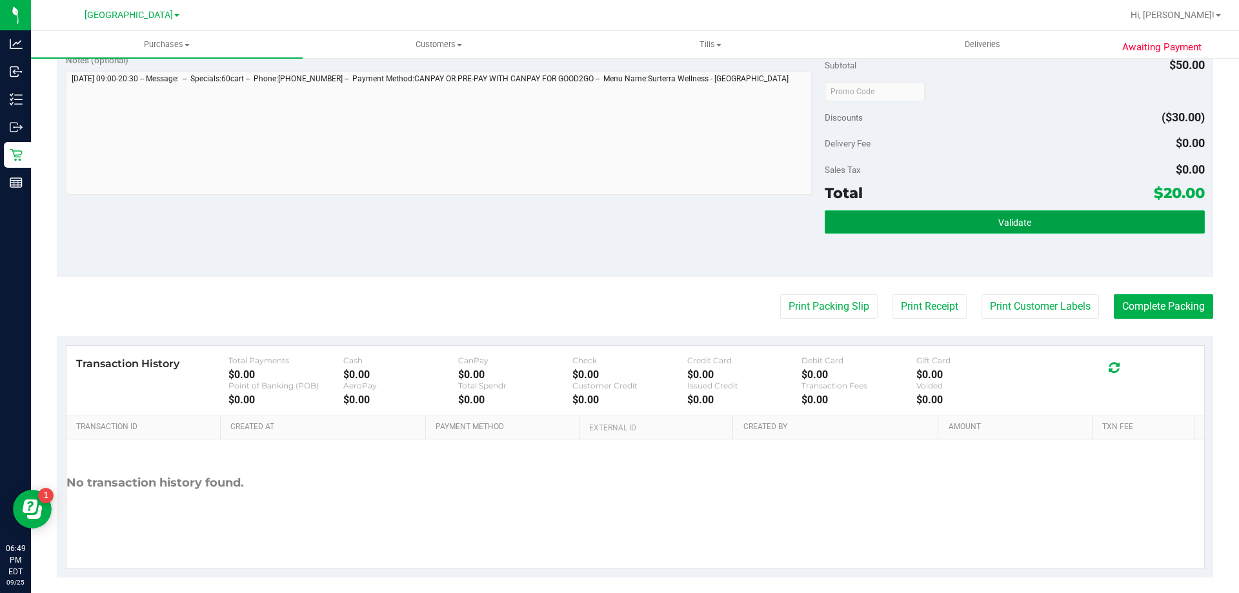
click at [955, 221] on button "Validate" at bounding box center [1014, 221] width 379 height 23
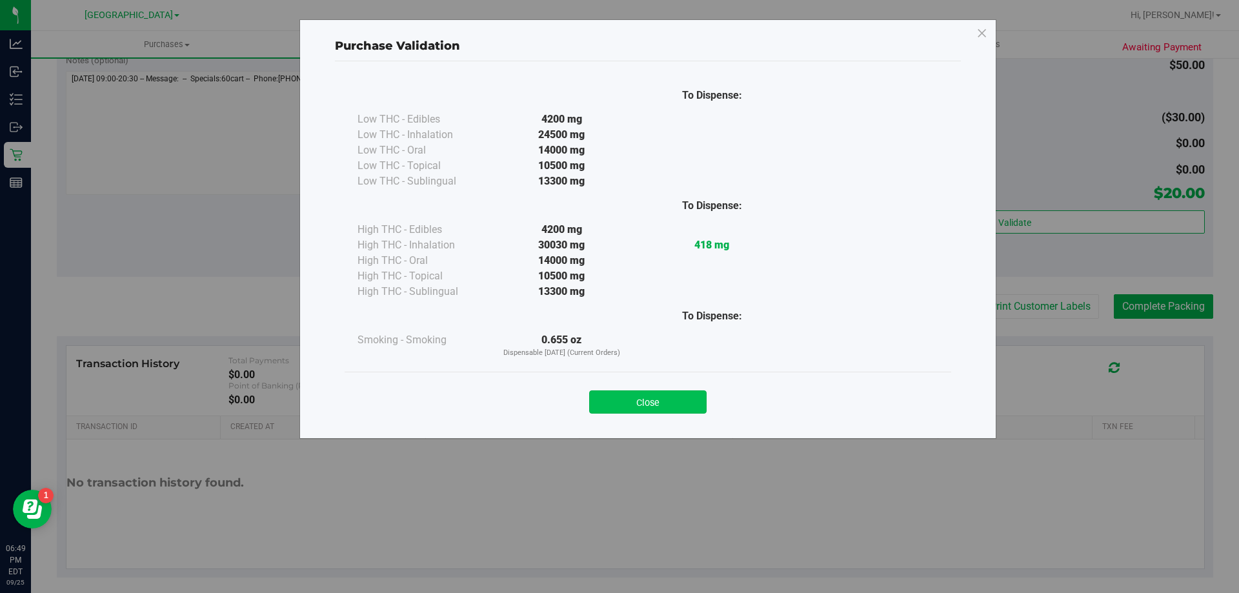
click at [671, 398] on button "Close" at bounding box center [647, 401] width 117 height 23
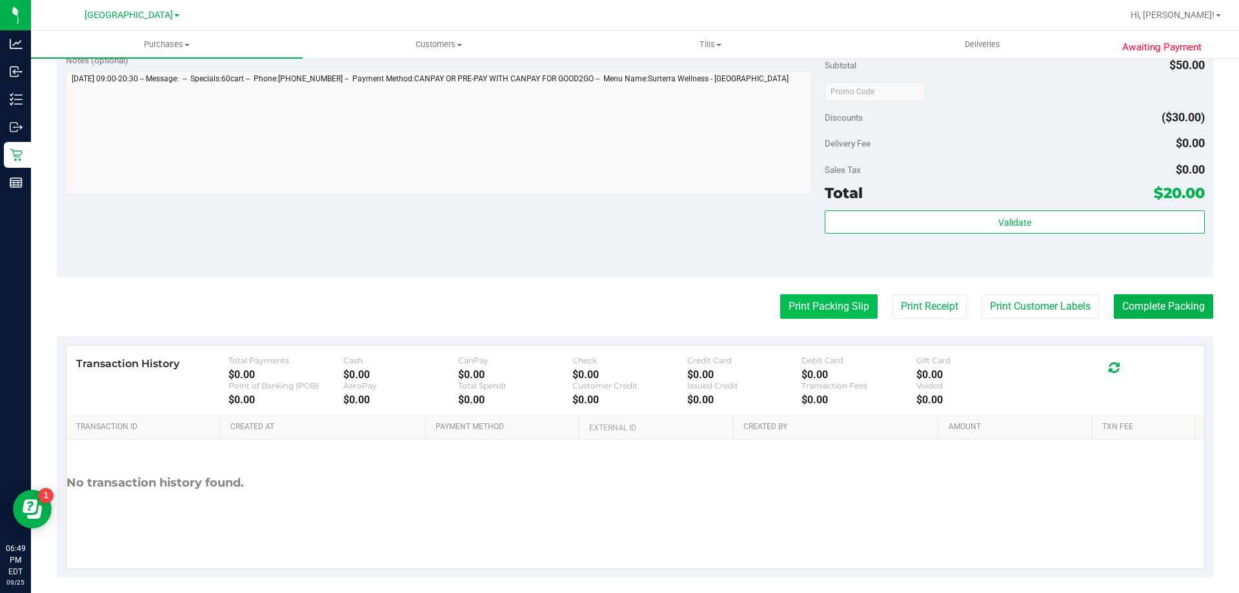
click at [790, 314] on button "Print Packing Slip" at bounding box center [828, 306] width 97 height 25
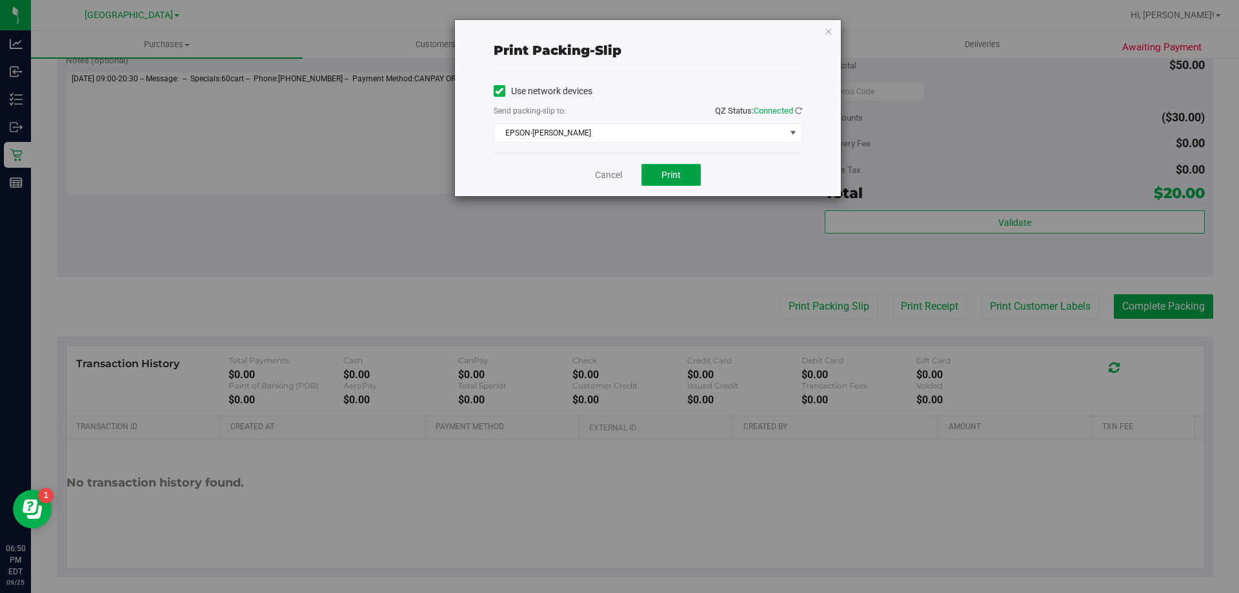
click at [669, 170] on span "Print" at bounding box center [670, 175] width 19 height 10
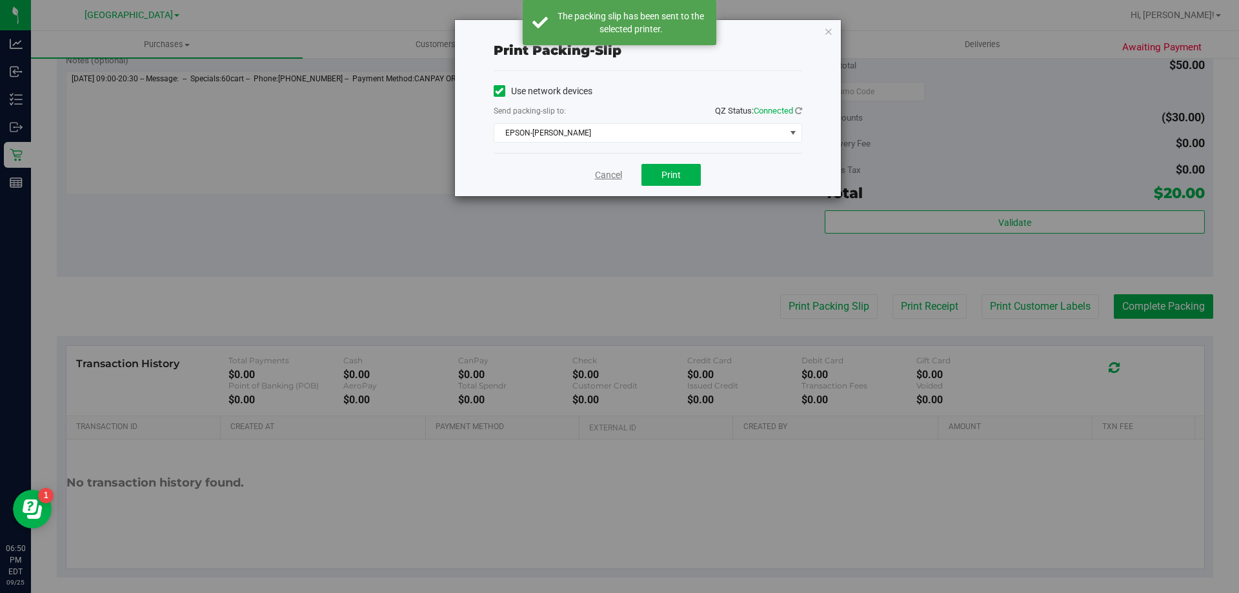
click at [600, 174] on link "Cancel" at bounding box center [608, 175] width 27 height 14
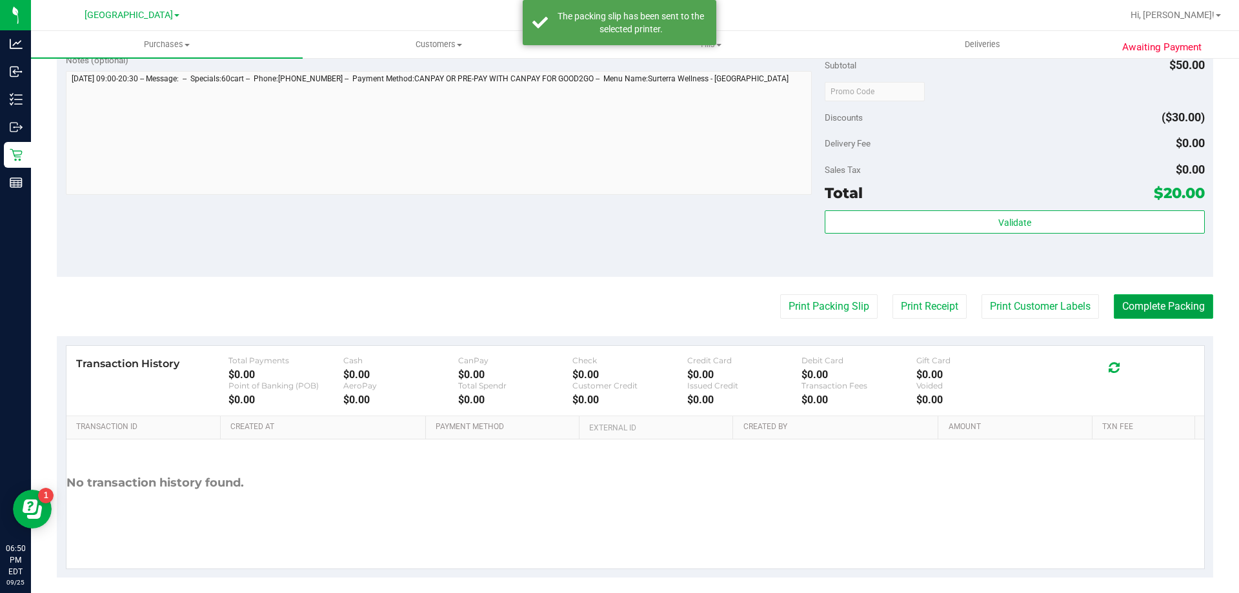
click at [1185, 299] on button "Complete Packing" at bounding box center [1163, 306] width 99 height 25
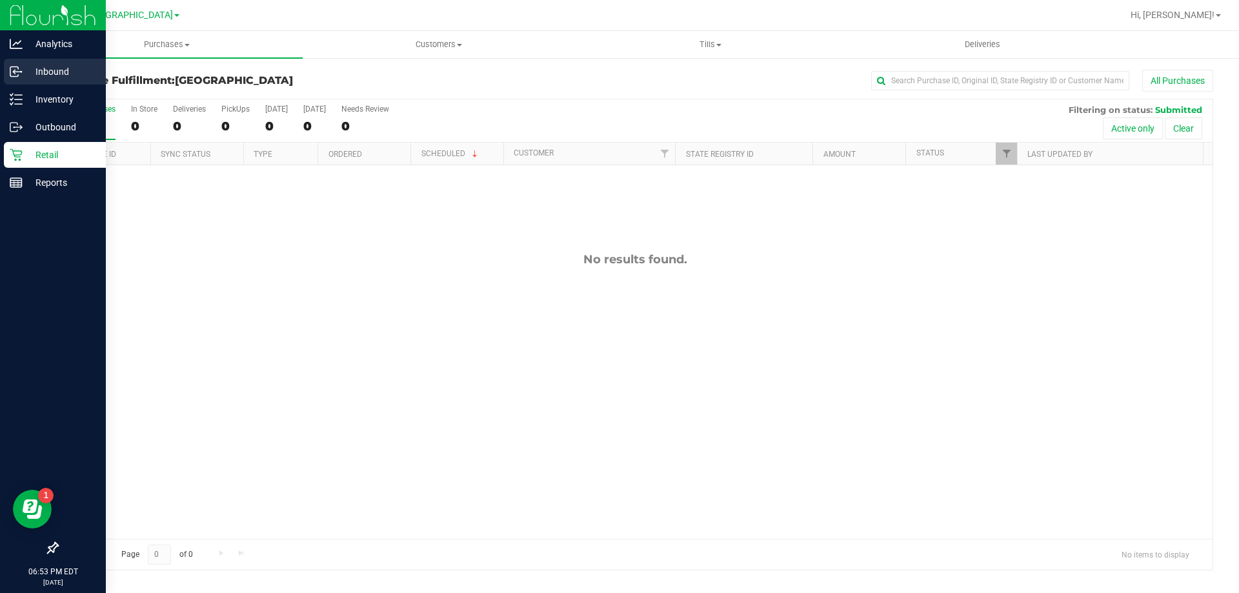
click at [2, 61] on link "Inbound" at bounding box center [53, 73] width 106 height 28
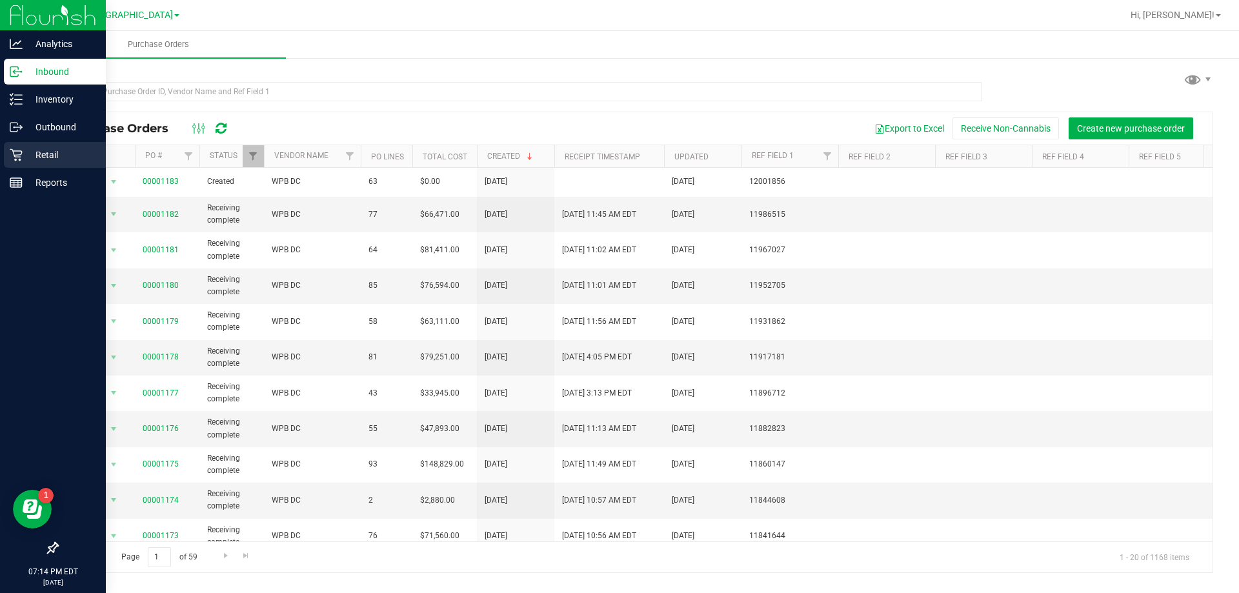
click at [39, 150] on p "Retail" at bounding box center [61, 154] width 77 height 15
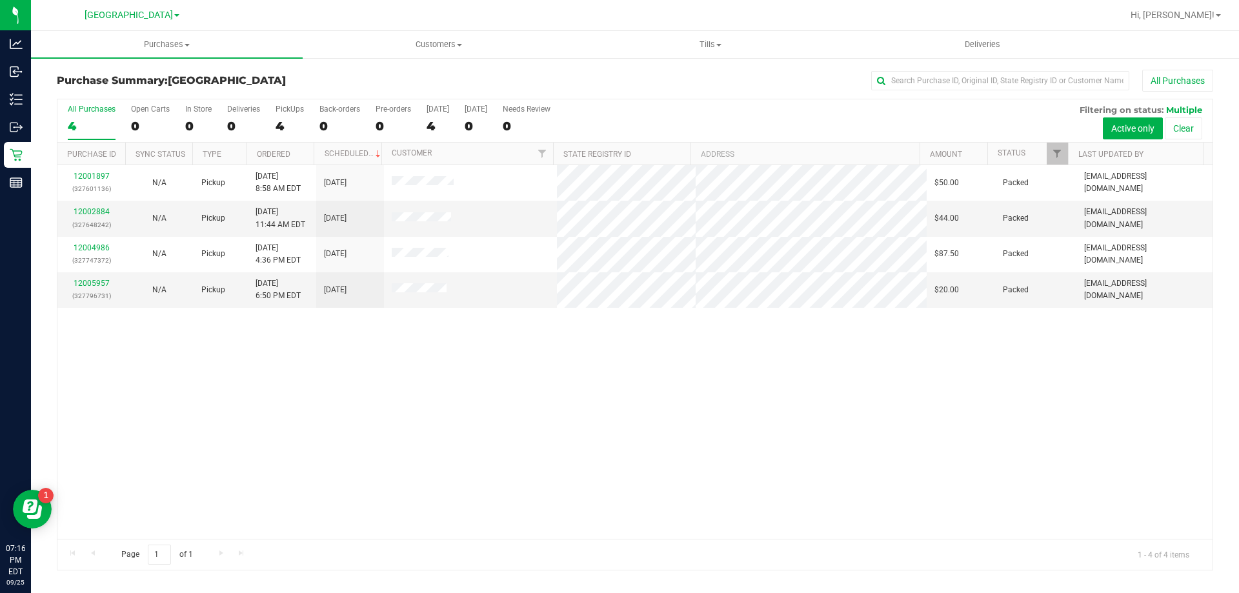
click at [207, 311] on div "12001897 (327601136) N/A Pickup [DATE] 8:58 AM EDT 9/25/2025 $50.00 Packed [EMA…" at bounding box center [634, 352] width 1155 height 374
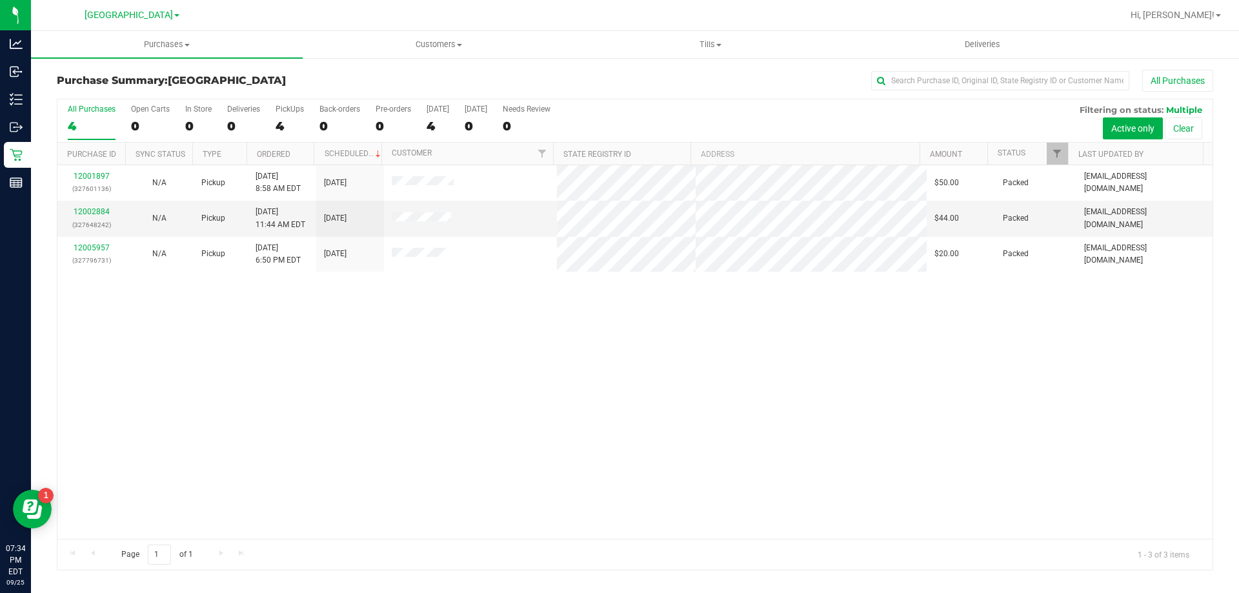
click at [152, 327] on div "12001897 (327601136) N/A Pickup [DATE] 8:58 AM EDT 9/25/2025 $50.00 Packed [EMA…" at bounding box center [634, 352] width 1155 height 374
click at [561, 486] on div "12001897 (327601136) N/A Pickup [DATE] 8:58 AM EDT 9/25/2025 $50.00 Packed [EMA…" at bounding box center [634, 352] width 1155 height 374
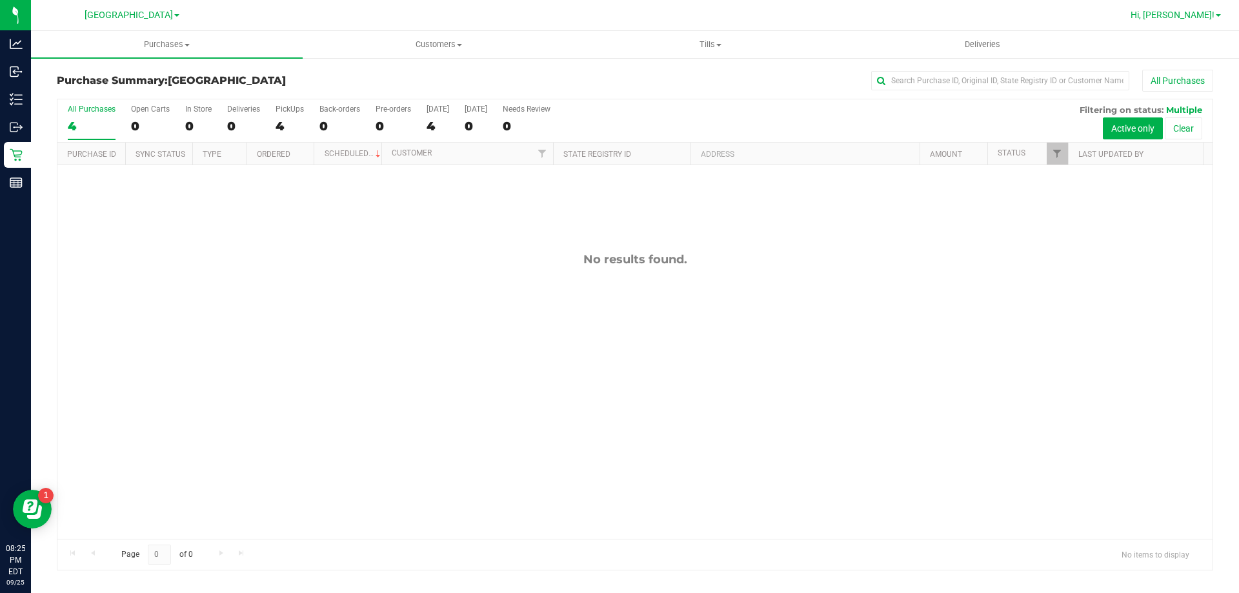
click at [1198, 15] on span "Hi, [PERSON_NAME]!" at bounding box center [1173, 15] width 84 height 10
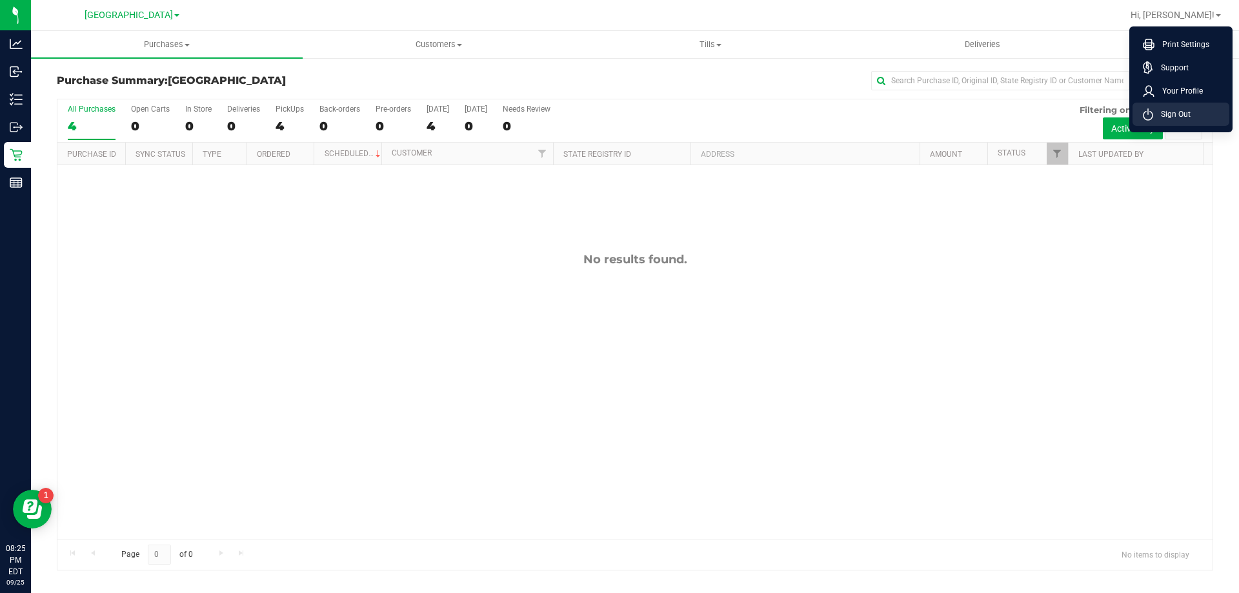
click at [1175, 121] on li "Sign Out" at bounding box center [1181, 114] width 97 height 23
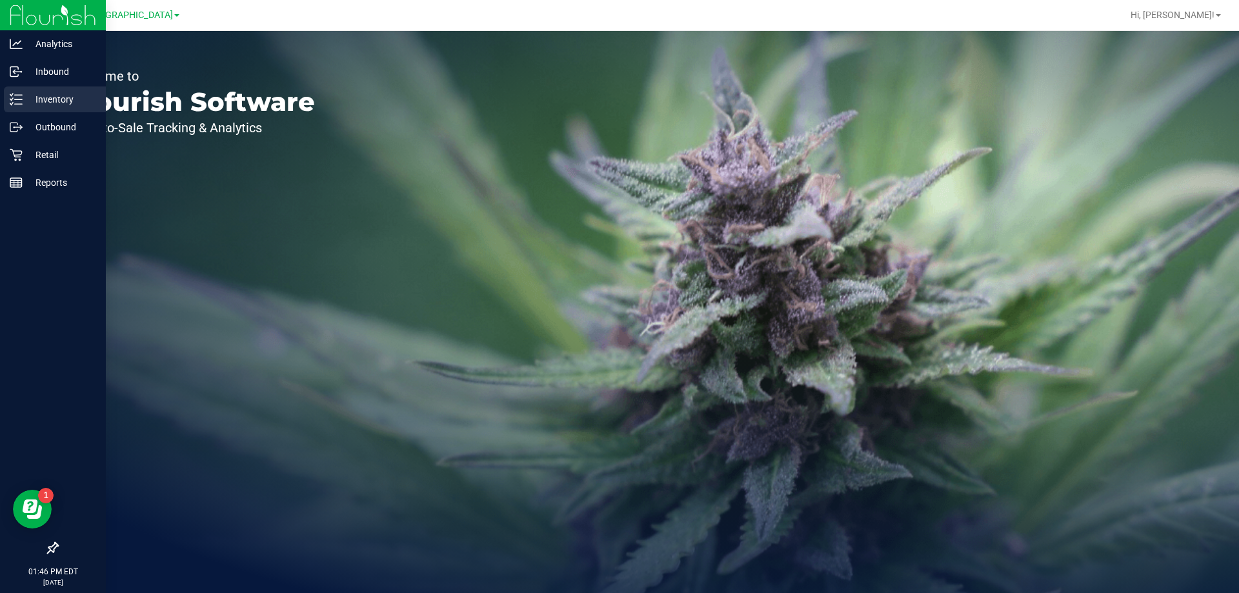
click at [23, 95] on p "Inventory" at bounding box center [61, 99] width 77 height 15
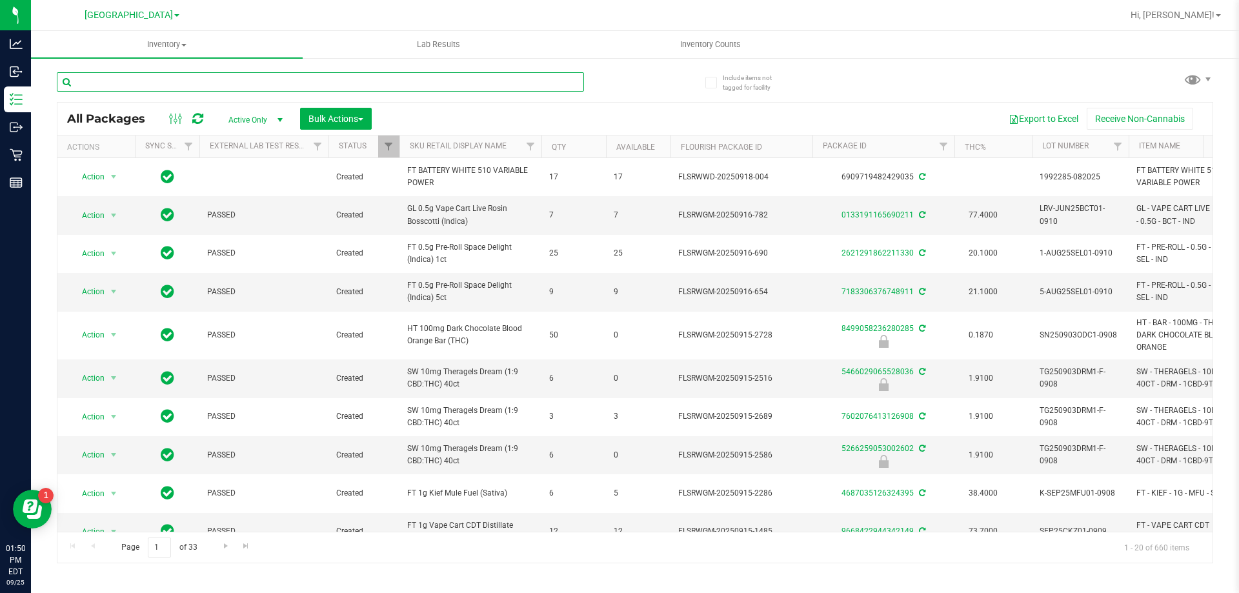
click at [126, 85] on input "text" at bounding box center [320, 81] width 527 height 19
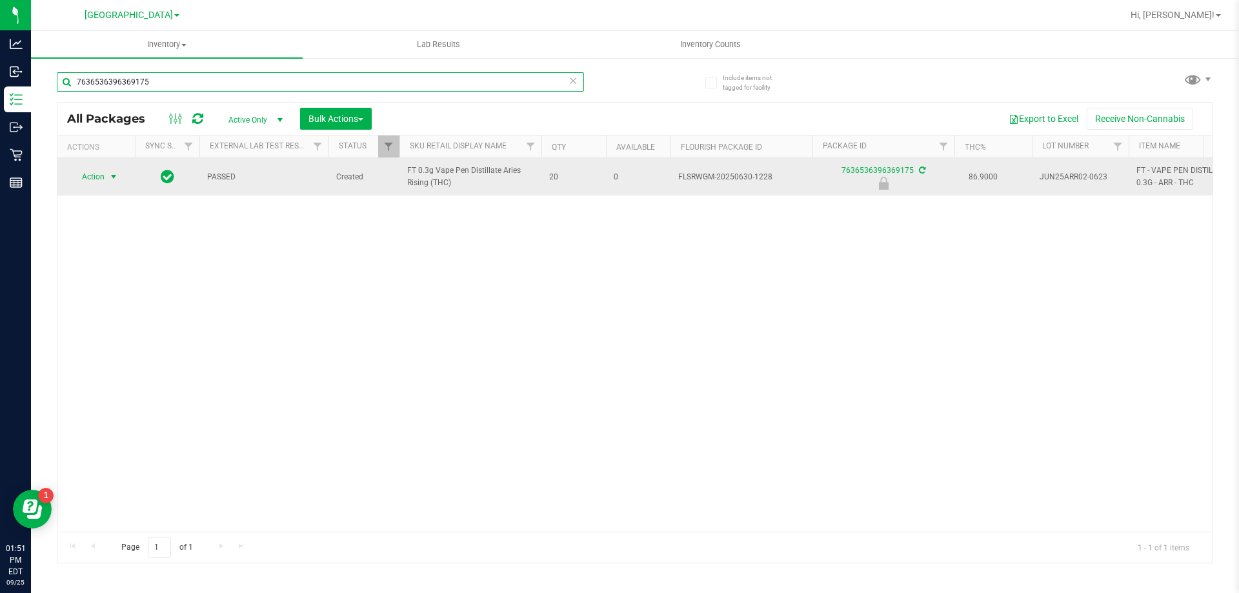
type input "7636536396369175"
click at [115, 175] on span "select" at bounding box center [113, 177] width 10 height 10
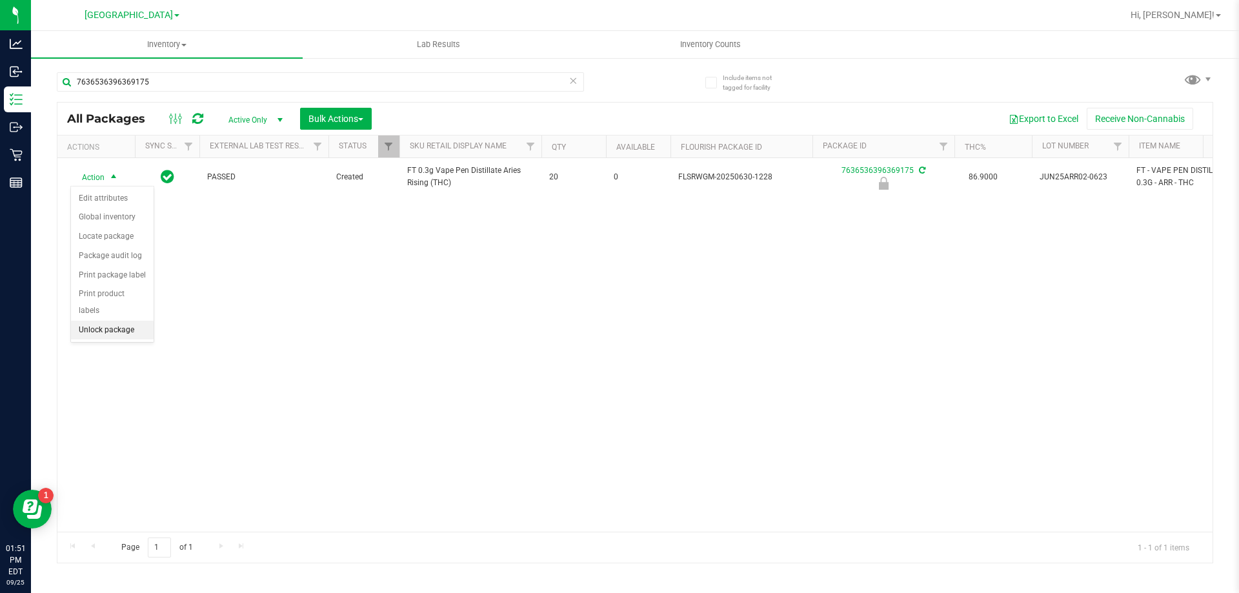
click at [98, 321] on li "Unlock package" at bounding box center [112, 330] width 83 height 19
click at [221, 69] on div "7636536396369175" at bounding box center [346, 81] width 578 height 41
drag, startPoint x: 221, startPoint y: 69, endPoint x: 221, endPoint y: 77, distance: 7.7
click at [221, 75] on div "7636536396369175" at bounding box center [346, 81] width 578 height 41
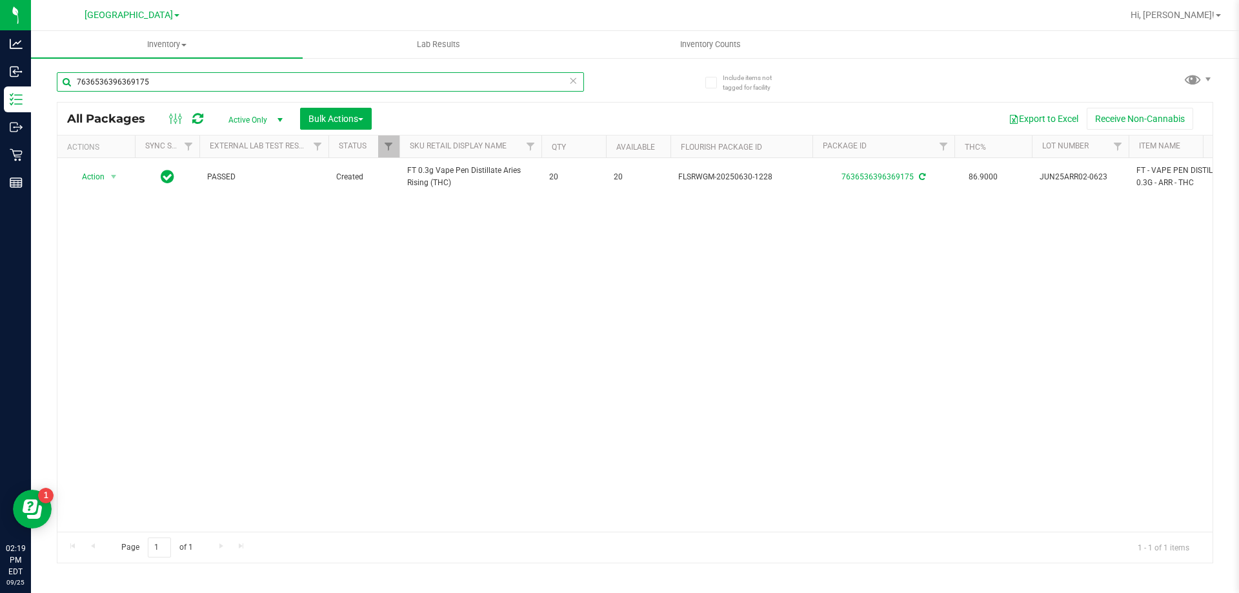
click at [220, 81] on input "7636536396369175" at bounding box center [320, 81] width 527 height 19
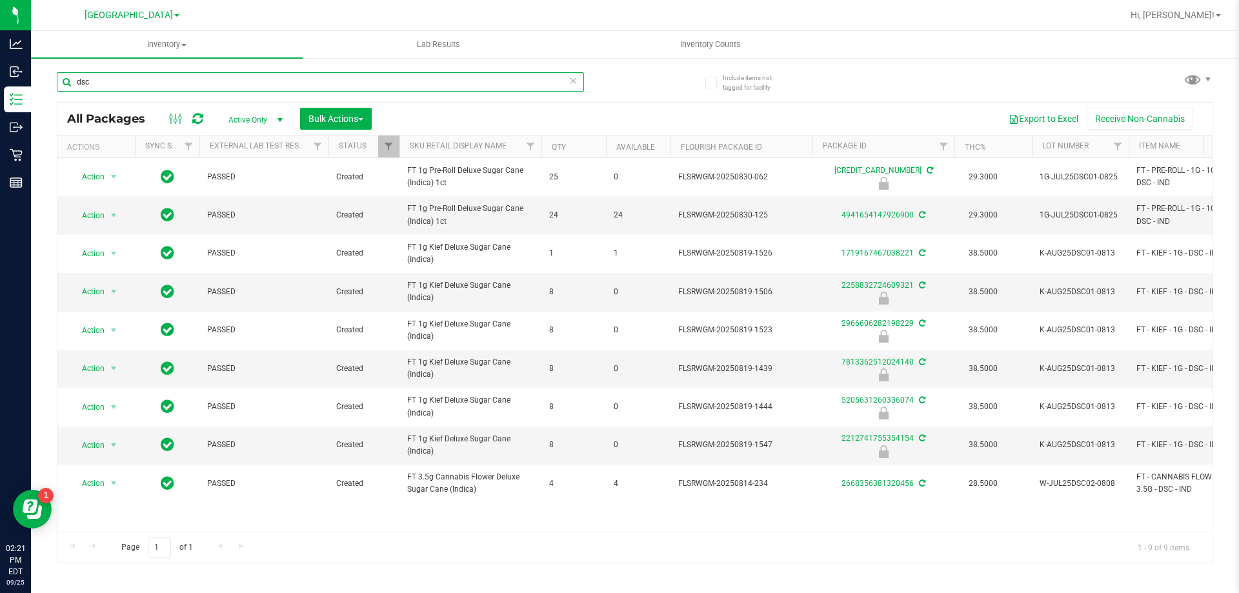
click at [287, 86] on input "dsc" at bounding box center [320, 81] width 527 height 19
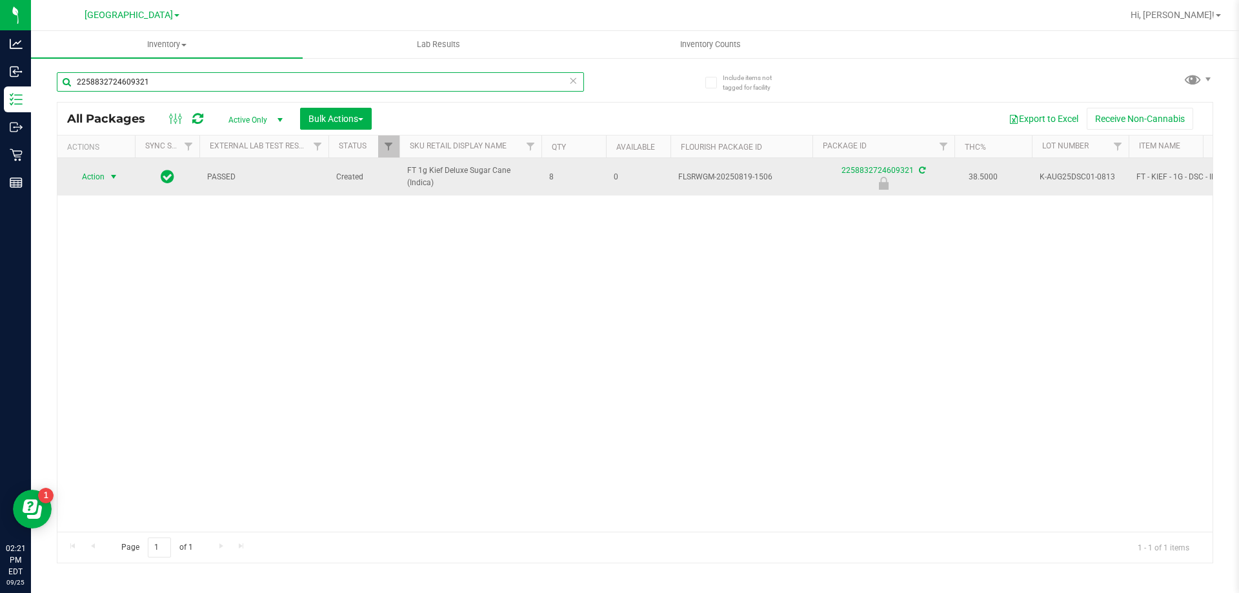
type input "2258832724609321"
click at [74, 180] on span "Action" at bounding box center [87, 177] width 35 height 18
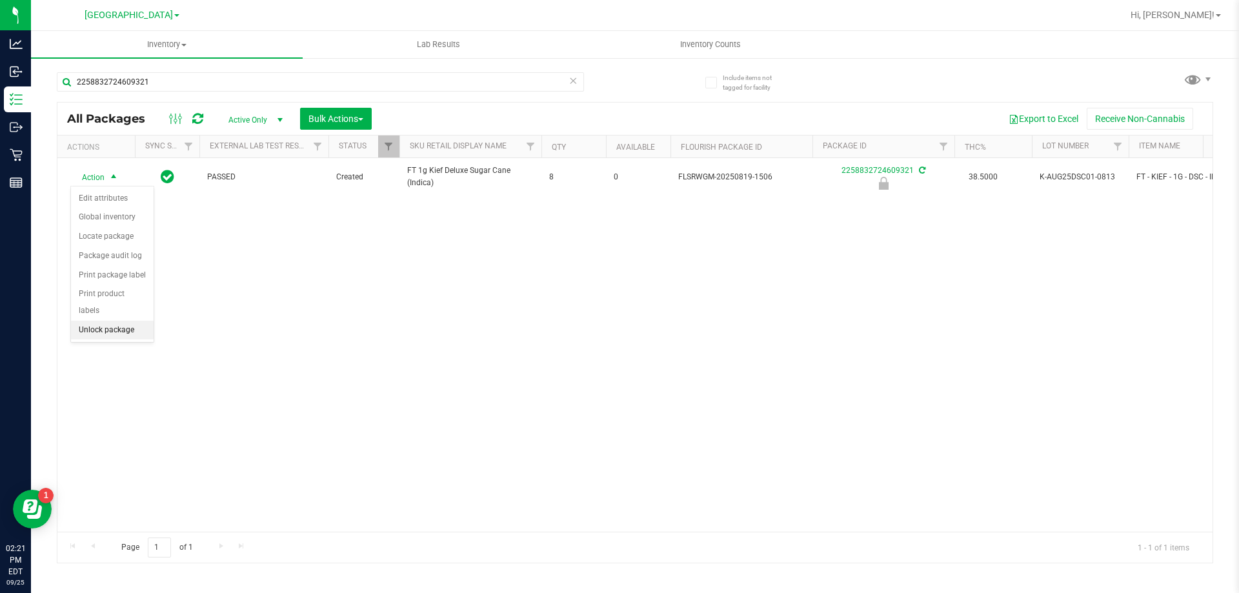
click at [101, 321] on li "Unlock package" at bounding box center [112, 330] width 83 height 19
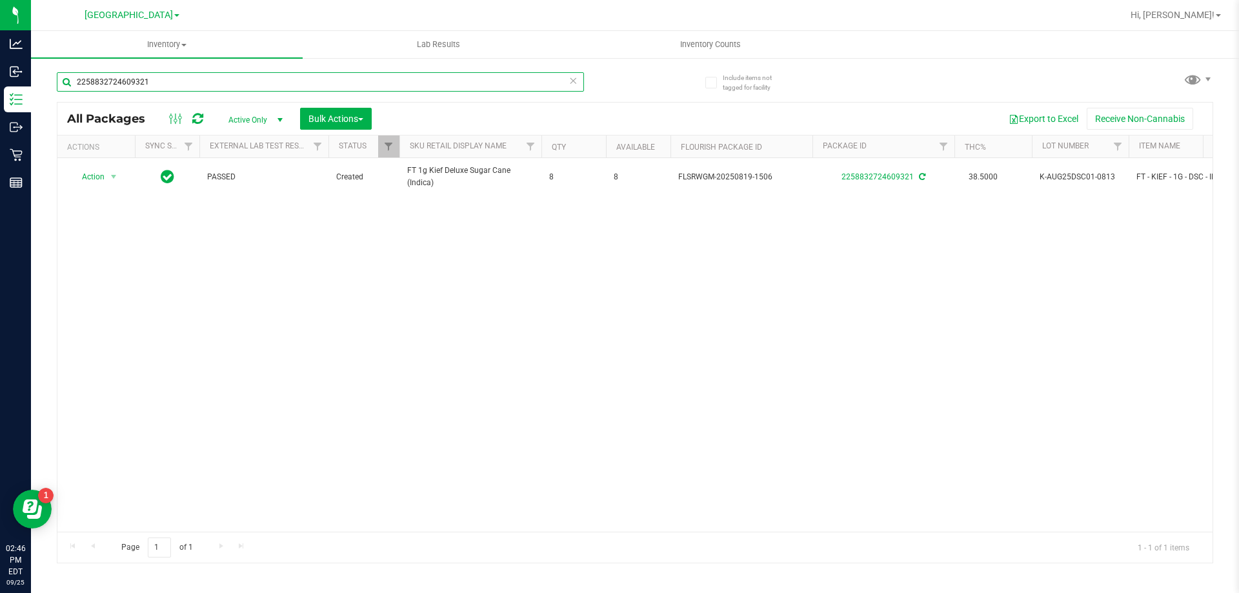
click at [372, 81] on input "2258832724609321" at bounding box center [320, 81] width 527 height 19
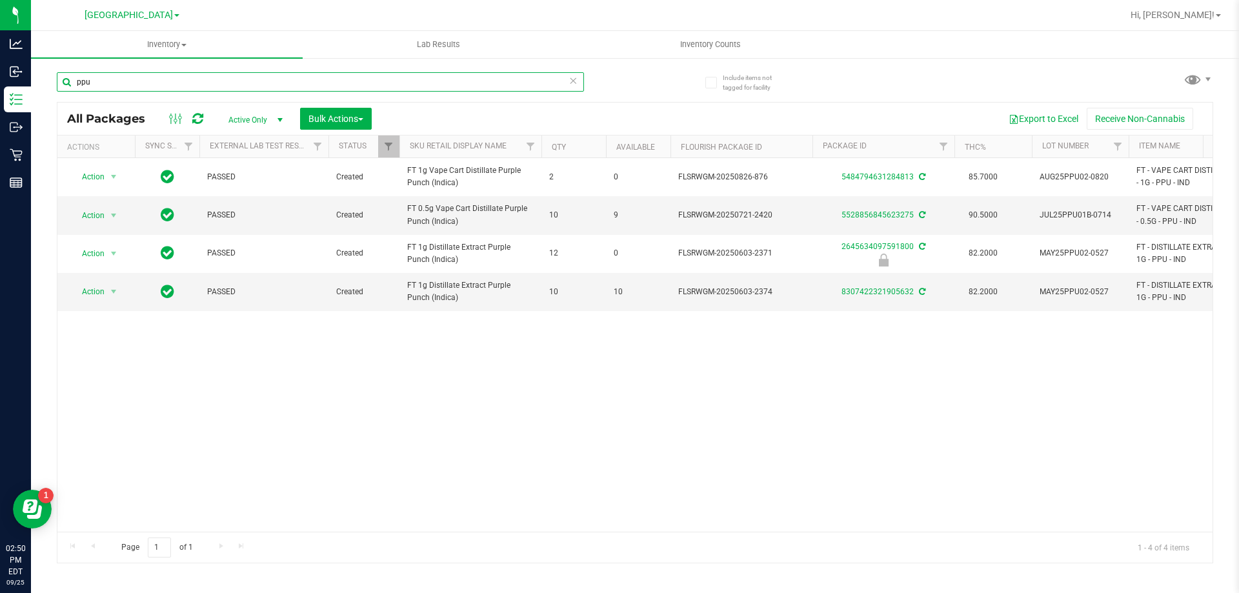
click at [222, 86] on input "ppu" at bounding box center [320, 81] width 527 height 19
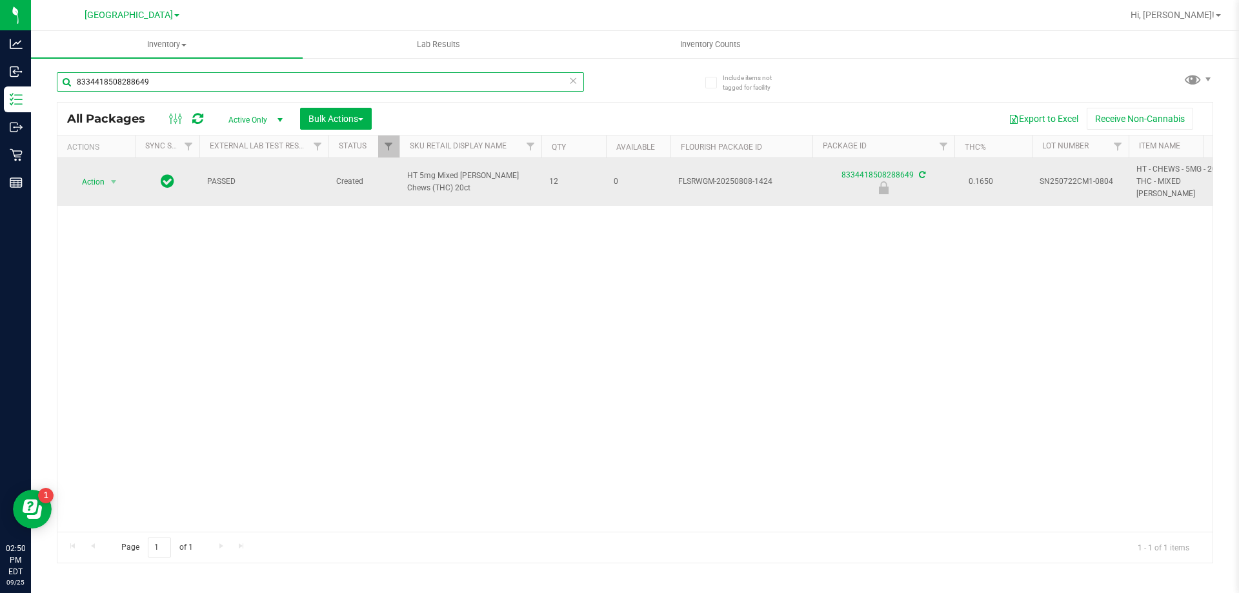
type input "8334418508288649"
click at [102, 179] on span "Action" at bounding box center [87, 182] width 35 height 18
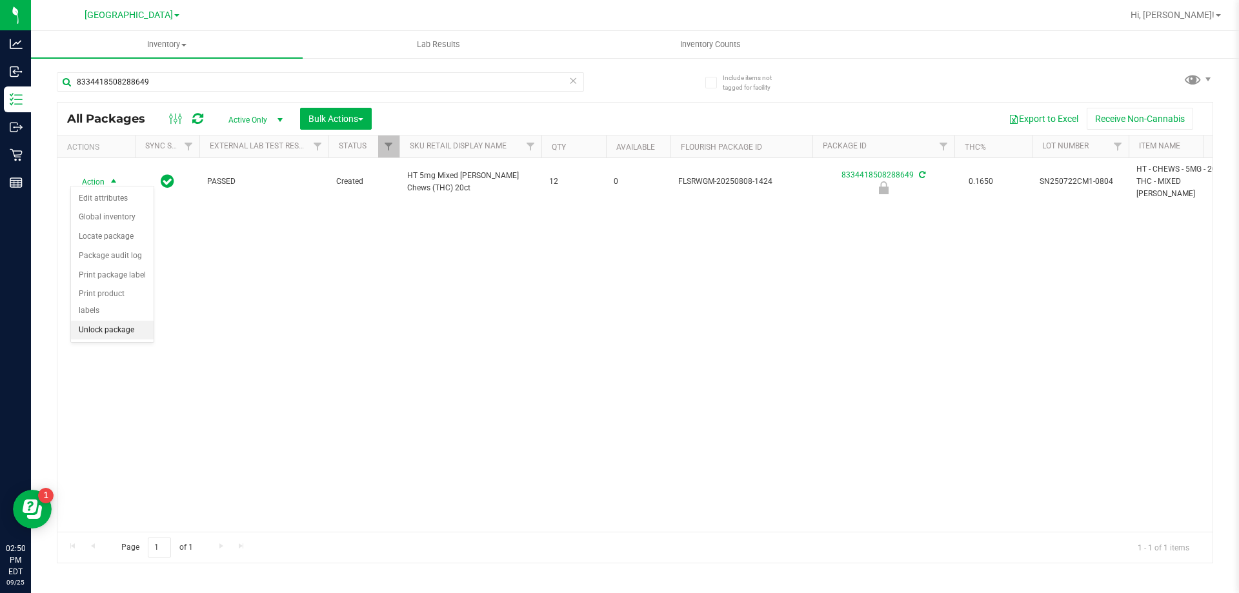
click at [110, 321] on li "Unlock package" at bounding box center [112, 330] width 83 height 19
